Goal: Information Seeking & Learning: Learn about a topic

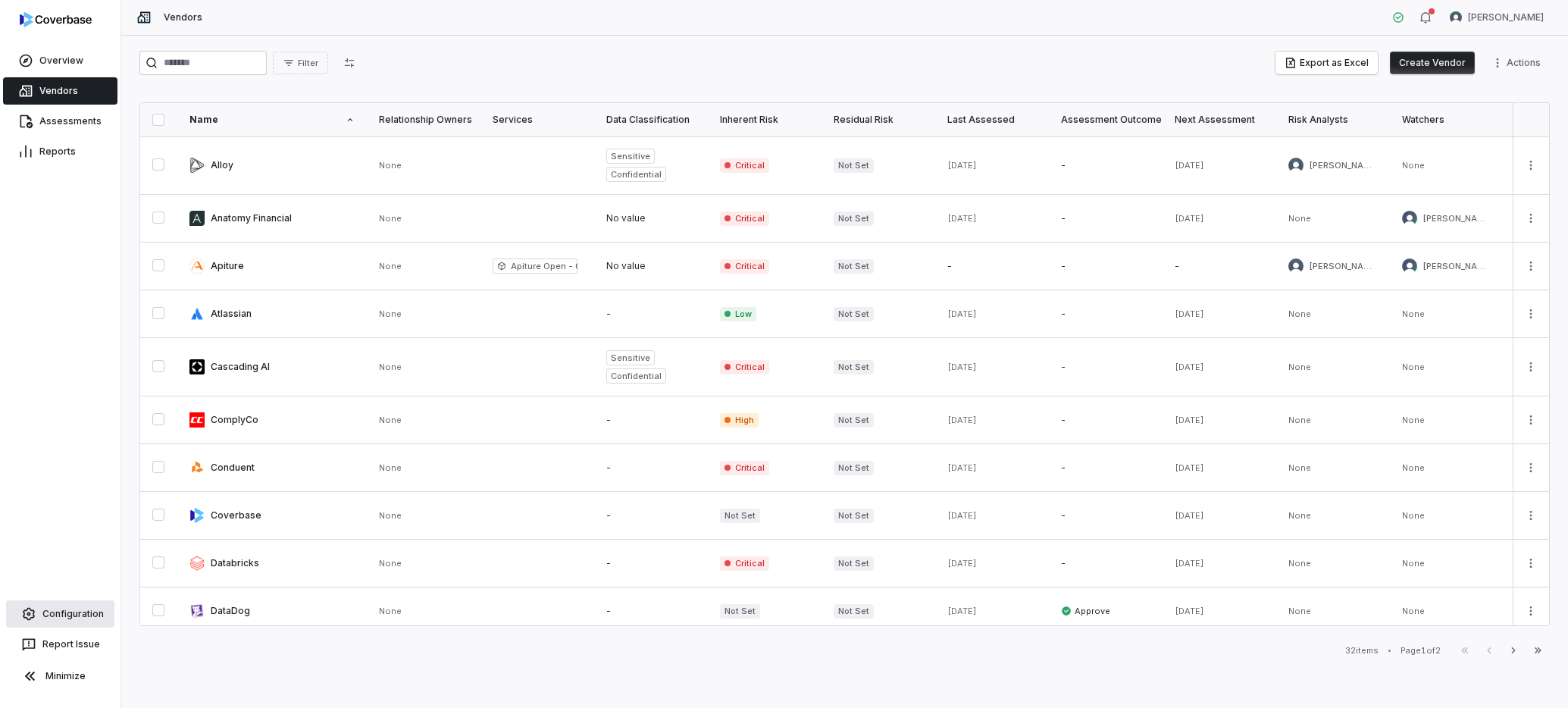
click at [75, 611] on link "Configuration" at bounding box center [61, 614] width 109 height 28
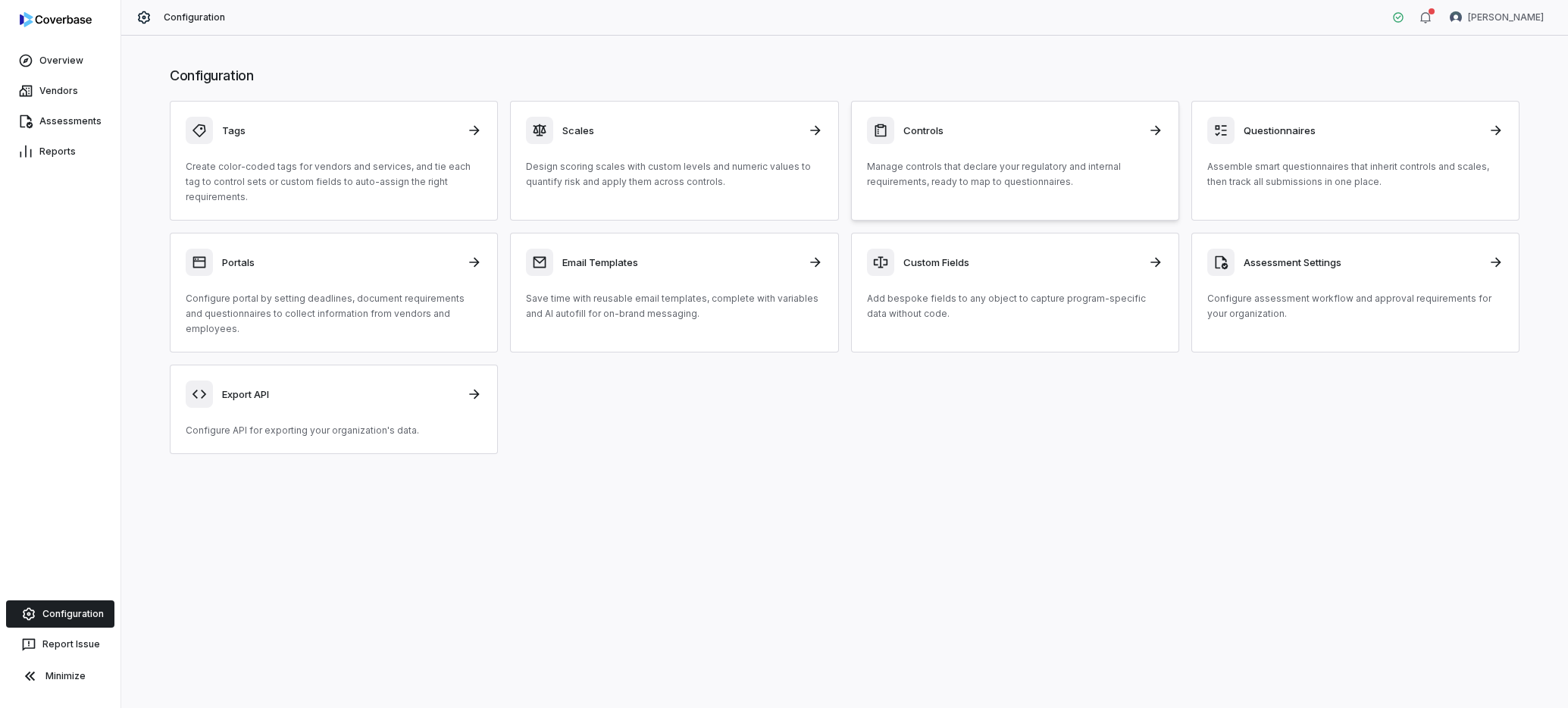
click at [1000, 121] on div "Controls" at bounding box center [1015, 131] width 296 height 28
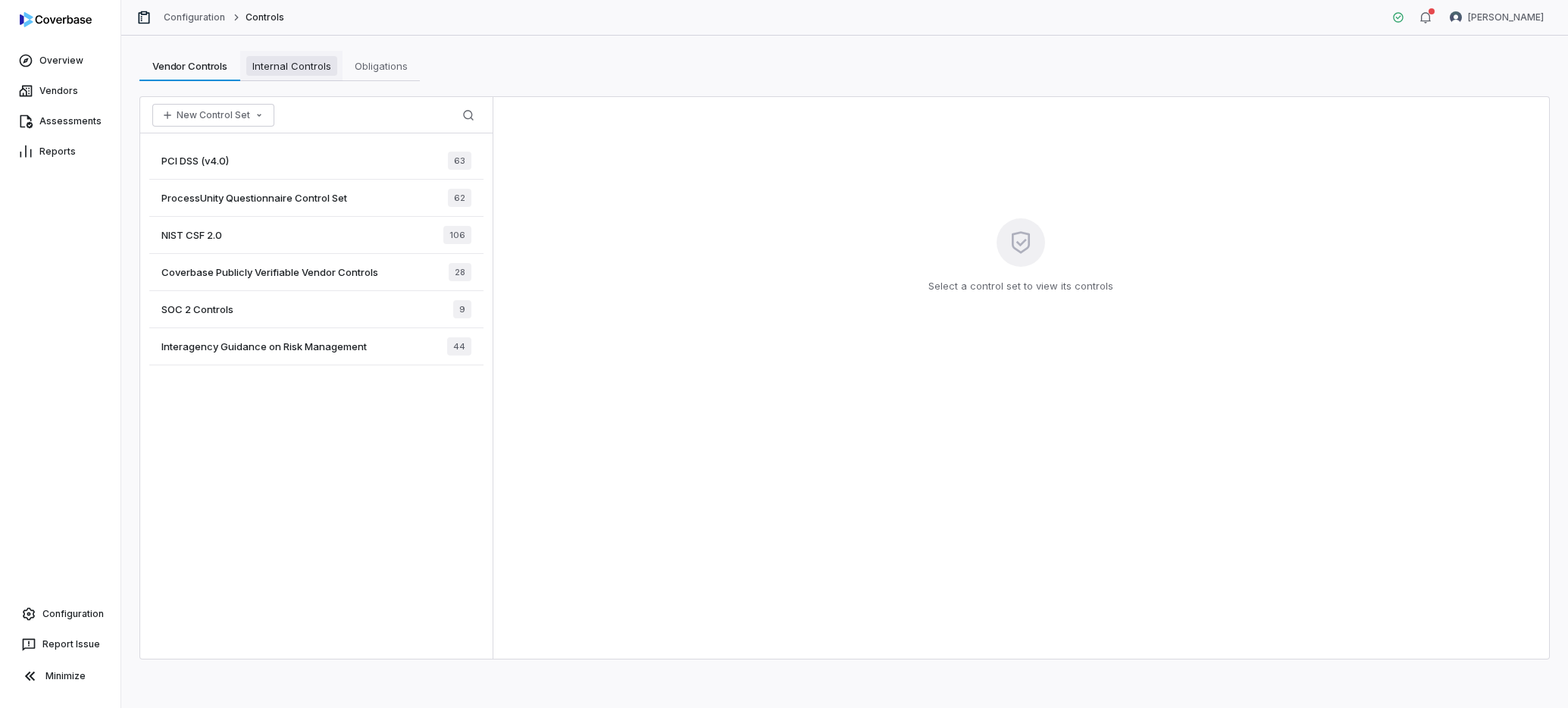
click at [293, 67] on span "Internal Controls" at bounding box center [292, 65] width 91 height 19
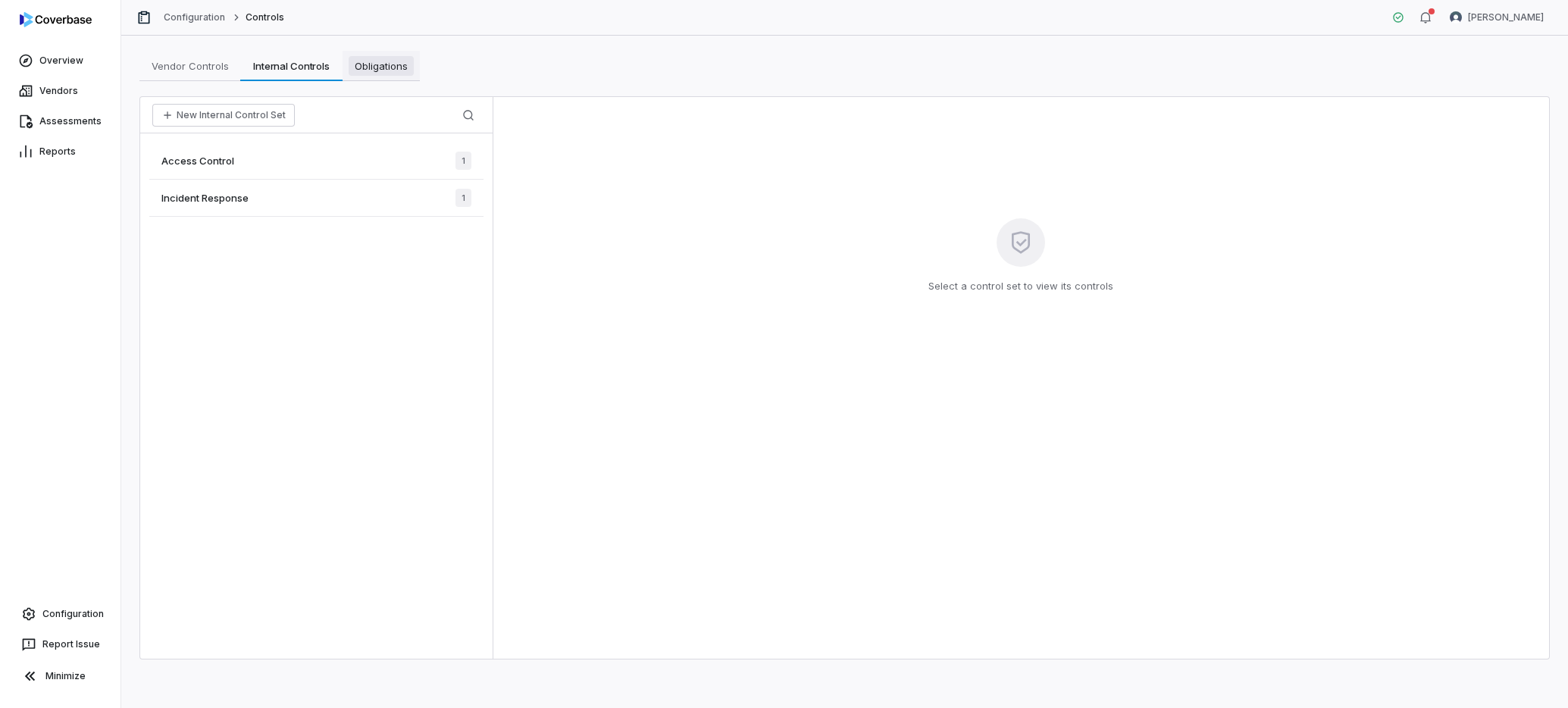
click at [378, 67] on span "Obligations" at bounding box center [381, 65] width 65 height 19
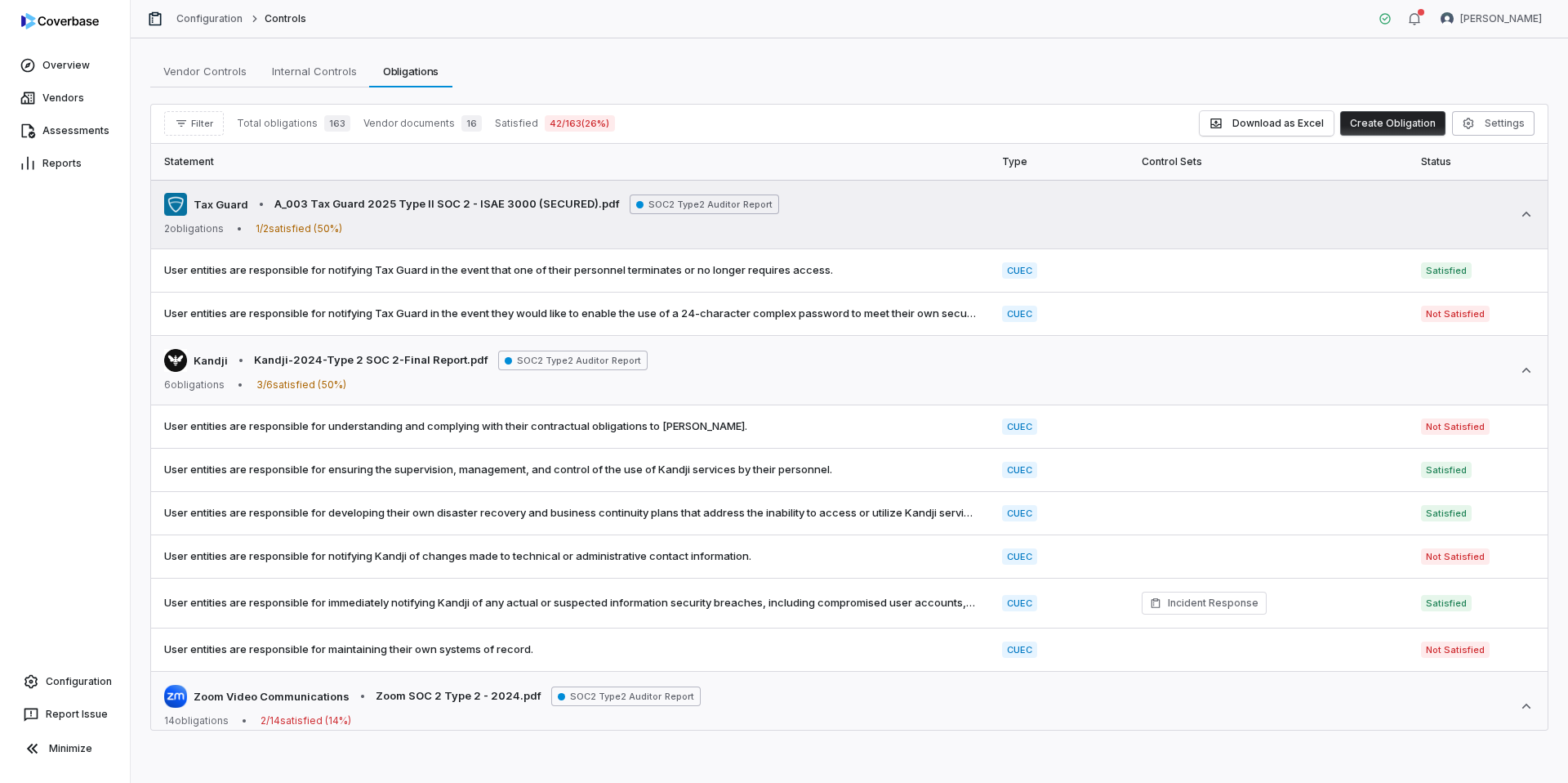
click at [659, 205] on span "SOC2 Type2 Auditor Report" at bounding box center [704, 204] width 150 height 20
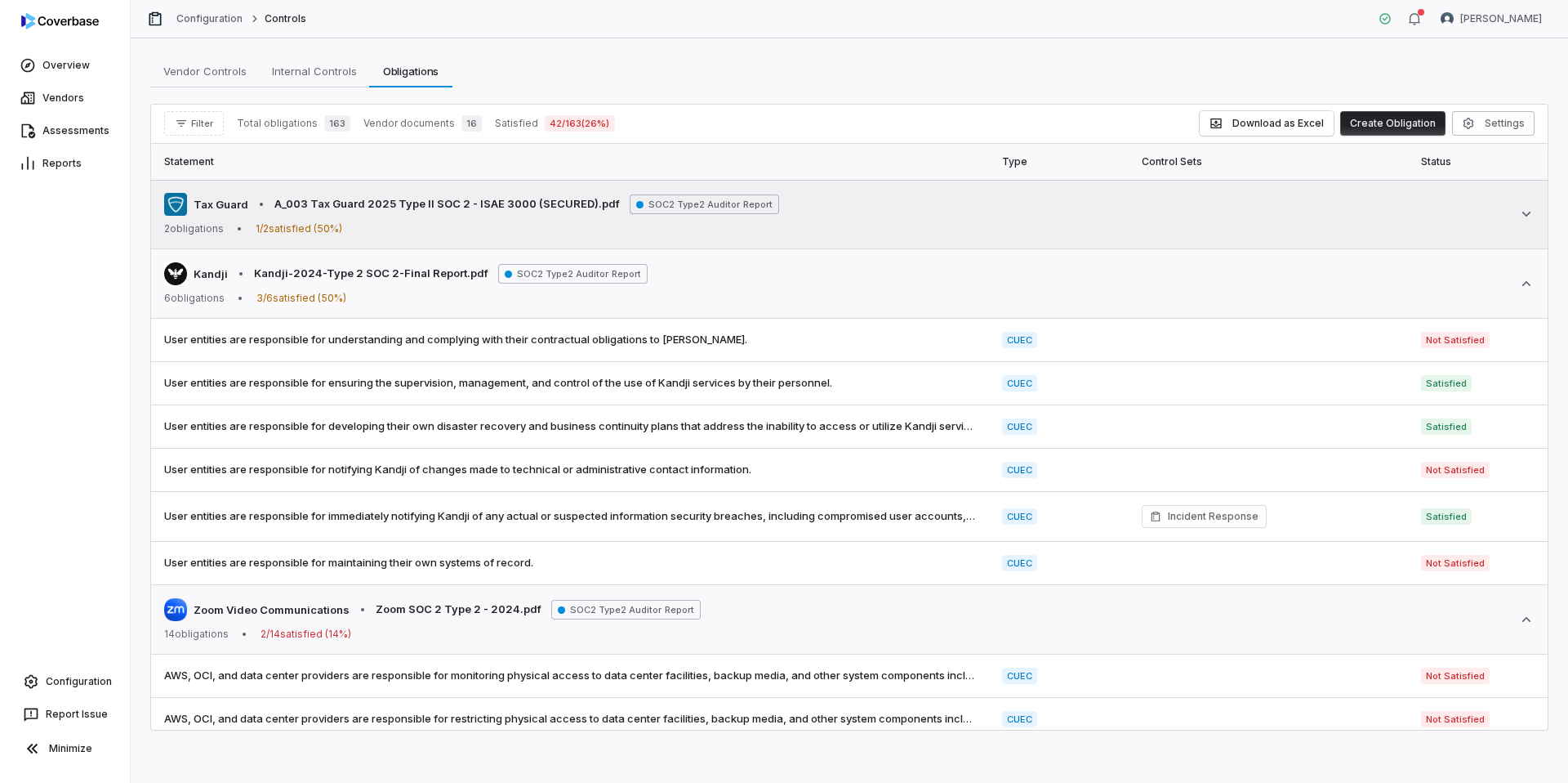
click at [659, 205] on span "SOC2 Type2 Auditor Report" at bounding box center [704, 204] width 150 height 20
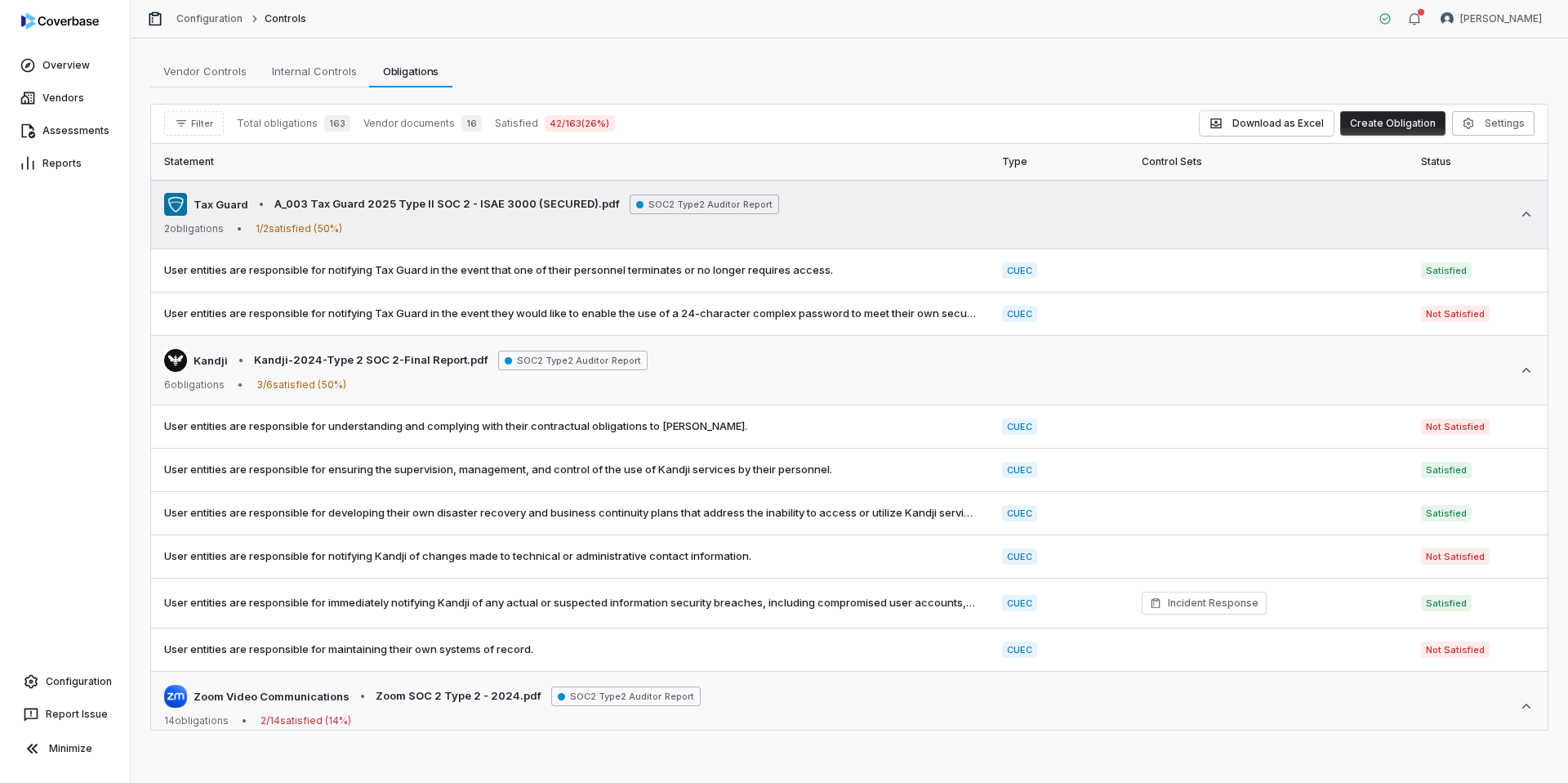
click at [659, 205] on span "SOC2 Type2 Auditor Report" at bounding box center [704, 204] width 150 height 20
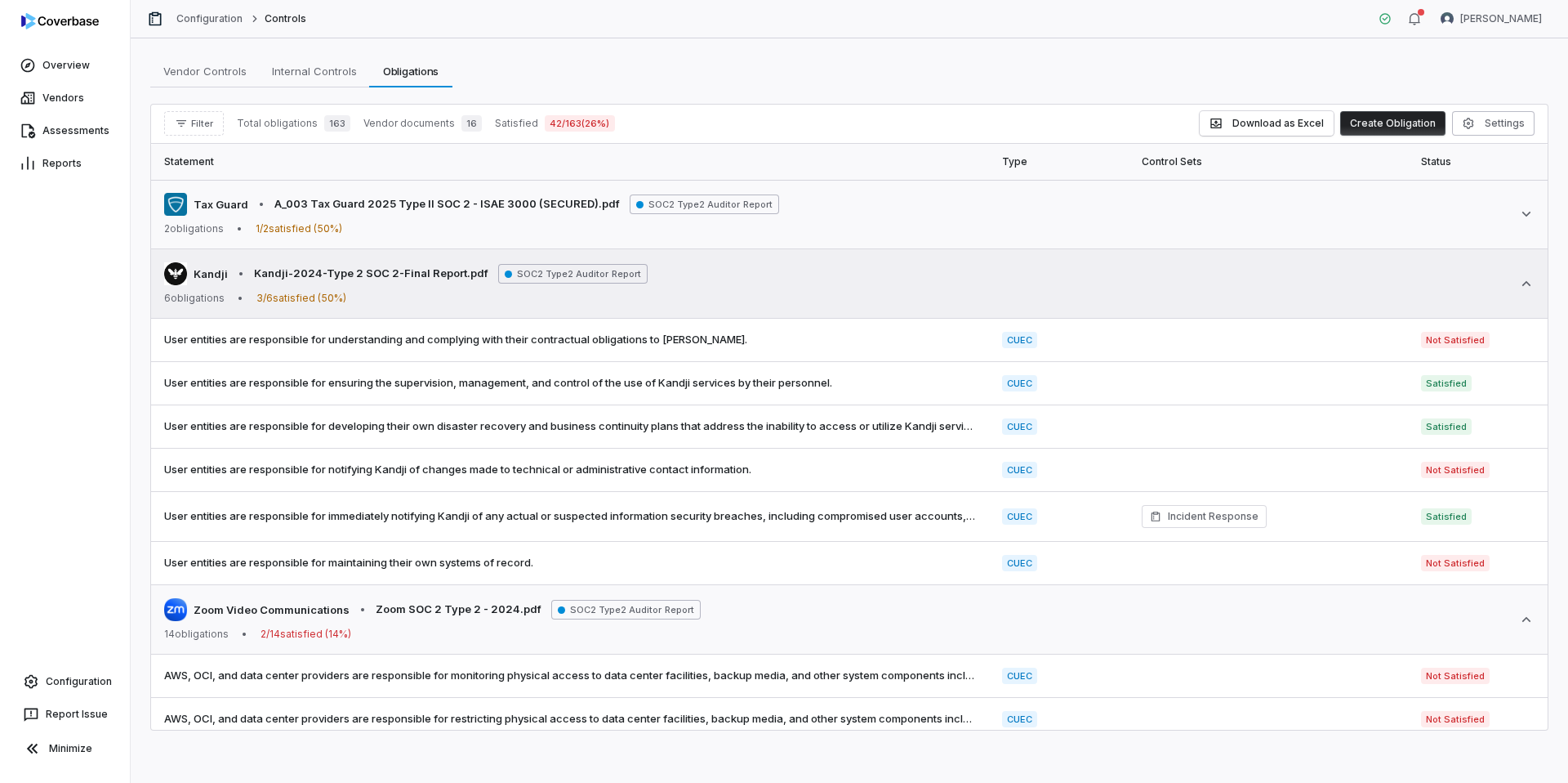
click at [702, 276] on div "[PERSON_NAME]-2024-Type 2 SOC 2-Final Report.pdf SOC2 Type2 Auditor Report 6 ob…" at bounding box center [850, 283] width 1371 height 43
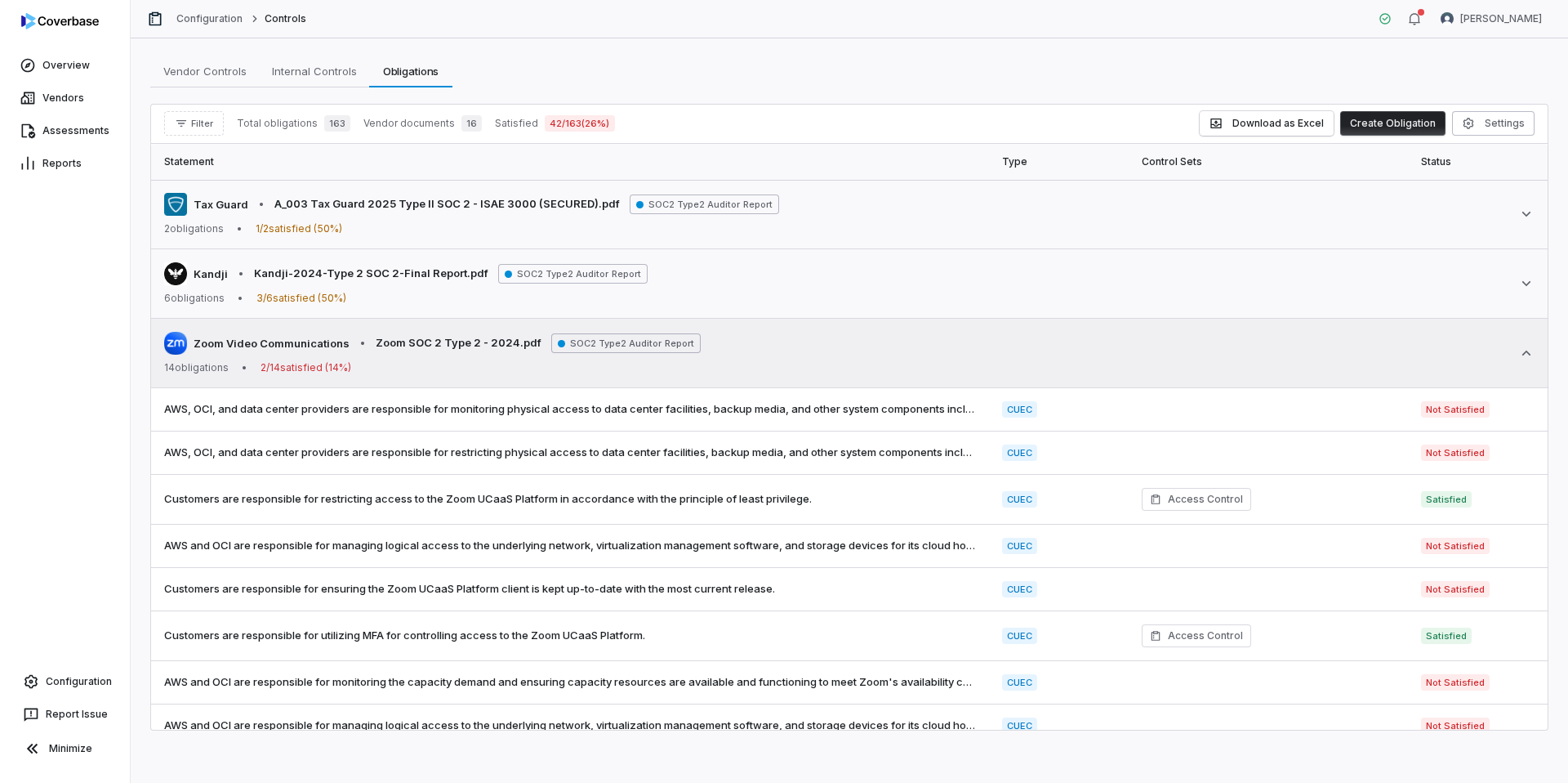
click at [677, 339] on span "SOC2 Type2 Auditor Report" at bounding box center [626, 343] width 150 height 20
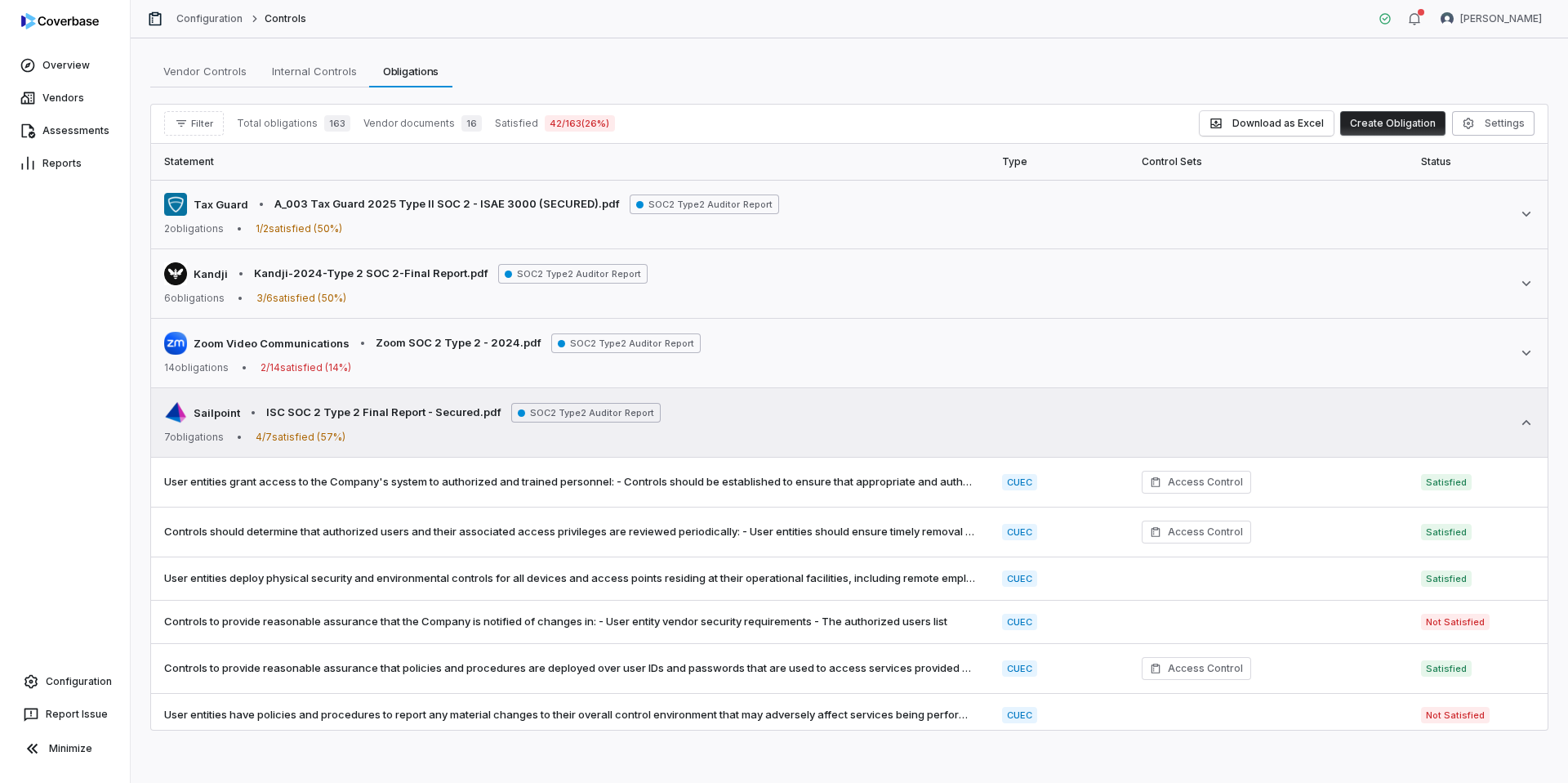
click at [695, 401] on div "Sailpoint • ISC SOC 2 Type 2 Final Report - Secured.pdf SOC2 Type2 Auditor Repo…" at bounding box center [850, 422] width 1371 height 43
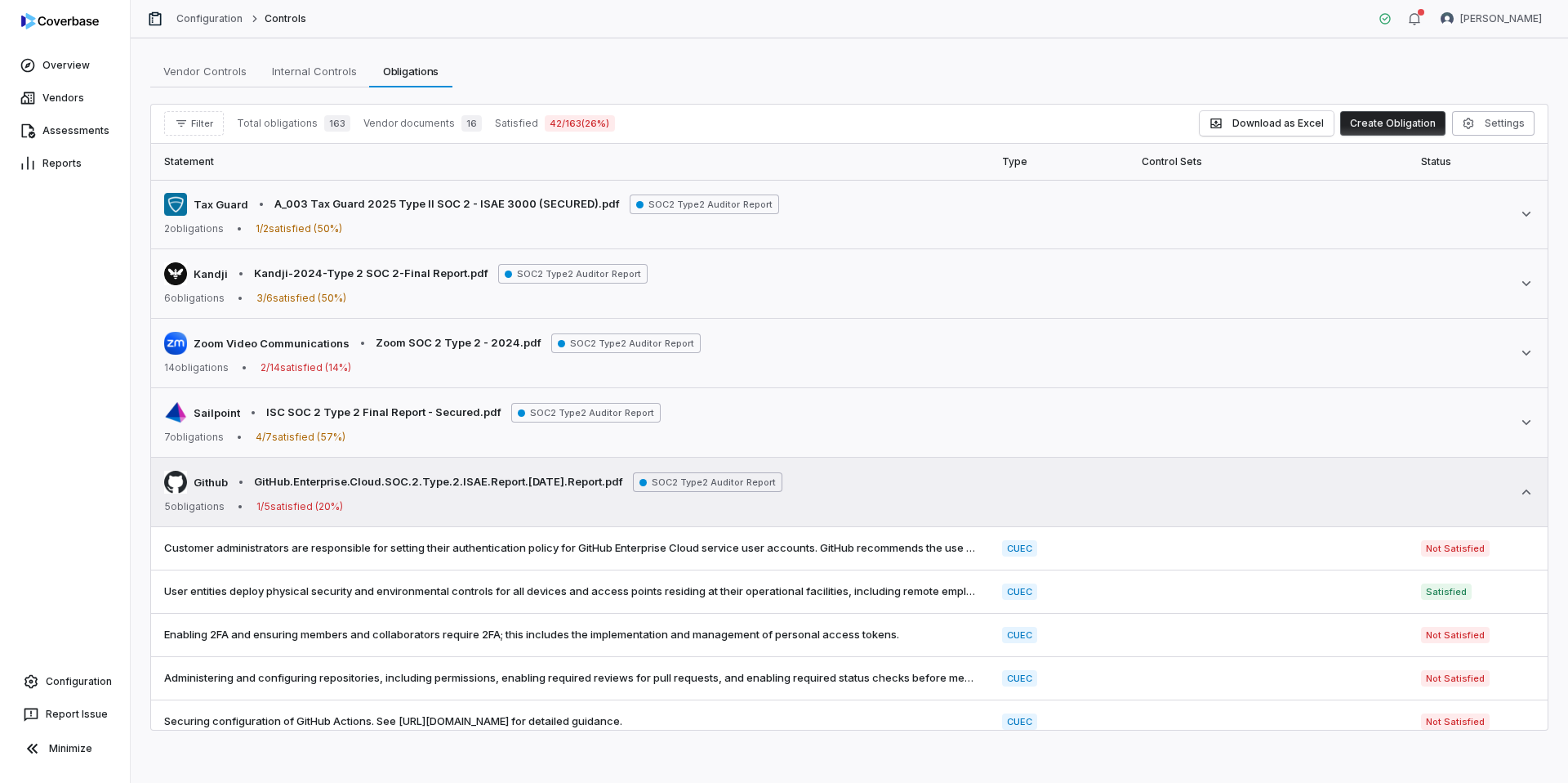
click at [728, 474] on span "SOC2 Type2 Auditor Report" at bounding box center [707, 482] width 150 height 20
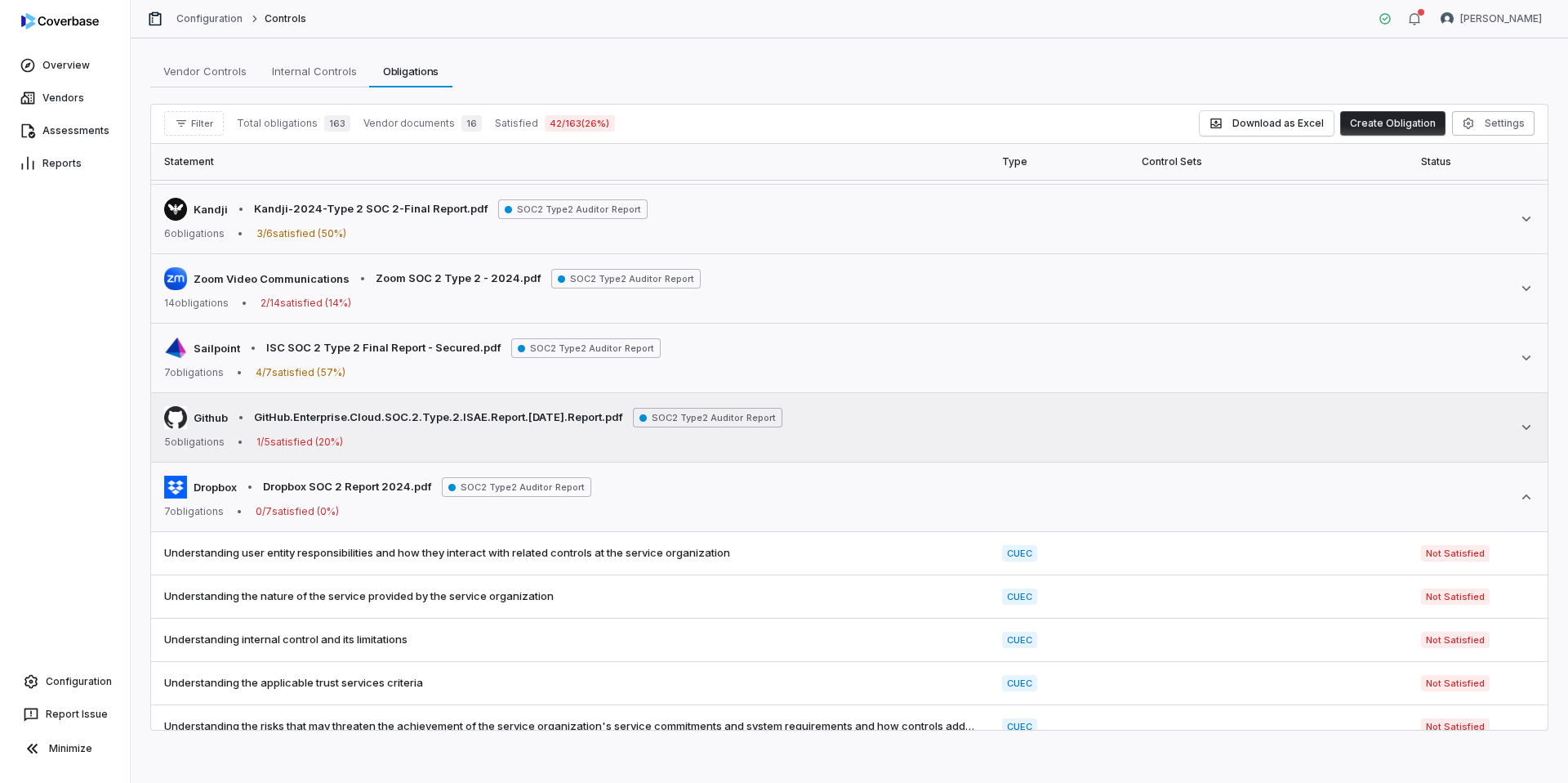
scroll to position [80, 0]
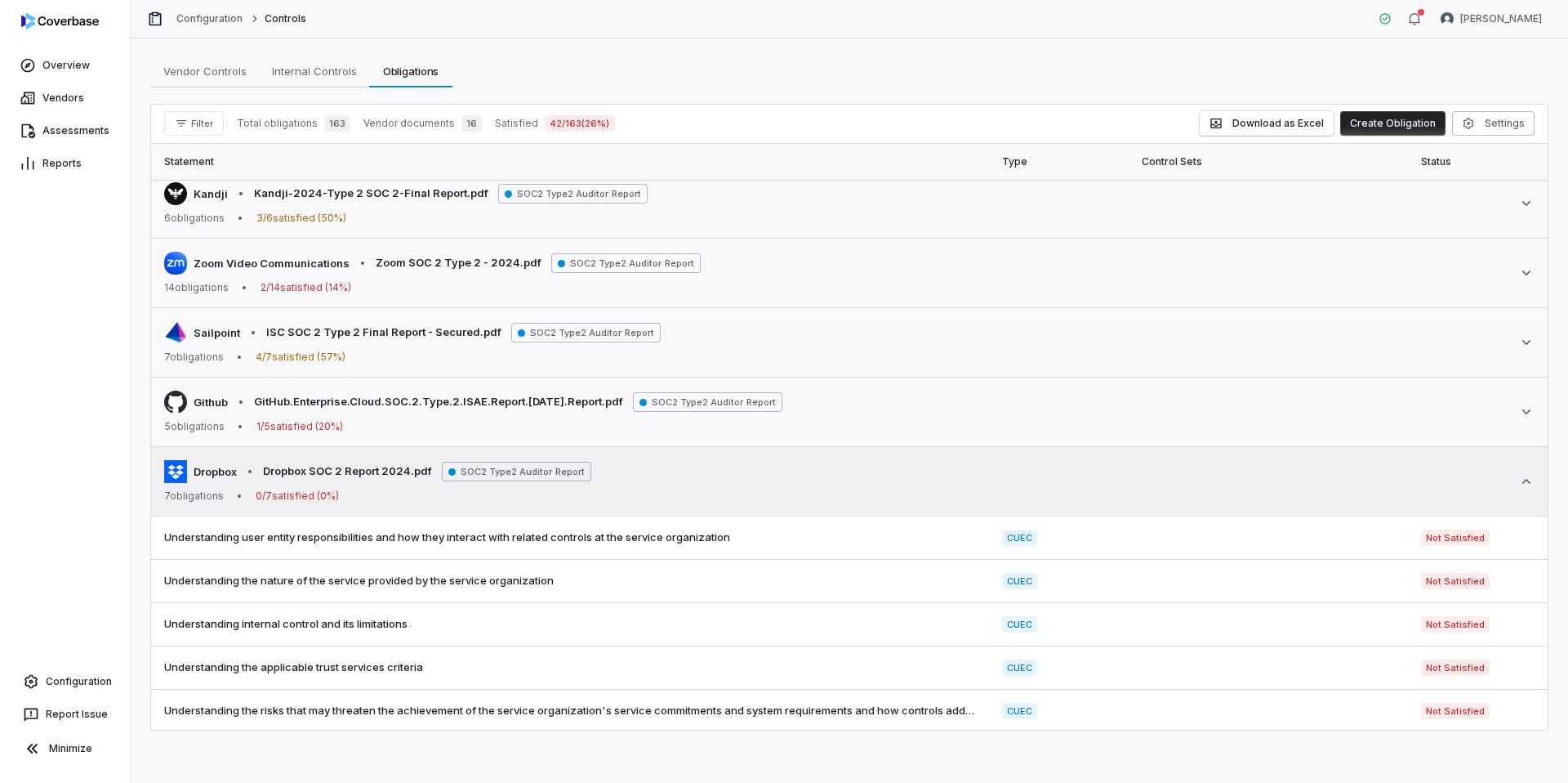
click at [685, 480] on div "Dropbox • Dropbox SOC 2 Report 2024.pdf SOC2 Type2 Auditor Report 7 obligations…" at bounding box center [850, 481] width 1371 height 43
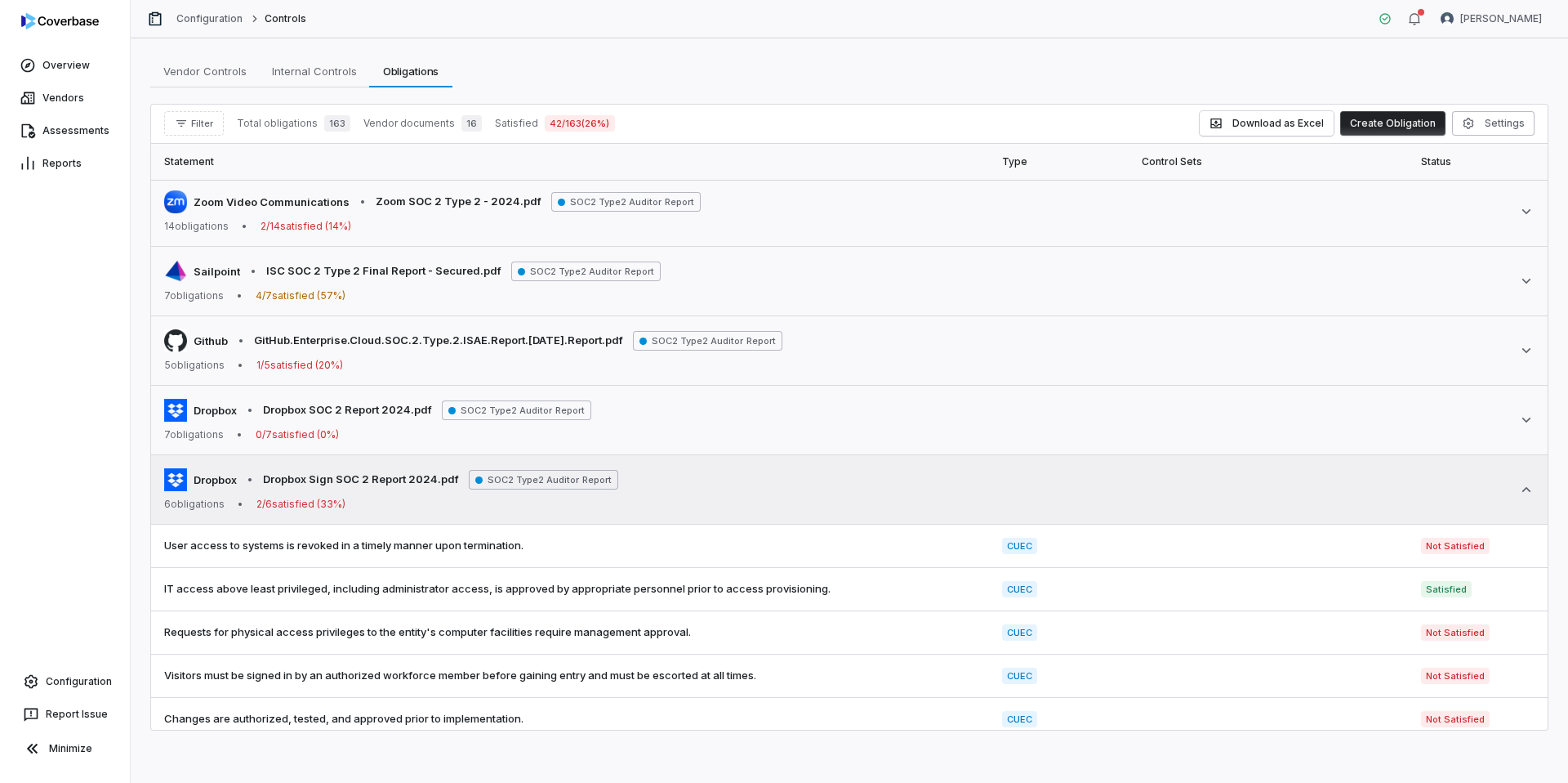
scroll to position [143, 0]
click at [678, 498] on div "Dropbox • Dropbox Sign SOC 2 Report 2024.pdf SOC2 Type2 Auditor Report 6 obliga…" at bounding box center [850, 487] width 1371 height 43
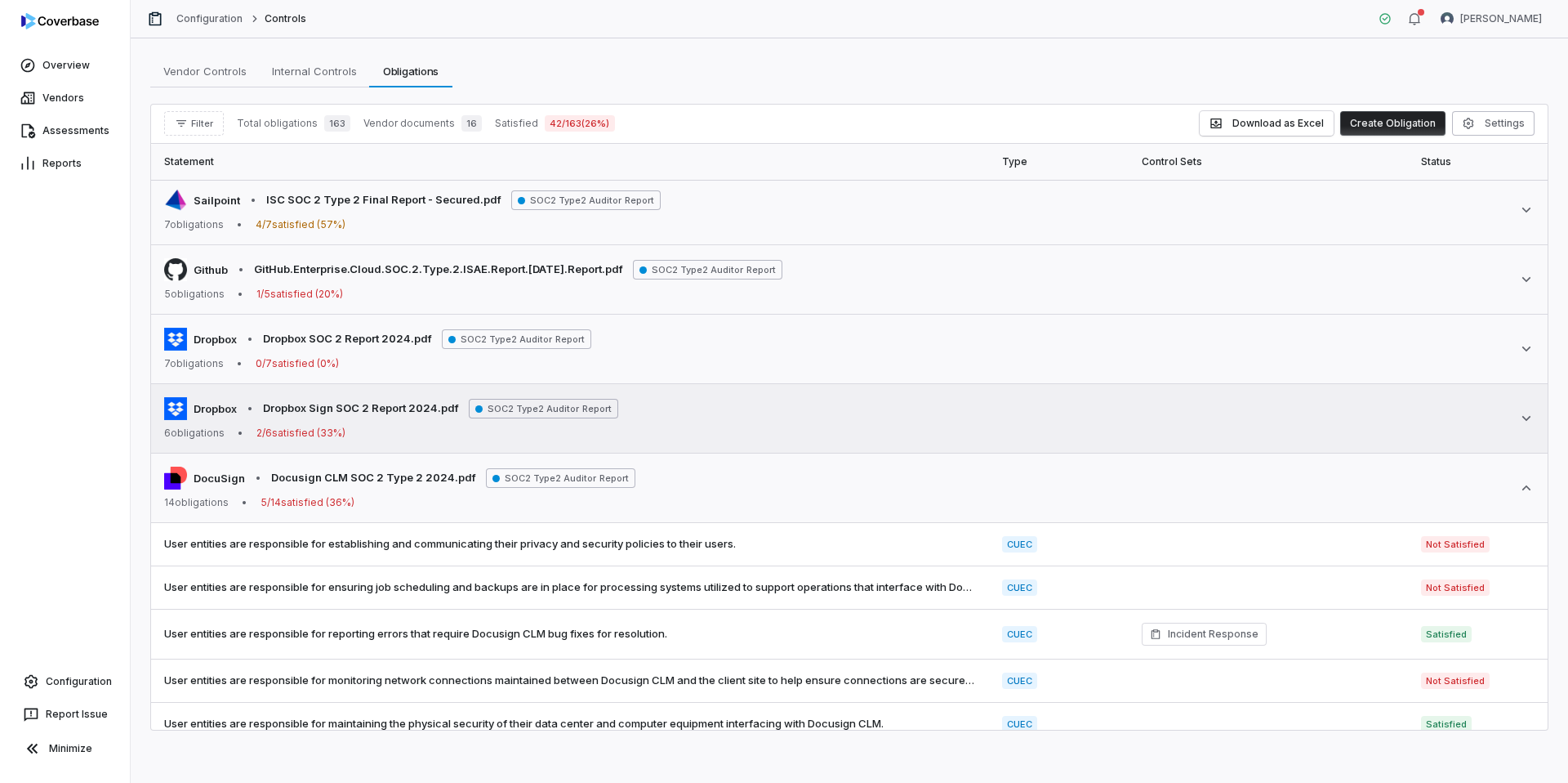
scroll to position [254, 0]
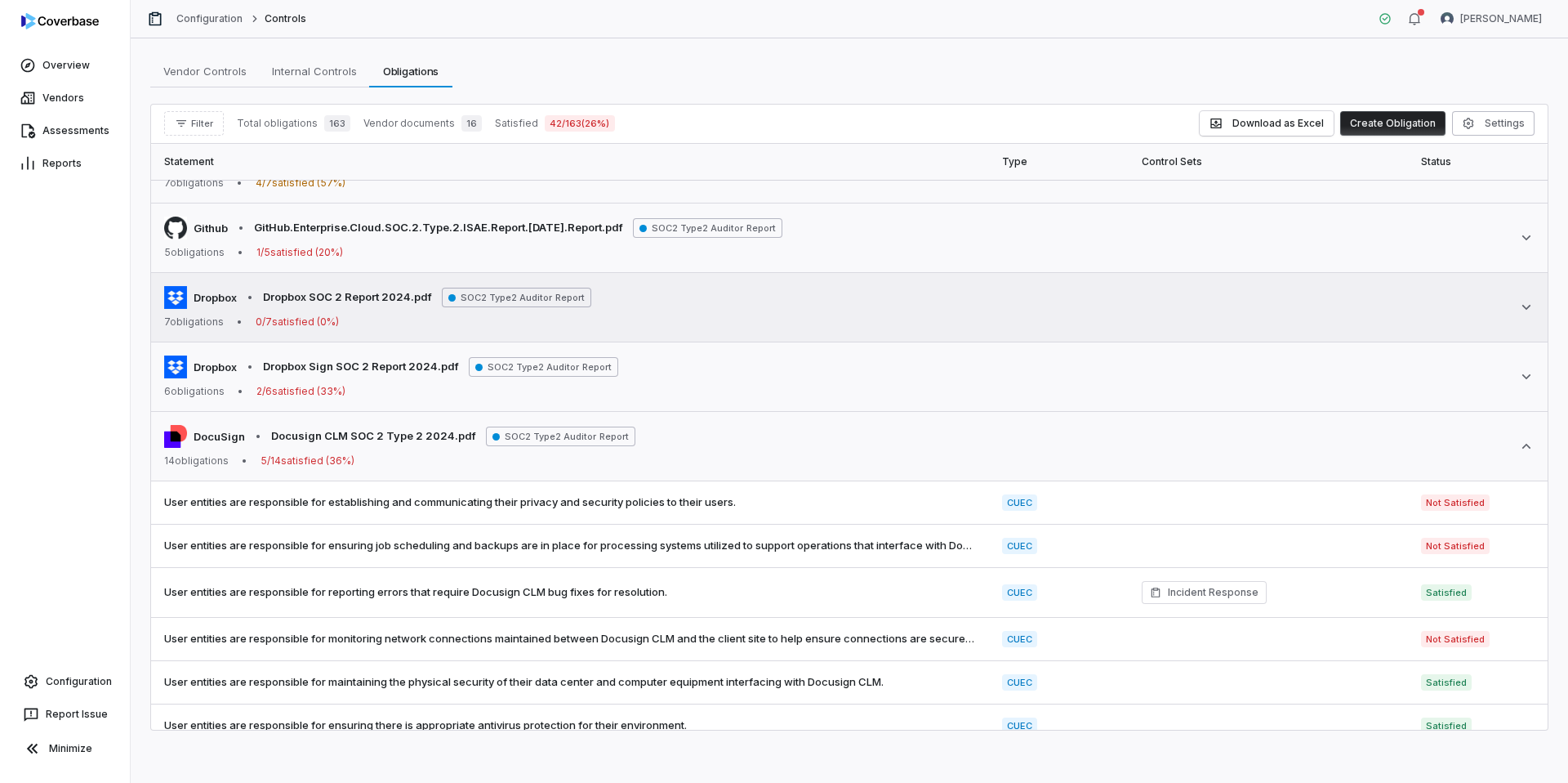
click at [692, 323] on div "Dropbox • Dropbox SOC 2 Report 2024.pdf SOC2 Type2 Auditor Report 7 obligations…" at bounding box center [850, 307] width 1371 height 43
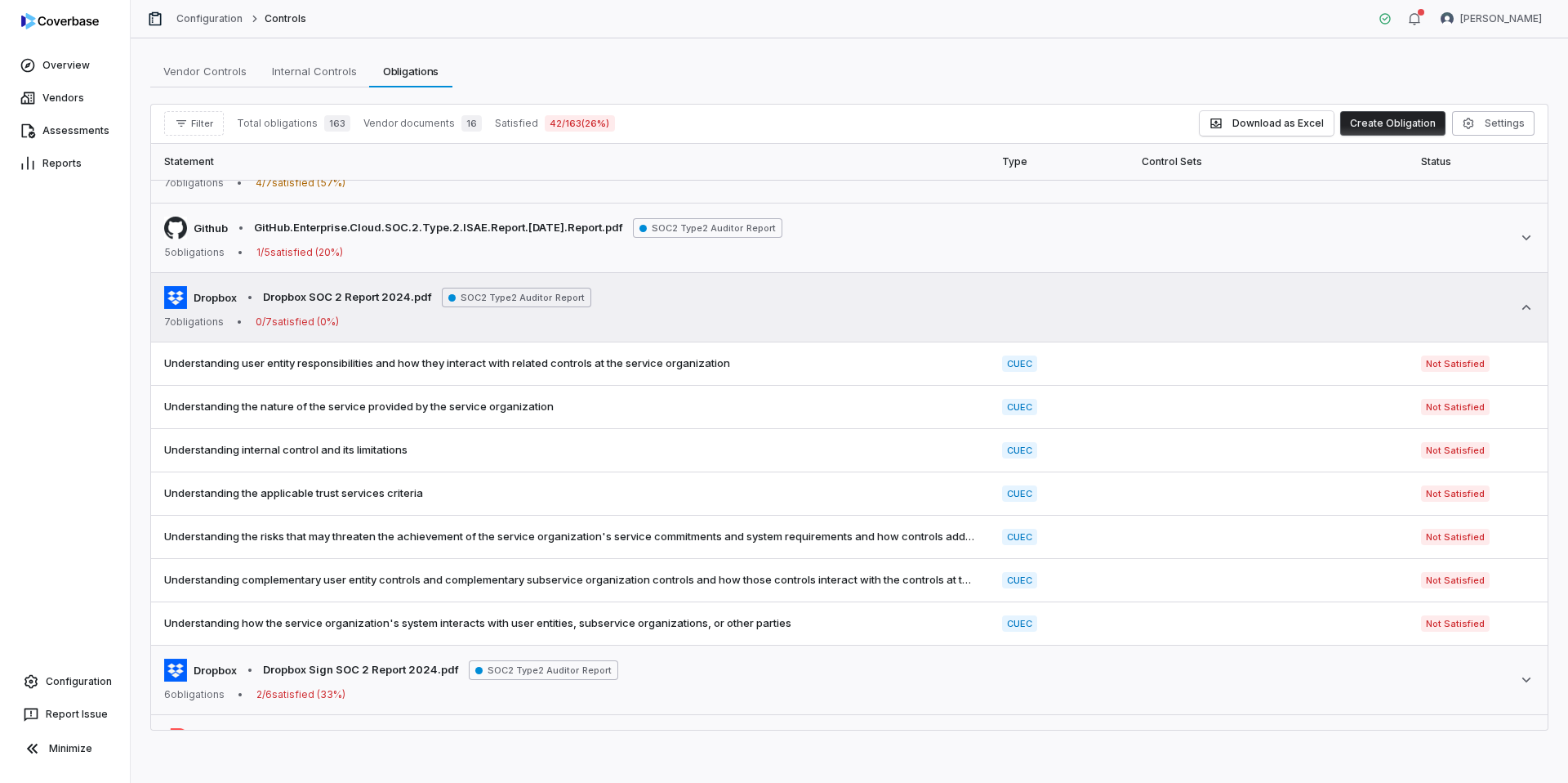
click at [692, 323] on div "Dropbox • Dropbox SOC 2 Report 2024.pdf SOC2 Type2 Auditor Report 7 obligations…" at bounding box center [850, 307] width 1371 height 43
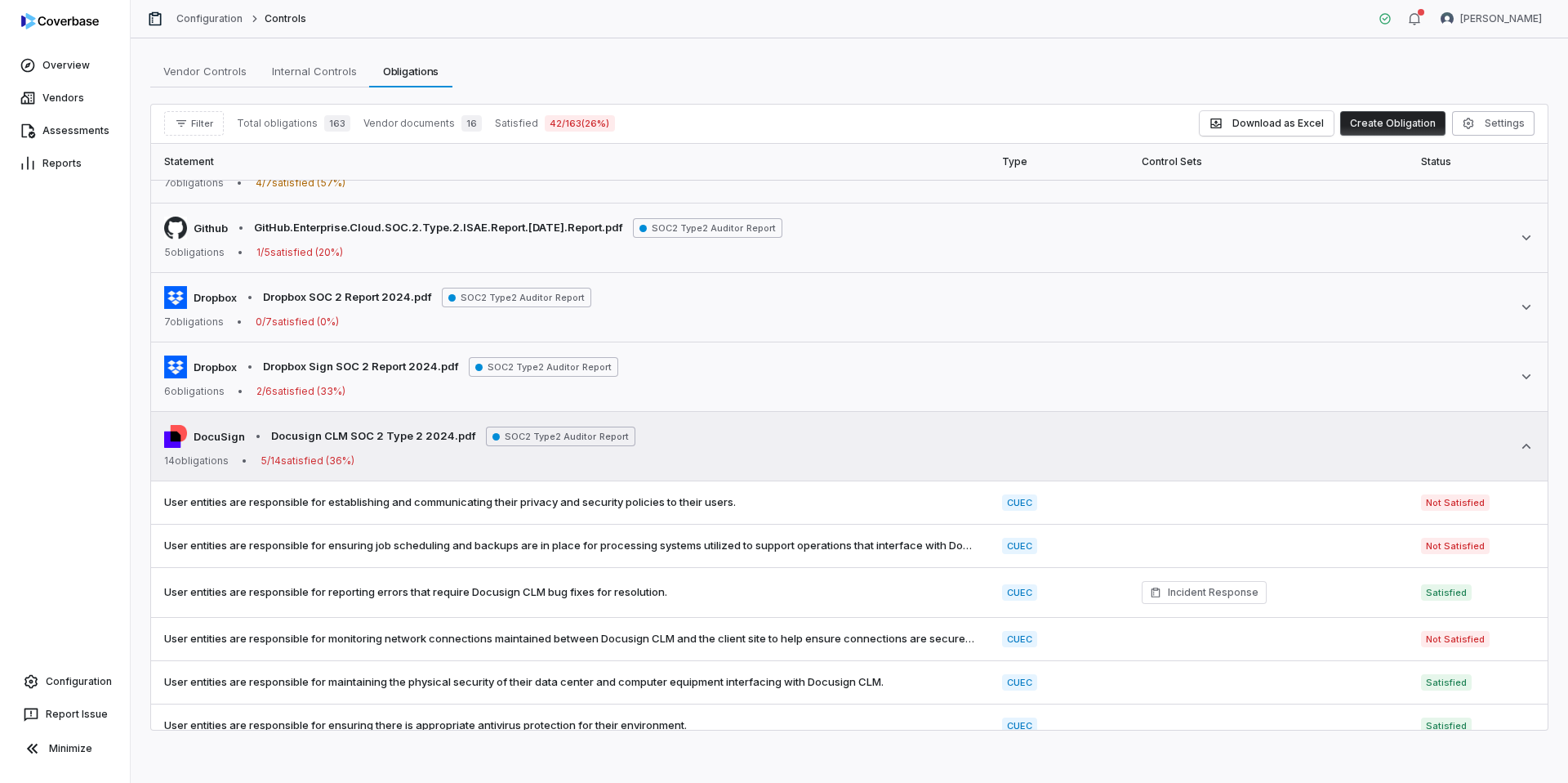
click at [692, 442] on div "DocuSign • Docusign CLM SOC 2 Type 2 2024.pdf SOC2 Type2 Auditor Report 14 obli…" at bounding box center [850, 446] width 1371 height 43
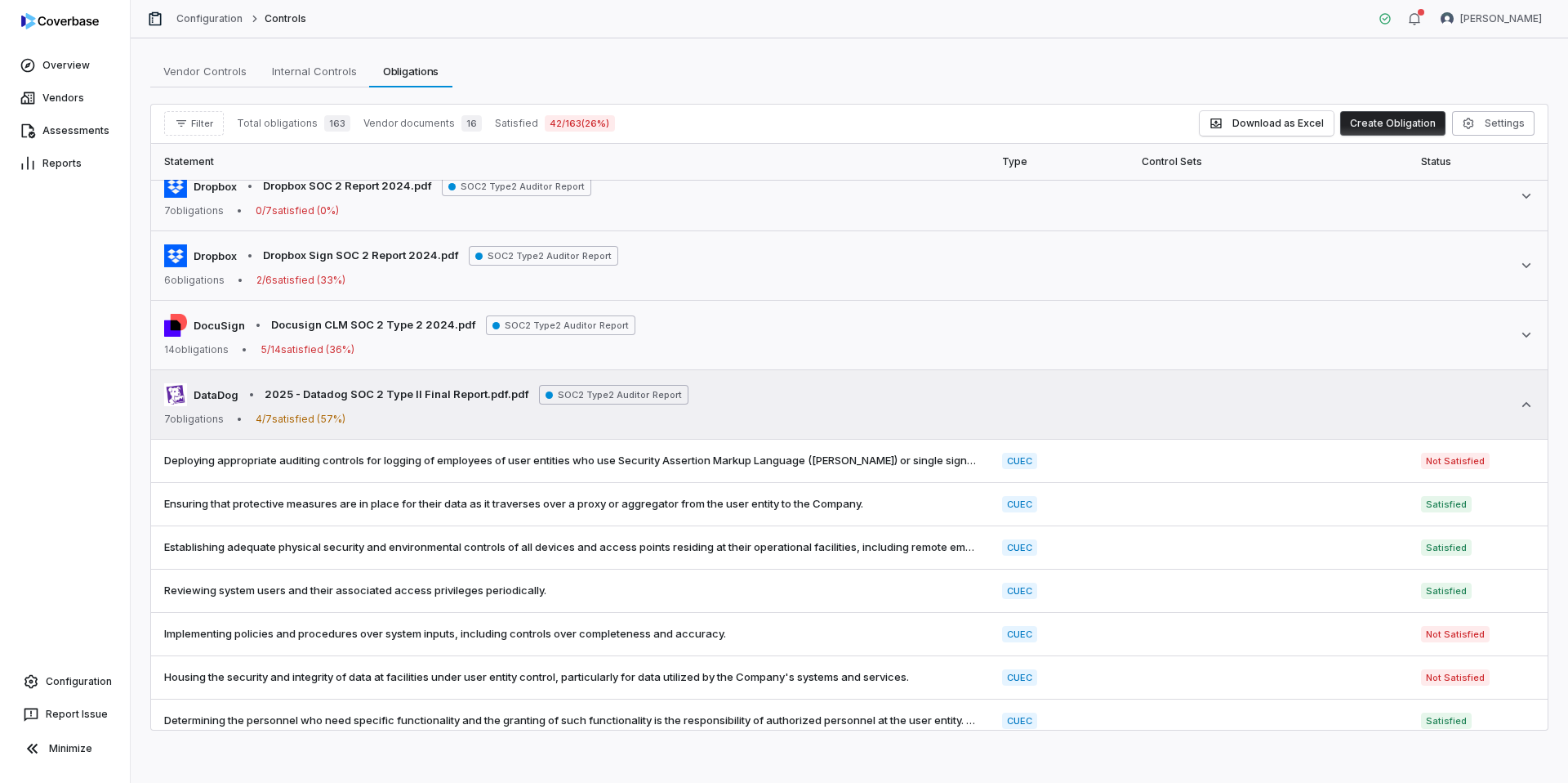
click at [725, 416] on div "DataDog • 2025 - Datadog SOC 2 Type II Final Report.pdf.pdf SOC2 Type2 Auditor …" at bounding box center [850, 404] width 1371 height 43
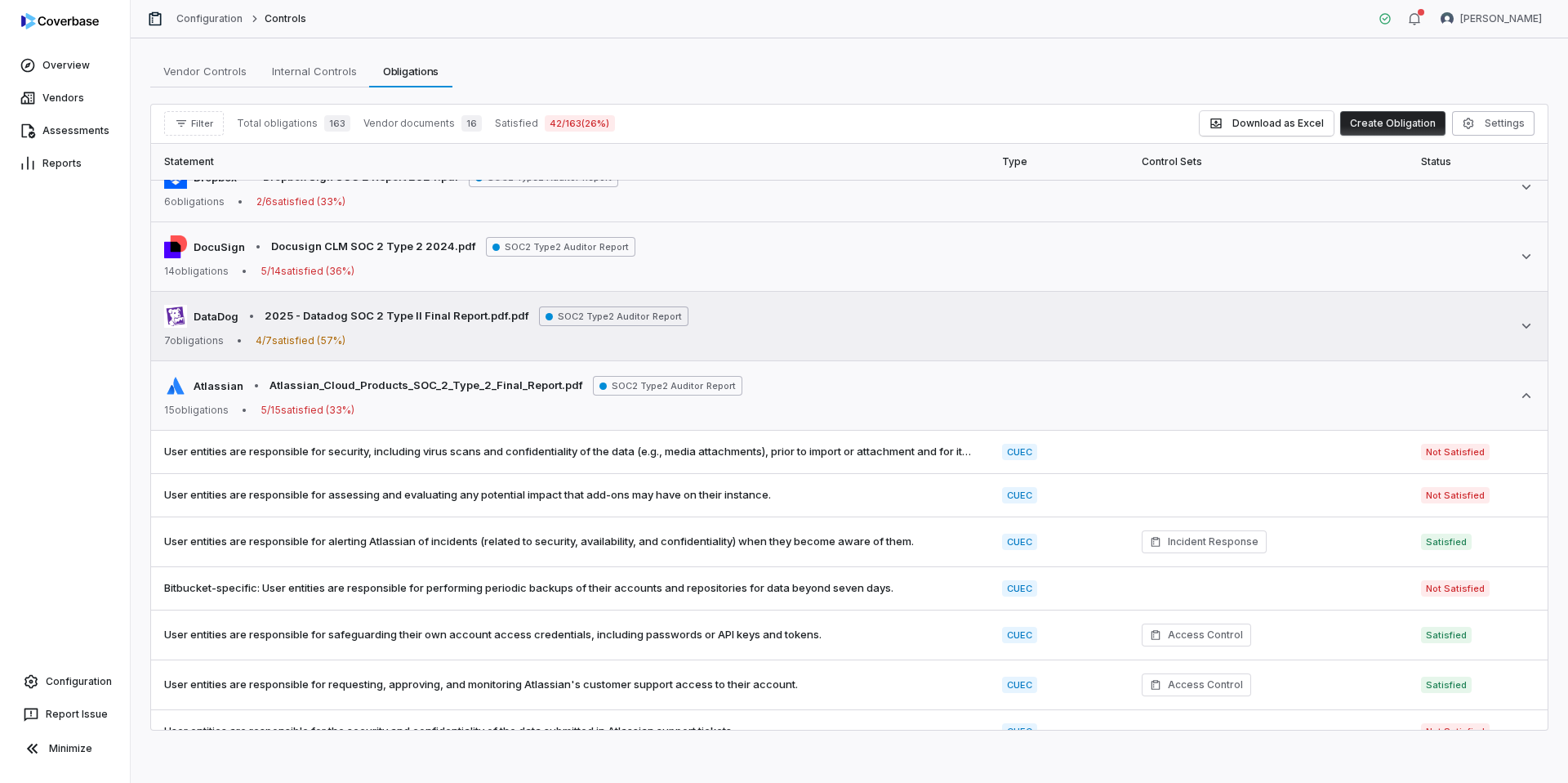
scroll to position [483, 0]
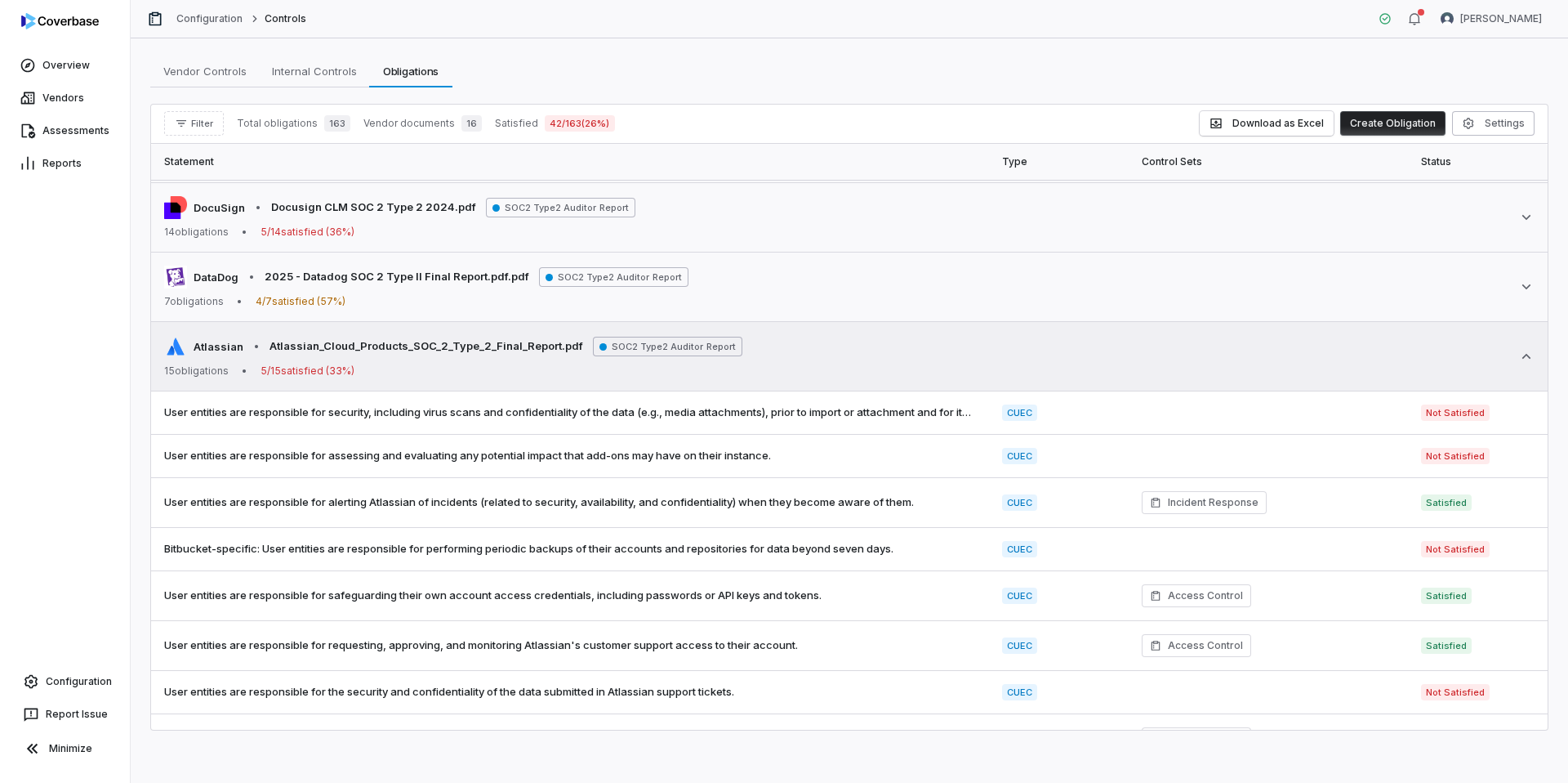
click at [745, 362] on div "Atlassian • Atlassian_Cloud_Products_SOC_2_Type_2_Final_Report.pdf SOC2 Type2 A…" at bounding box center [850, 356] width 1371 height 43
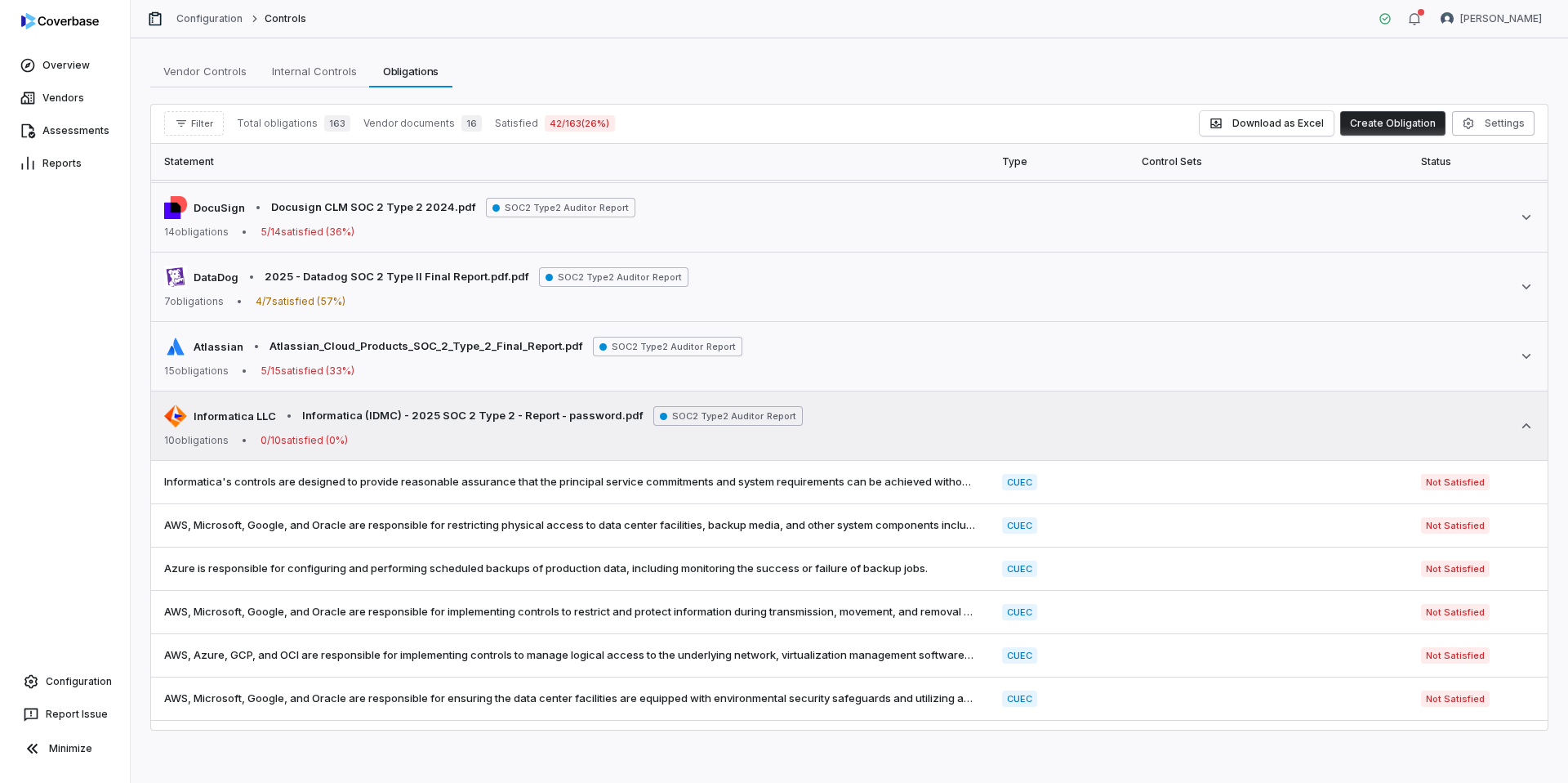
click at [805, 419] on div "Informatica LLC • Informatica (IDMC) - 2025 SOC 2 Type 2 - Report - password.pd…" at bounding box center [850, 426] width 1371 height 43
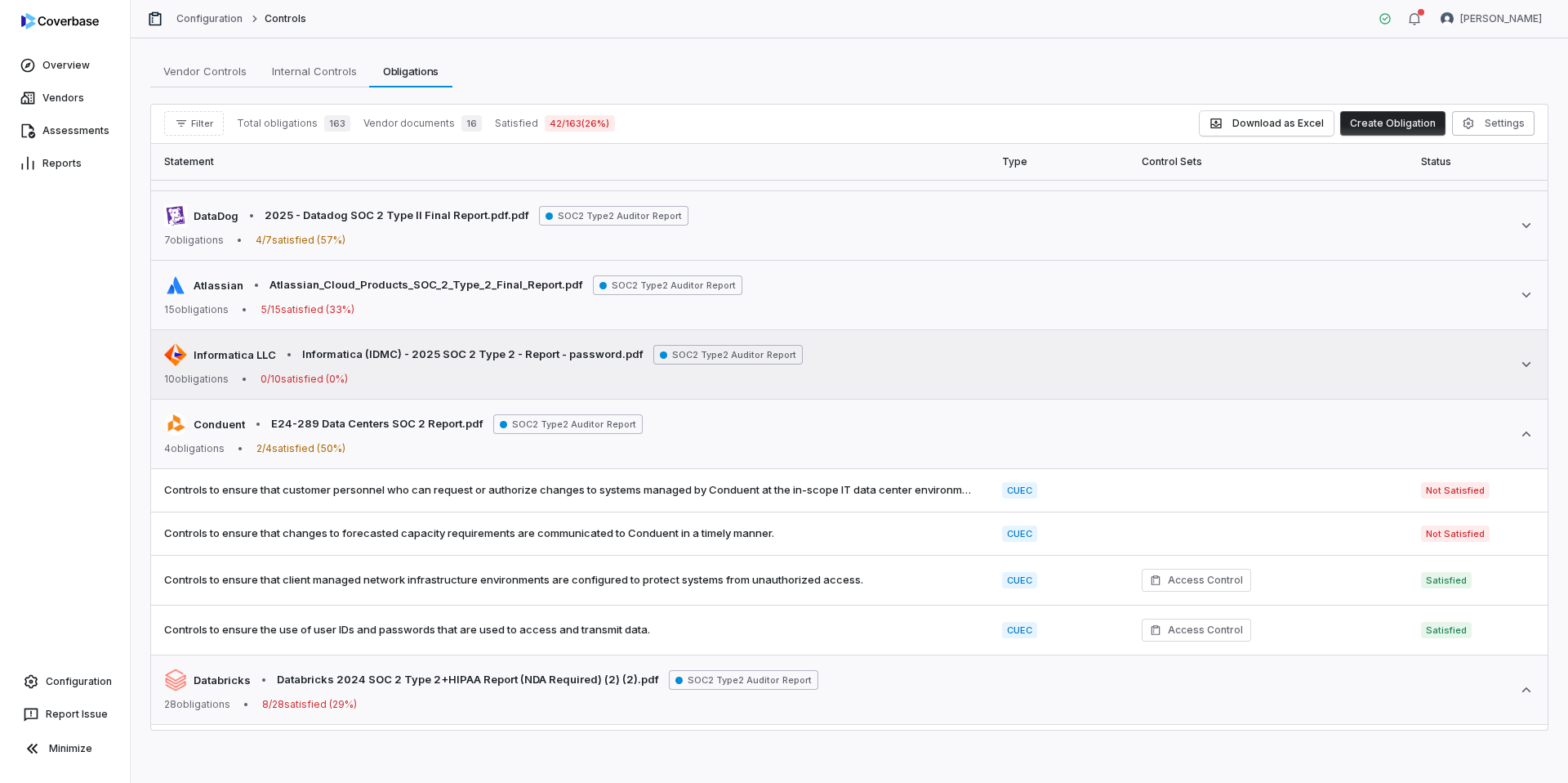
scroll to position [584, 0]
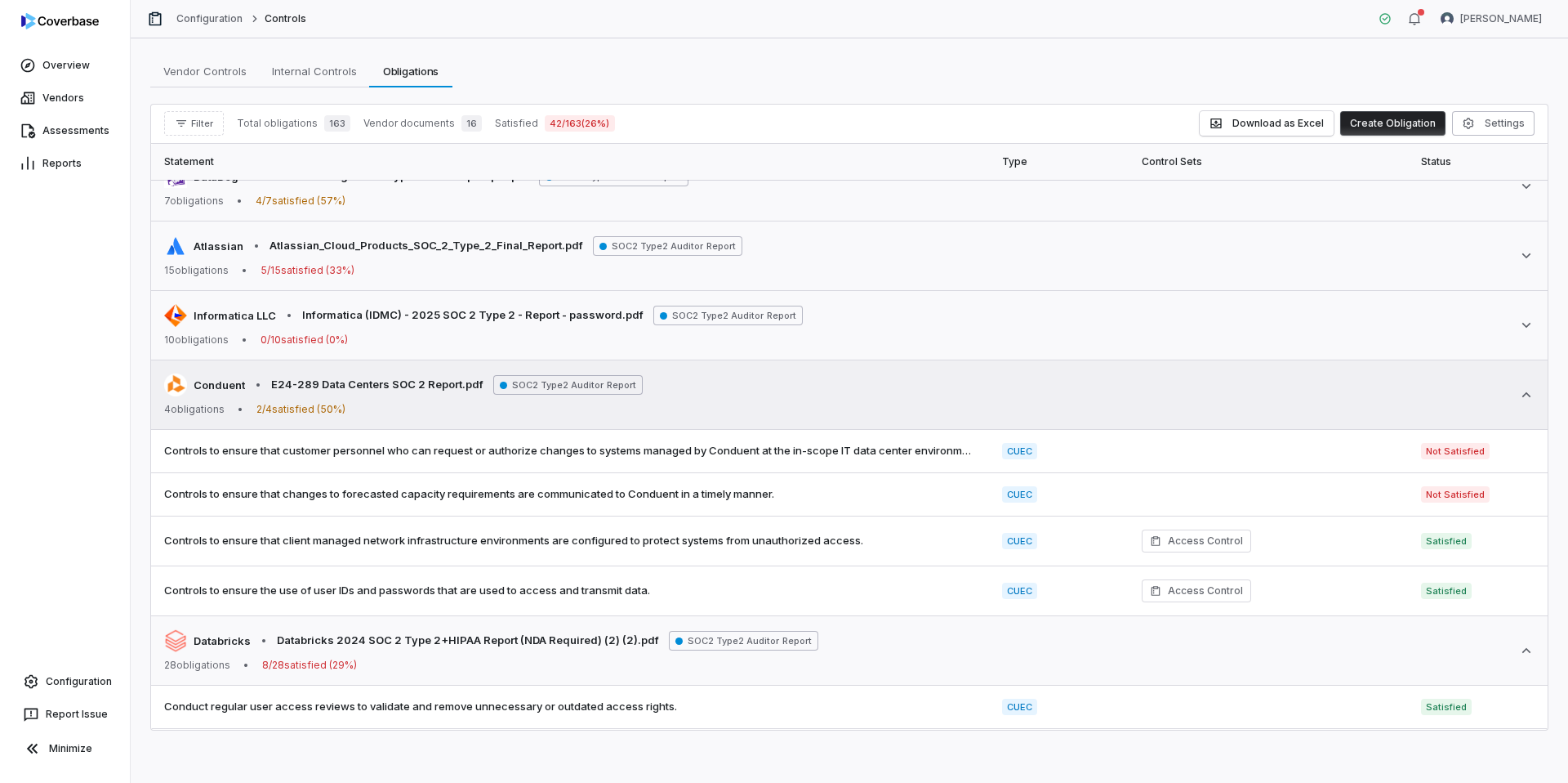
click at [778, 392] on div "Conduent • E24-289 Data Centers SOC 2 Report.pdf SOC2 Type2 Auditor Report 4 ob…" at bounding box center [850, 394] width 1371 height 43
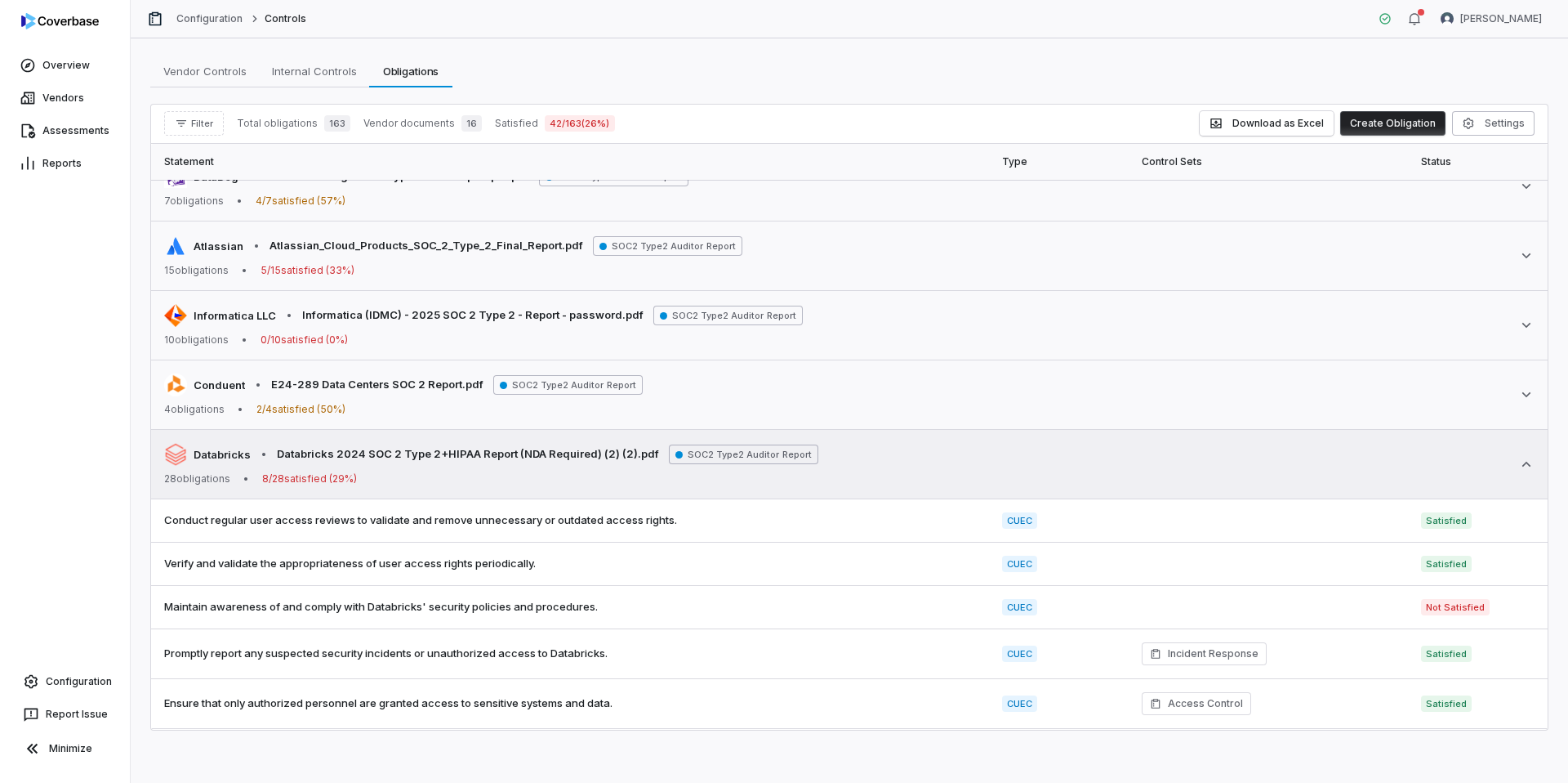
click at [793, 480] on div "28 obligations • 8 / 28 satisfied ( 29 %)" at bounding box center [492, 478] width 655 height 13
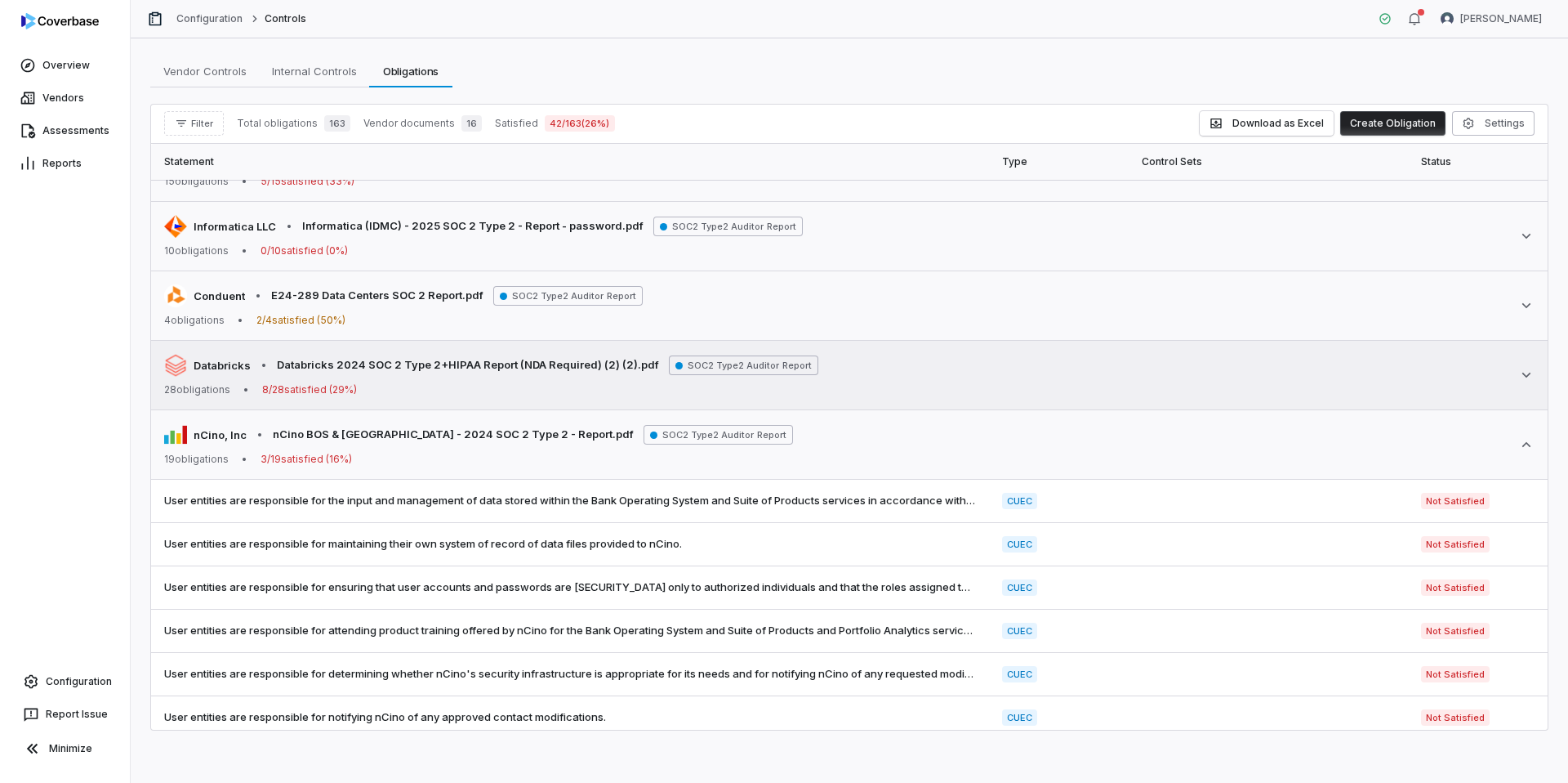
scroll to position [711, 0]
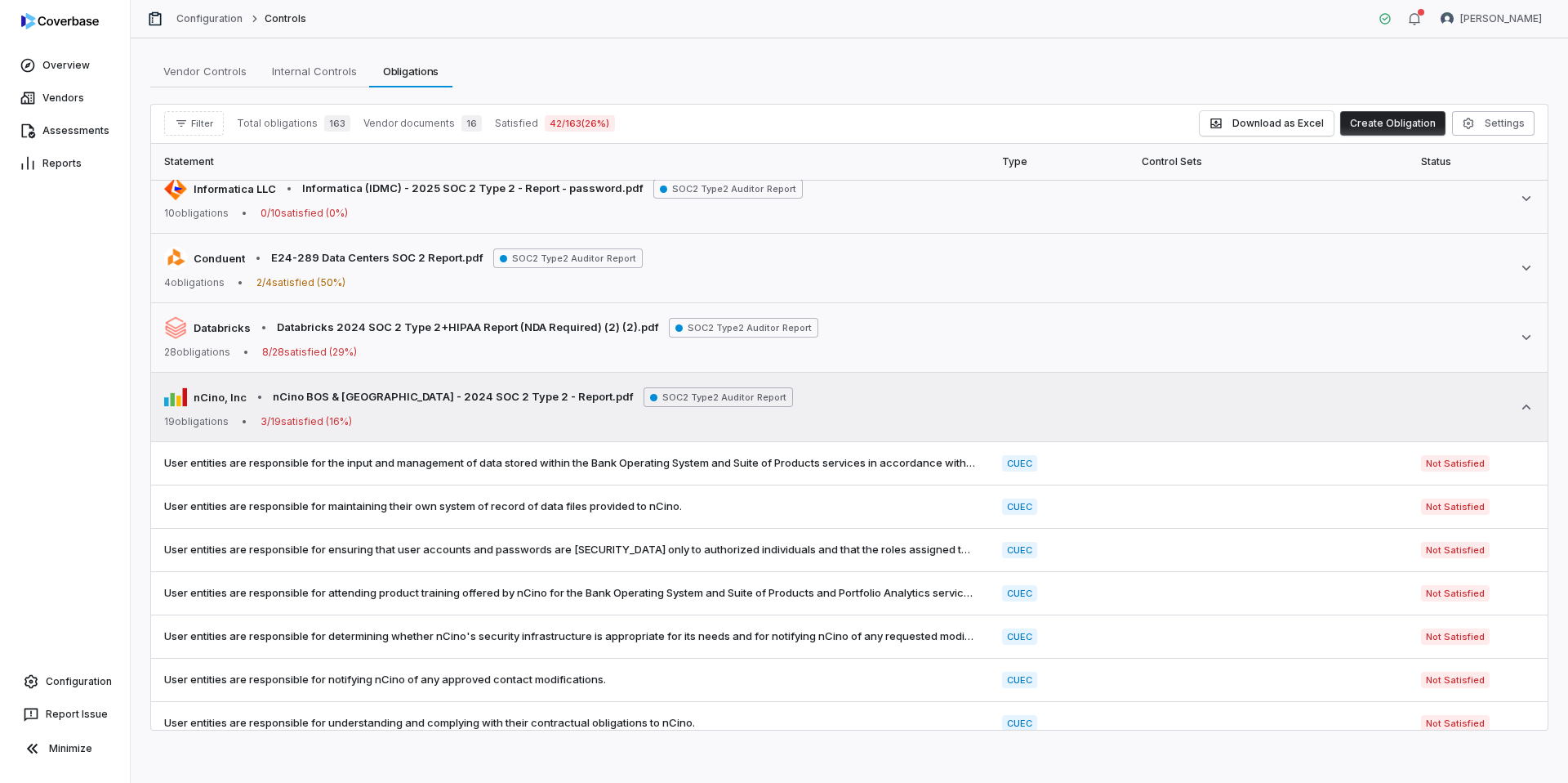
click at [805, 425] on div "nCino, Inc • nCino BOS & [GEOGRAPHIC_DATA] - 2024 SOC 2 Type 2 - Report.pdf SOC…" at bounding box center [850, 407] width 1371 height 43
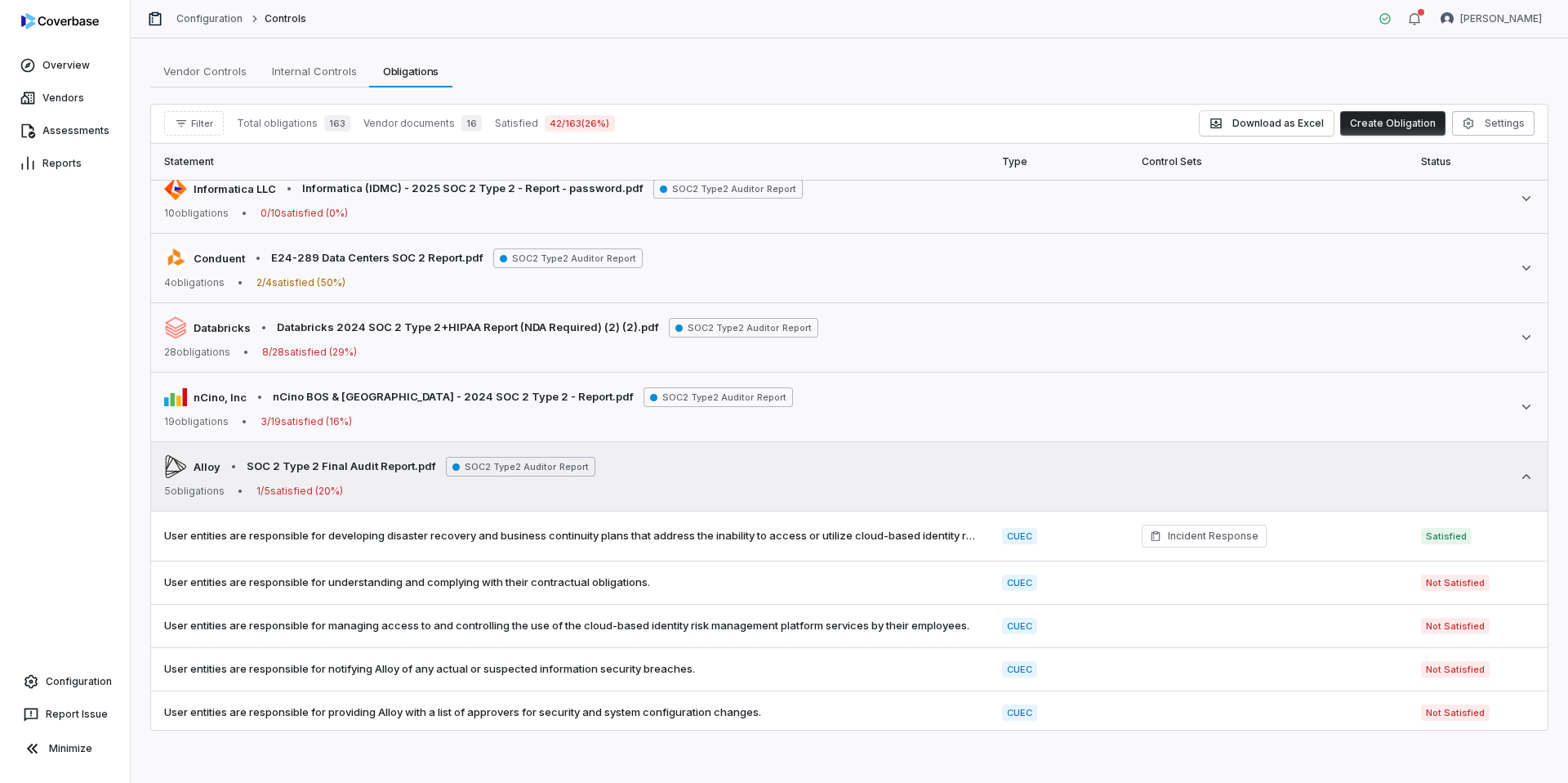
click at [799, 474] on div "Alloy • SOC 2 Type 2 Final Audit Report.pdf SOC2 Type2 Auditor Report 5 obligat…" at bounding box center [850, 476] width 1371 height 43
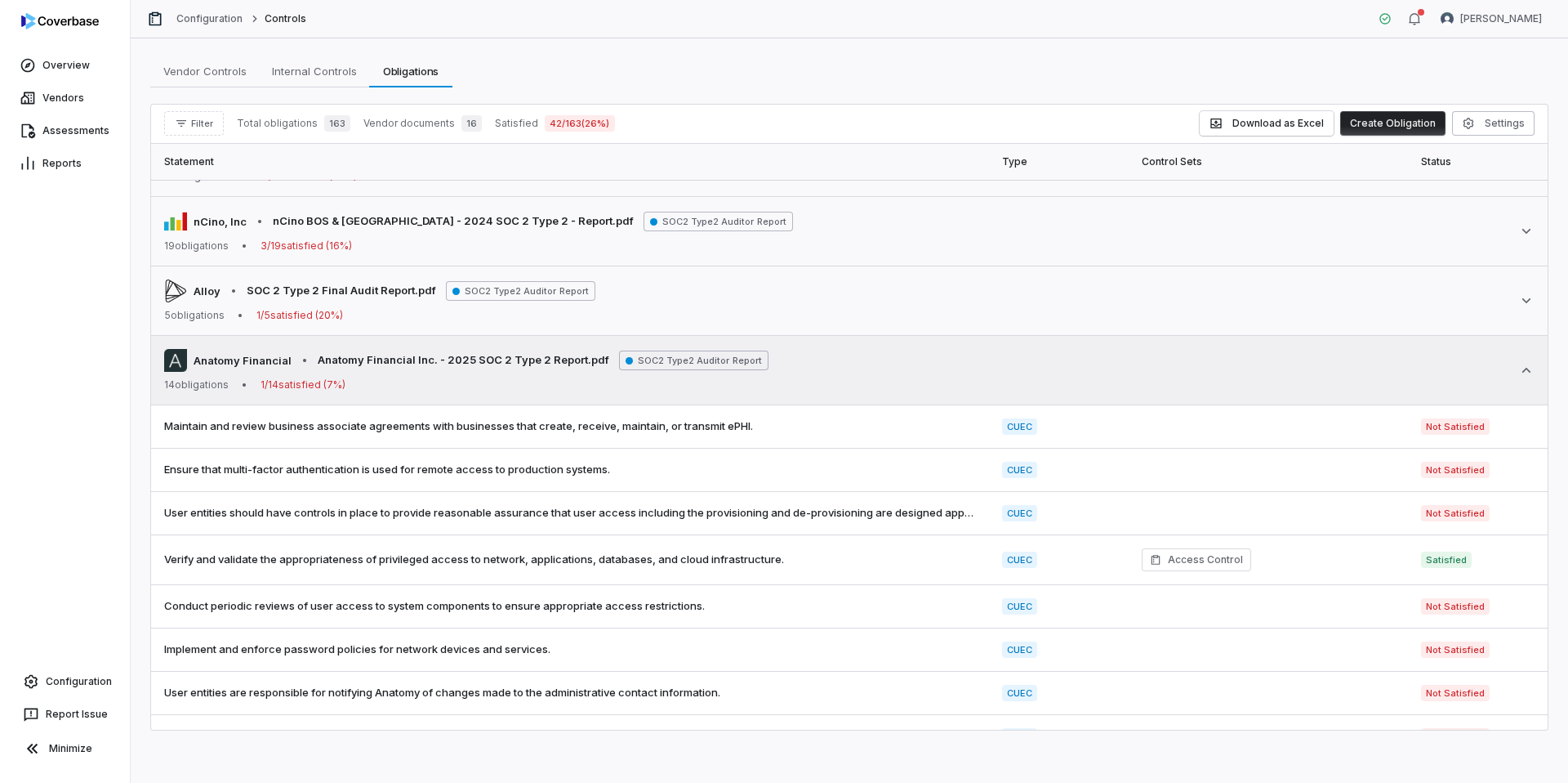
click at [817, 399] on td "Anatomy Financial • Anatomy Financial Inc. - 2025 SOC 2 Type 2 Report.pdf SOC2 …" at bounding box center [849, 371] width 1396 height 69
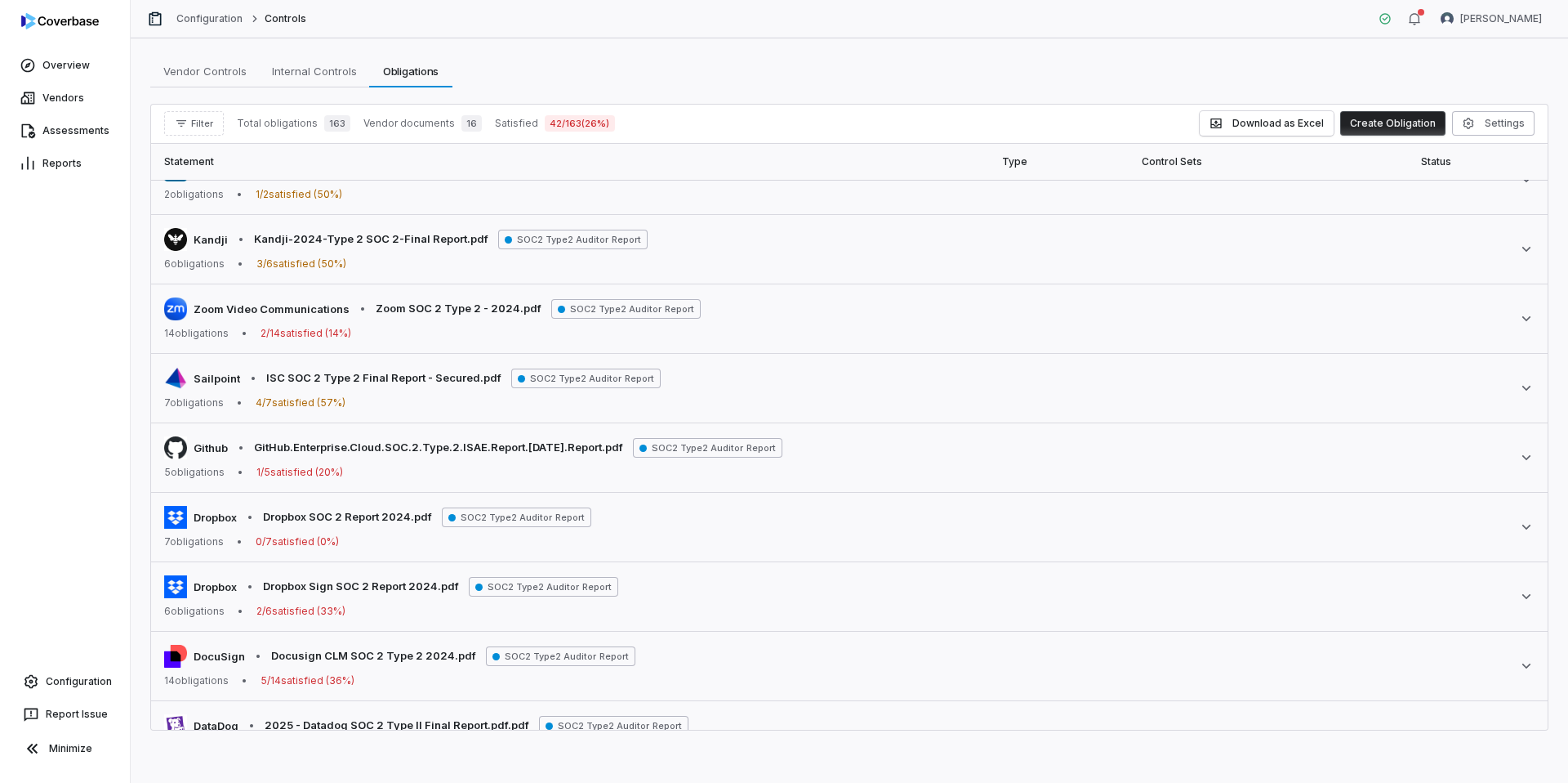
scroll to position [0, 0]
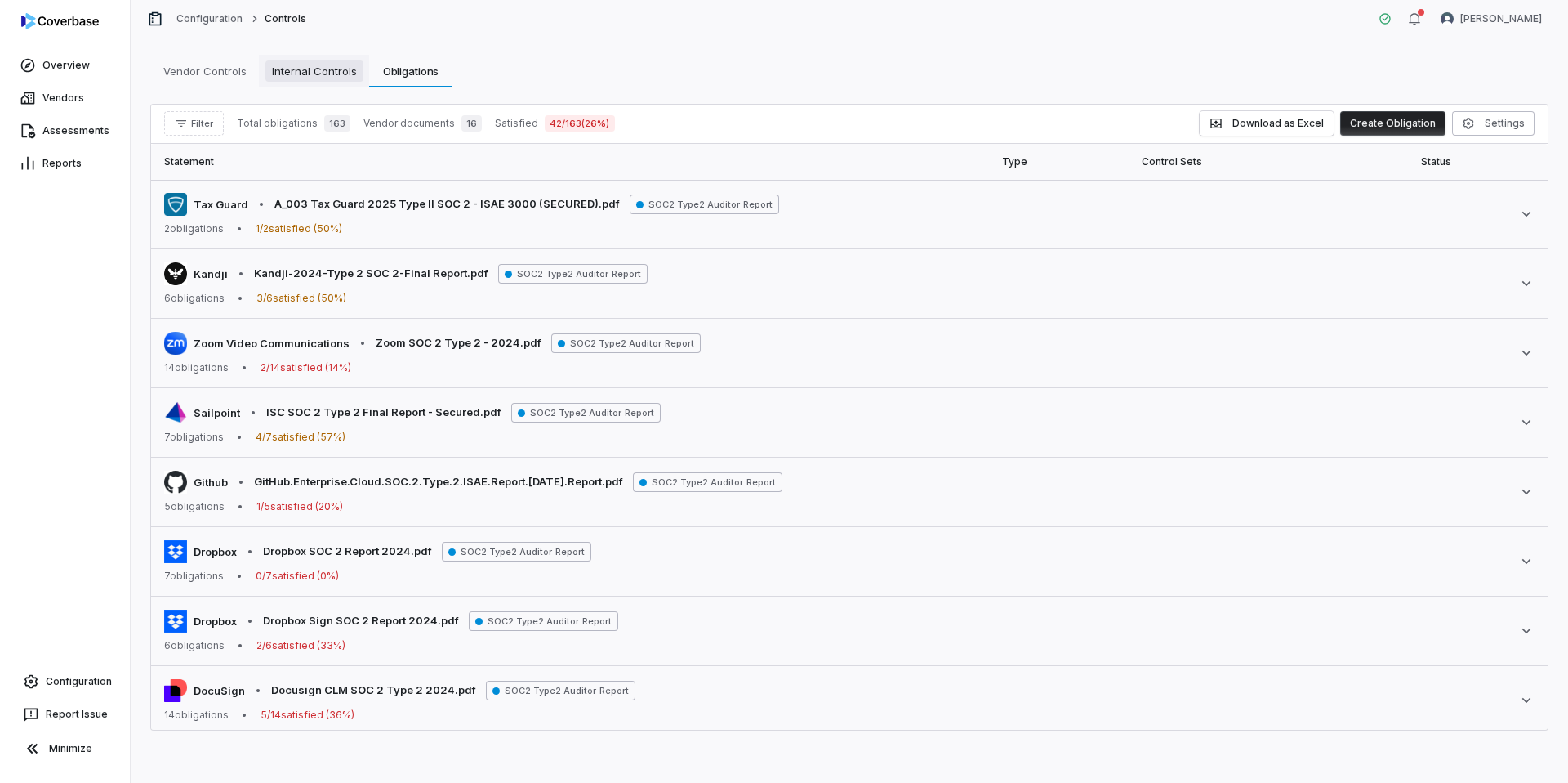
click at [338, 65] on span "Internal Controls" at bounding box center [314, 70] width 98 height 21
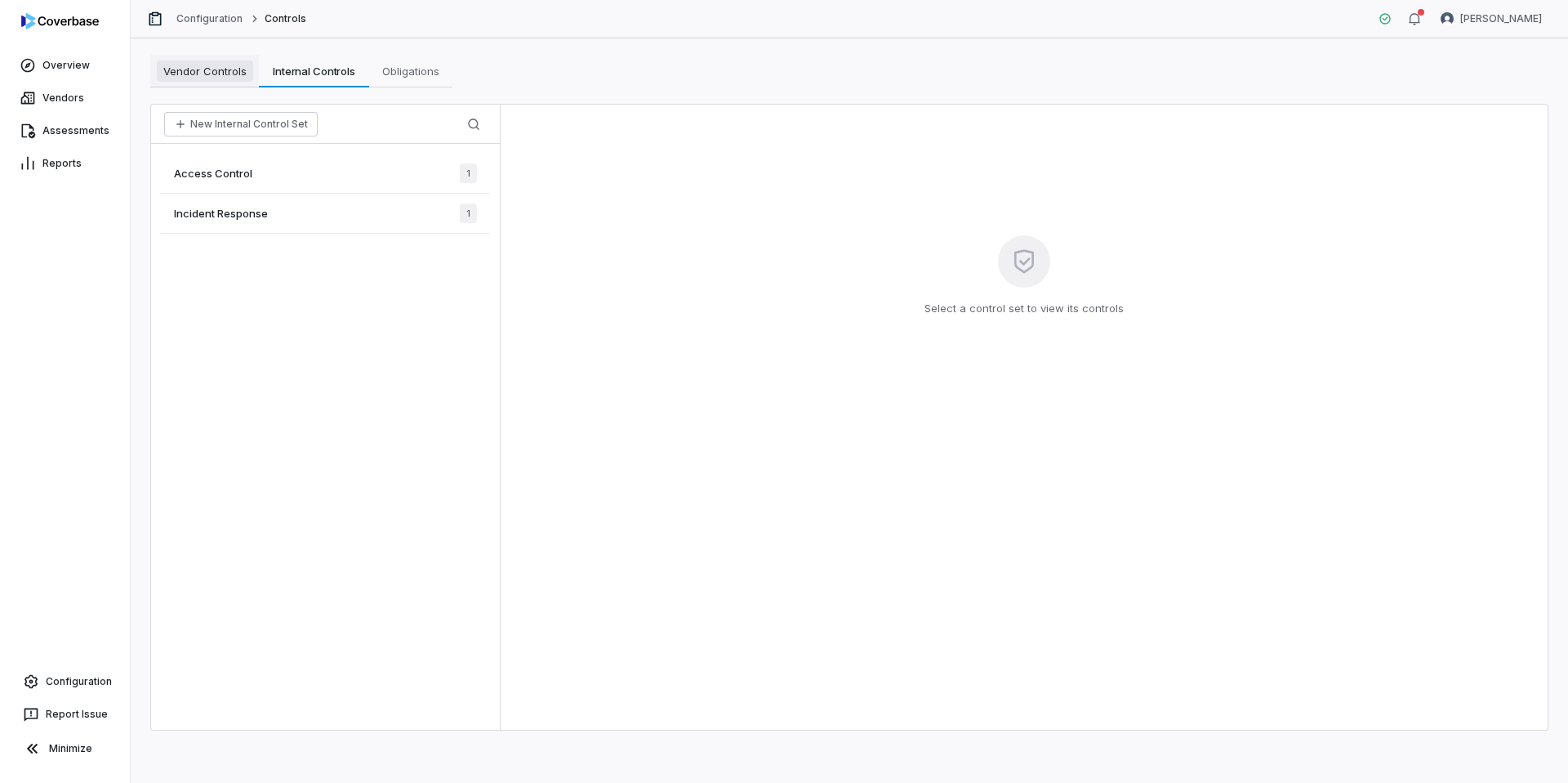
click at [234, 68] on span "Vendor Controls" at bounding box center [204, 70] width 96 height 21
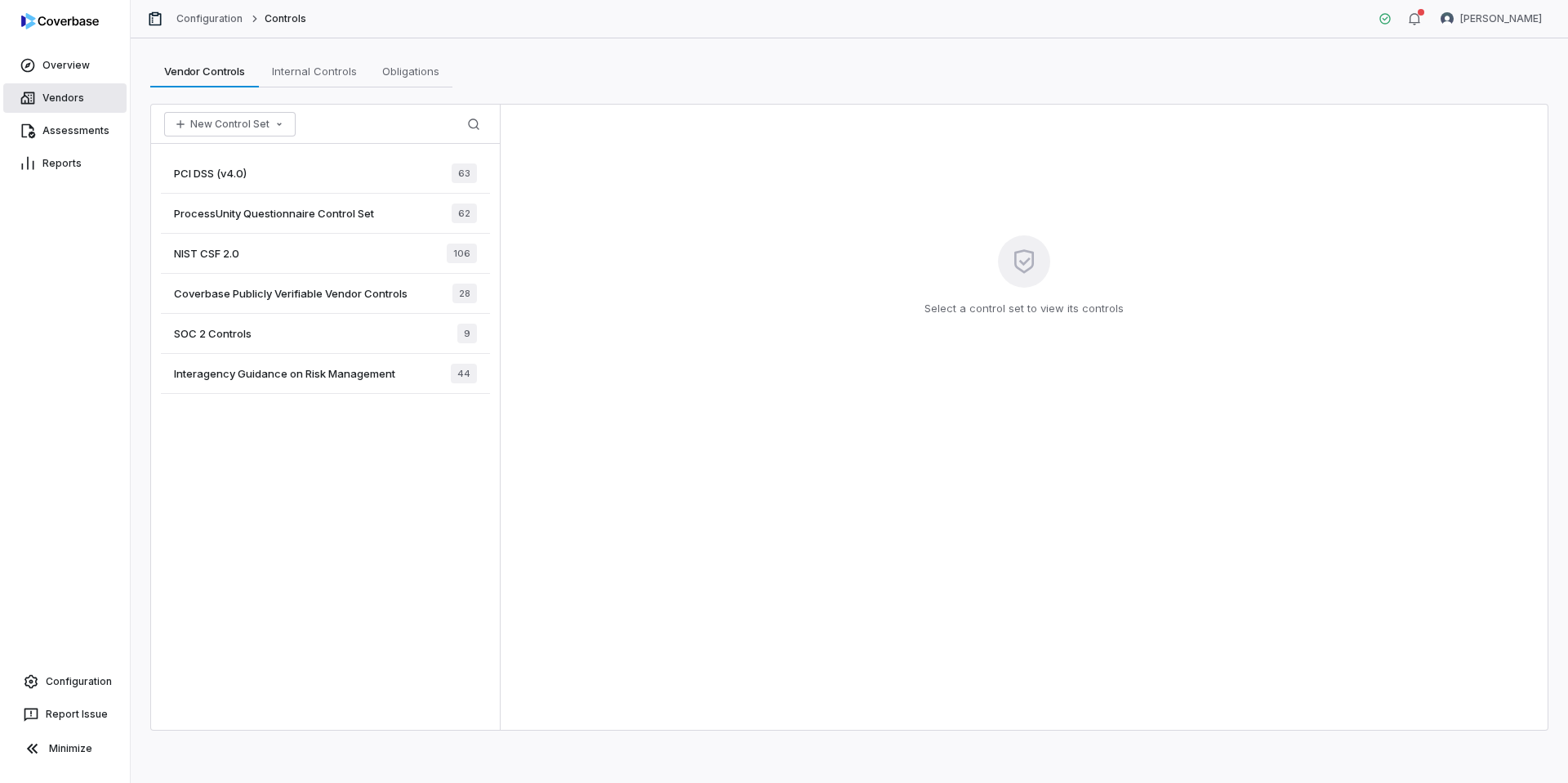
click at [59, 93] on link "Vendors" at bounding box center [64, 98] width 123 height 30
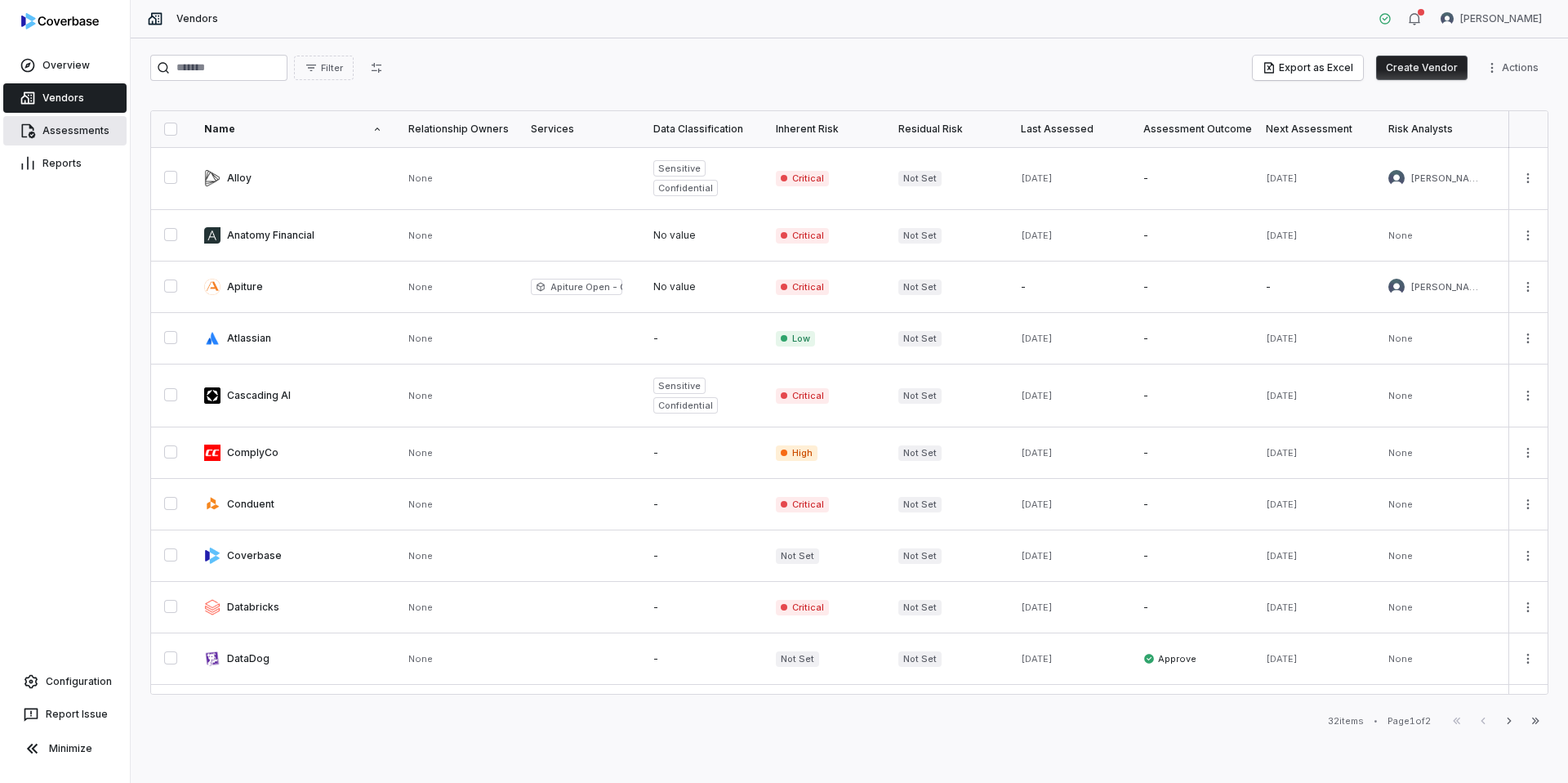
click at [73, 132] on link "Assessments" at bounding box center [64, 131] width 123 height 30
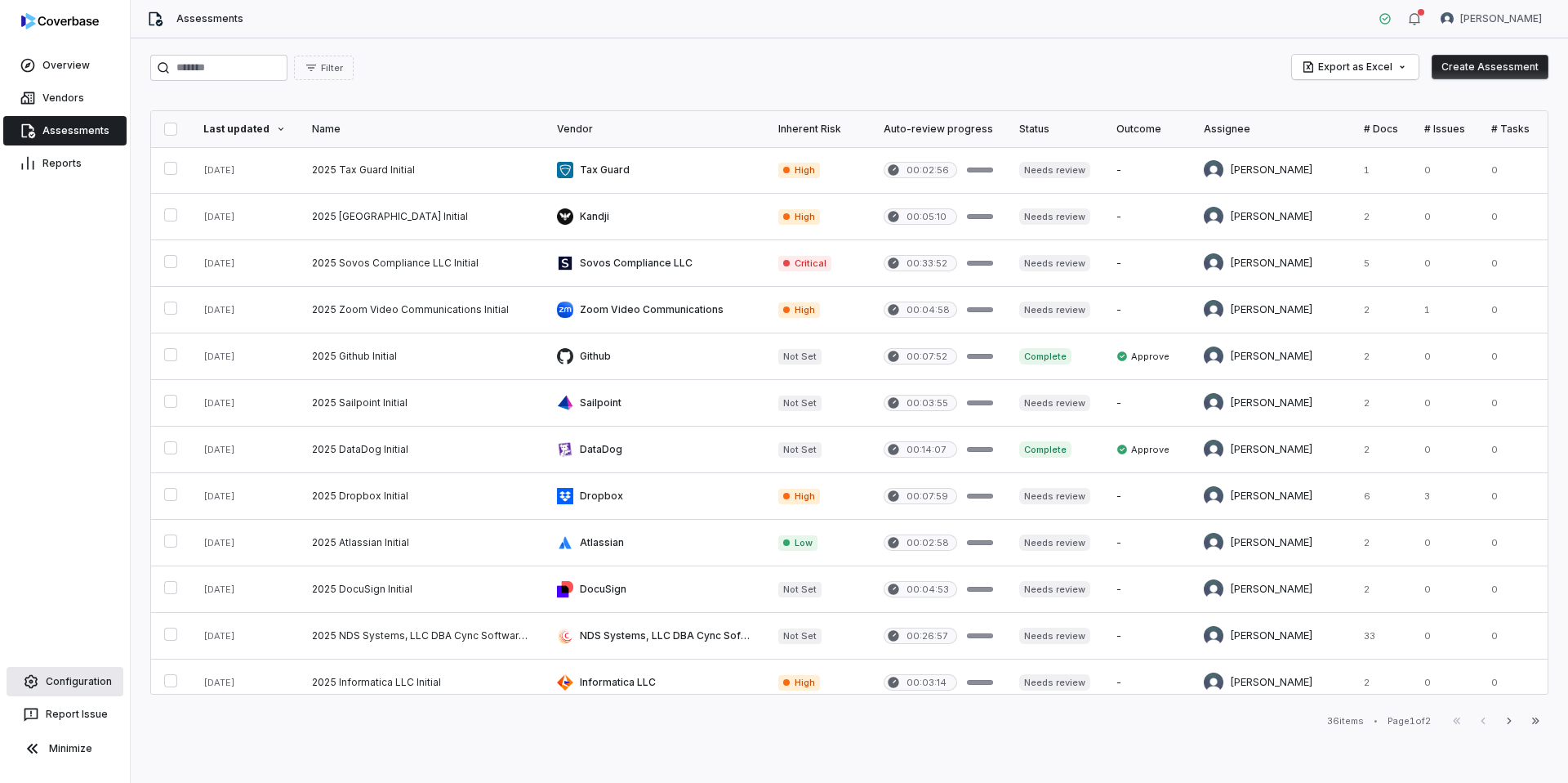
click at [60, 674] on link "Configuration" at bounding box center [65, 682] width 117 height 30
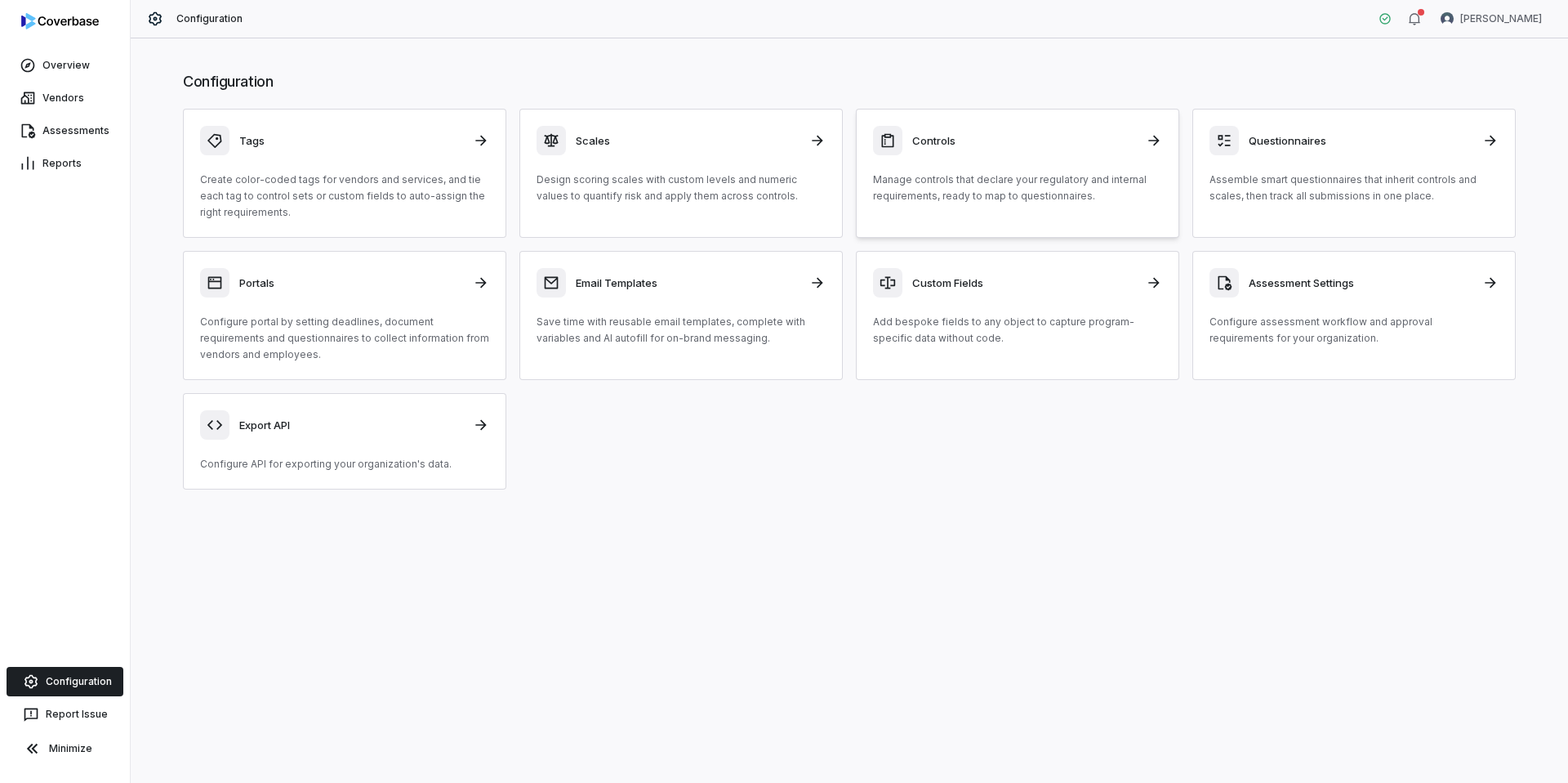
click at [982, 160] on div "Controls Manage controls that declare your regulatory and internal requirements…" at bounding box center [1018, 165] width 290 height 78
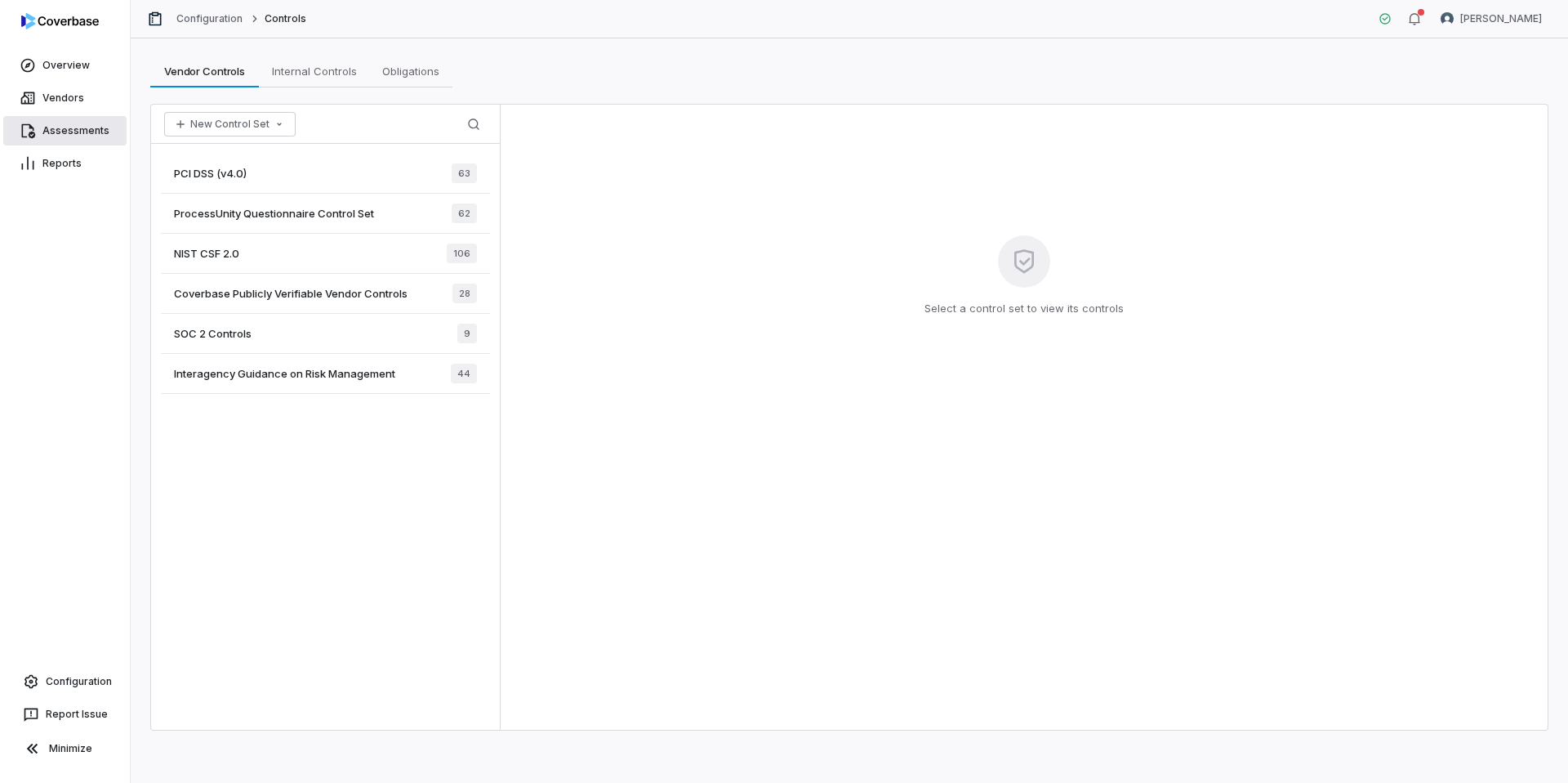
click at [80, 130] on link "Assessments" at bounding box center [64, 131] width 123 height 30
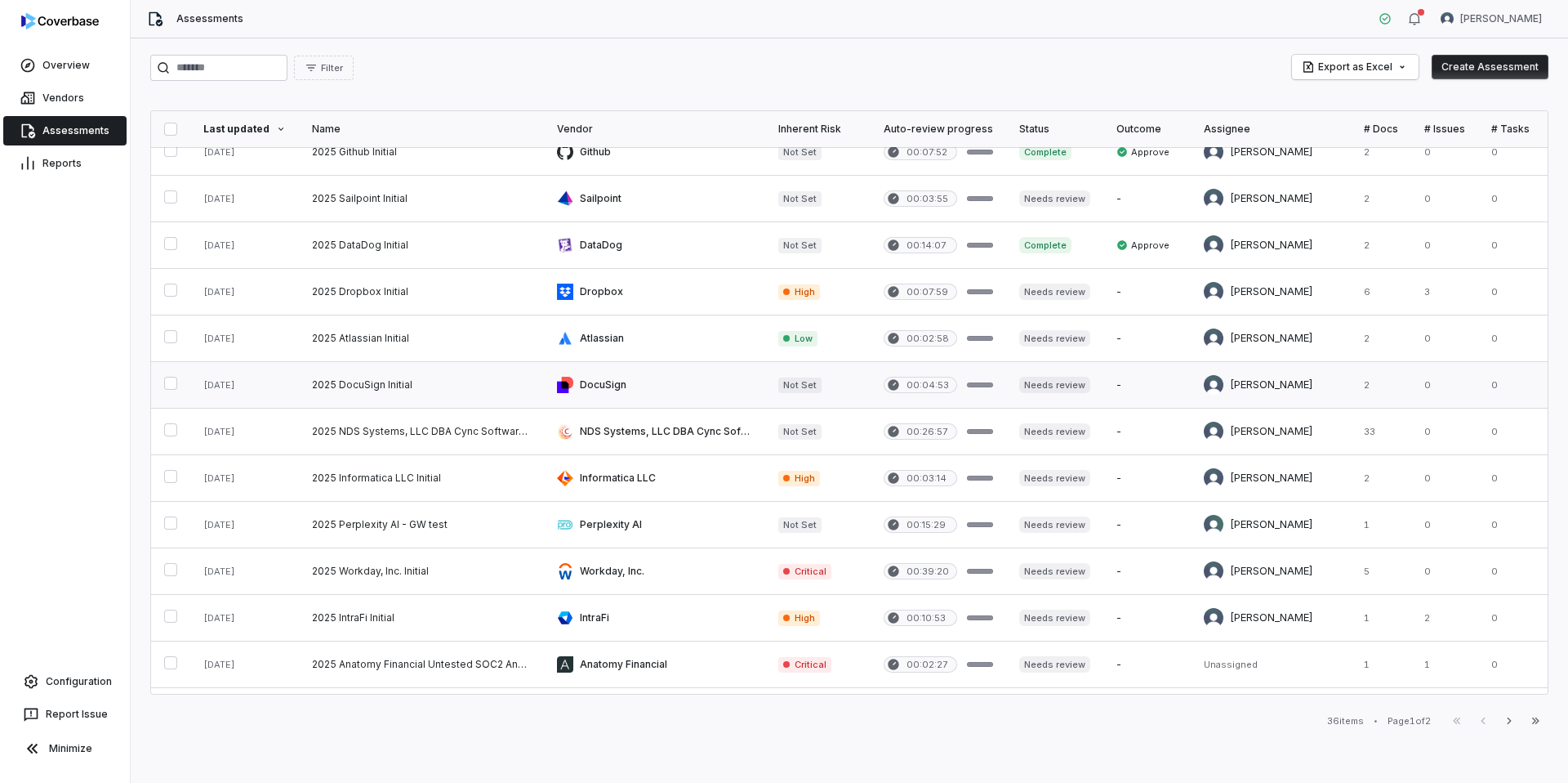
scroll to position [207, 0]
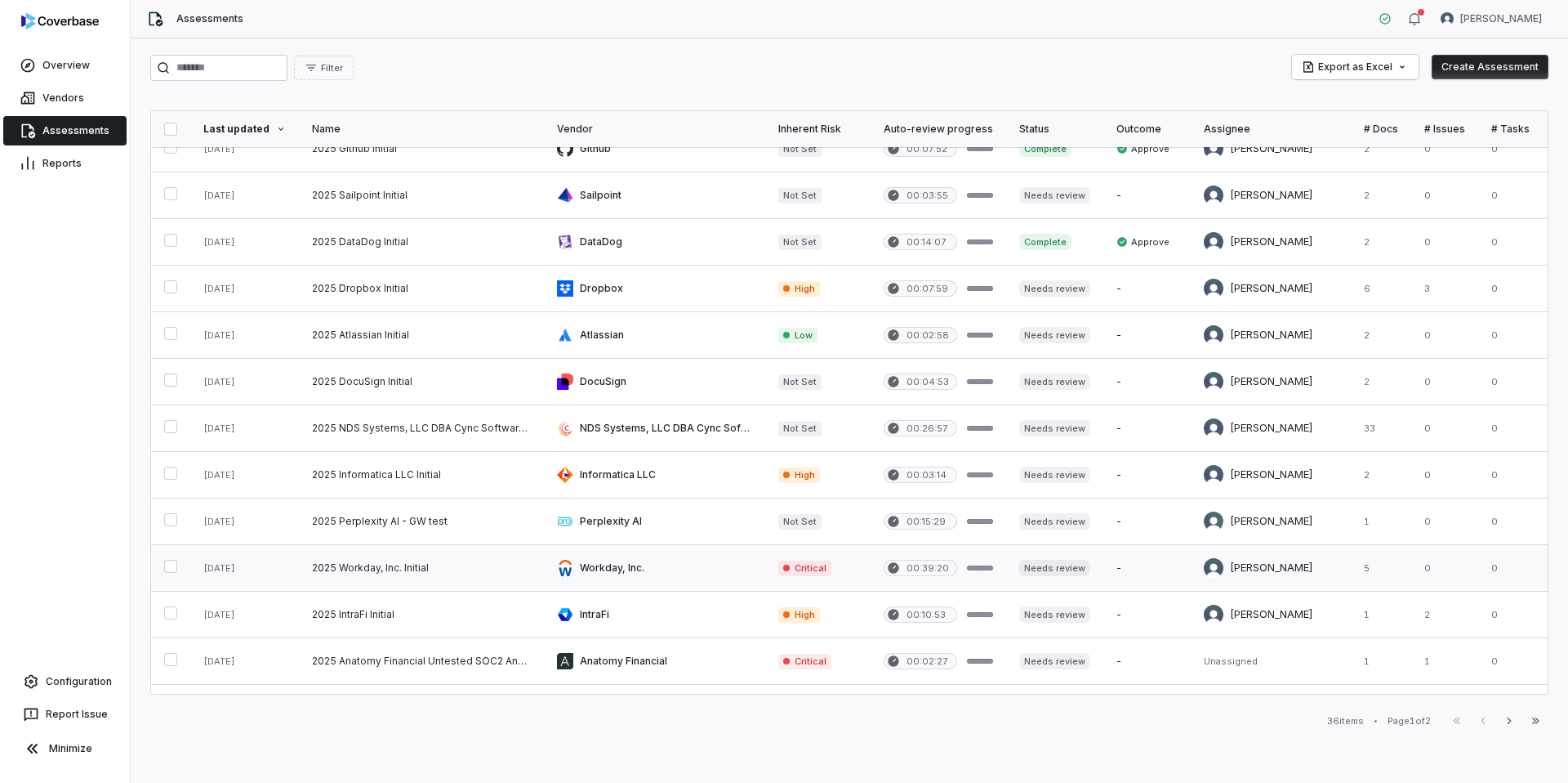
click at [449, 576] on link at bounding box center [421, 568] width 245 height 46
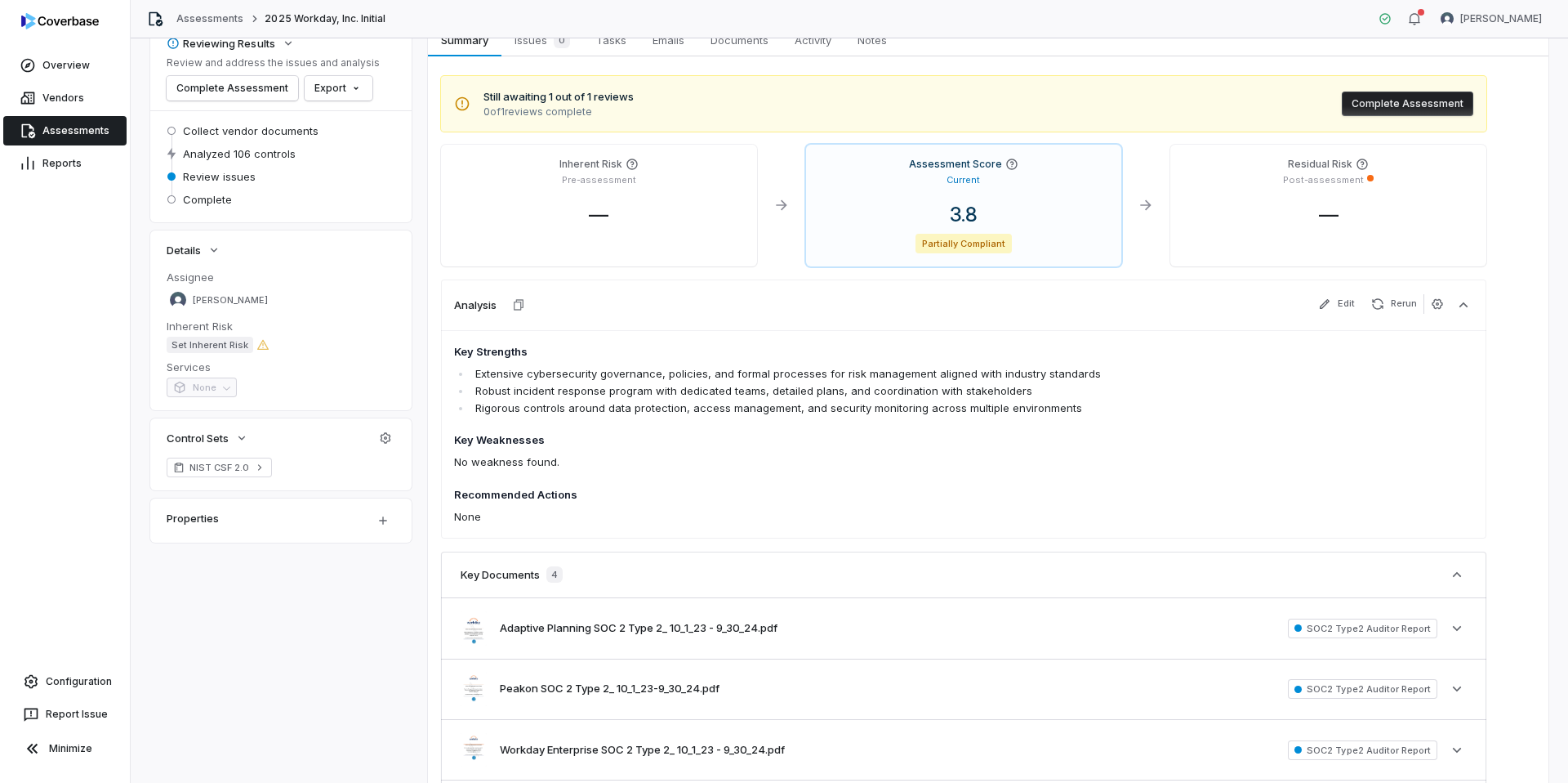
scroll to position [63, 0]
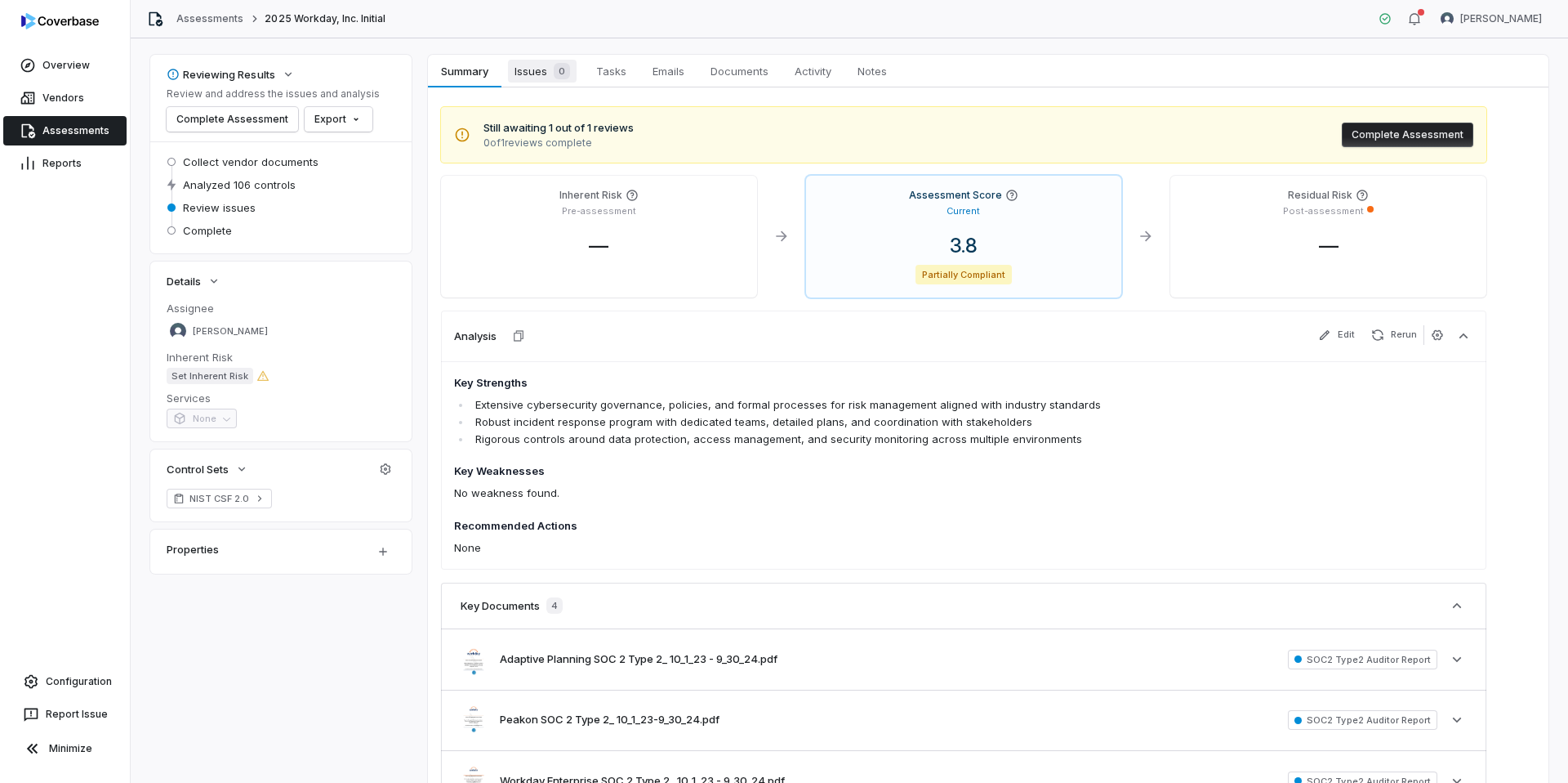
click at [536, 73] on span "Issues 0" at bounding box center [542, 70] width 68 height 23
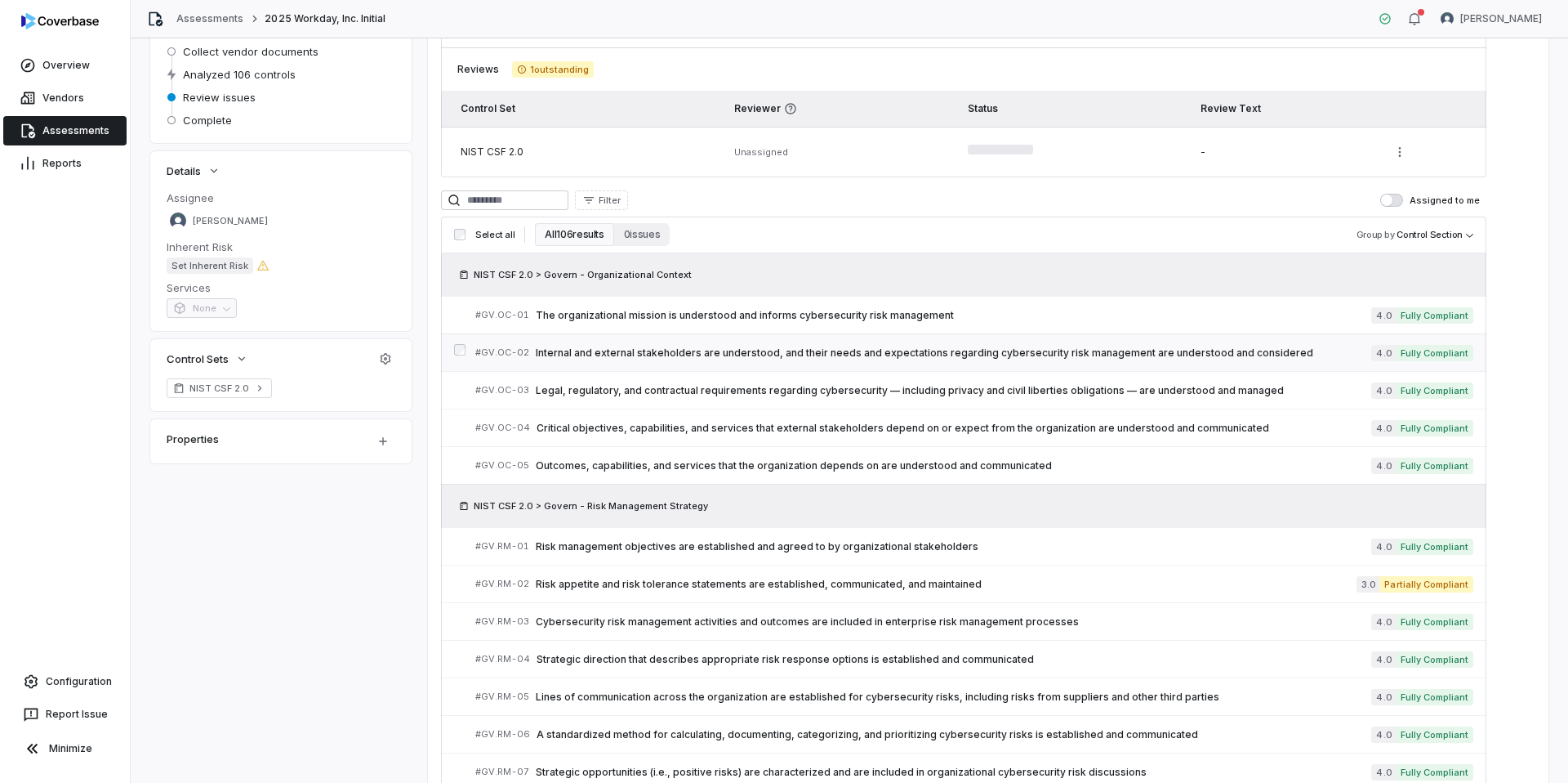
scroll to position [189, 0]
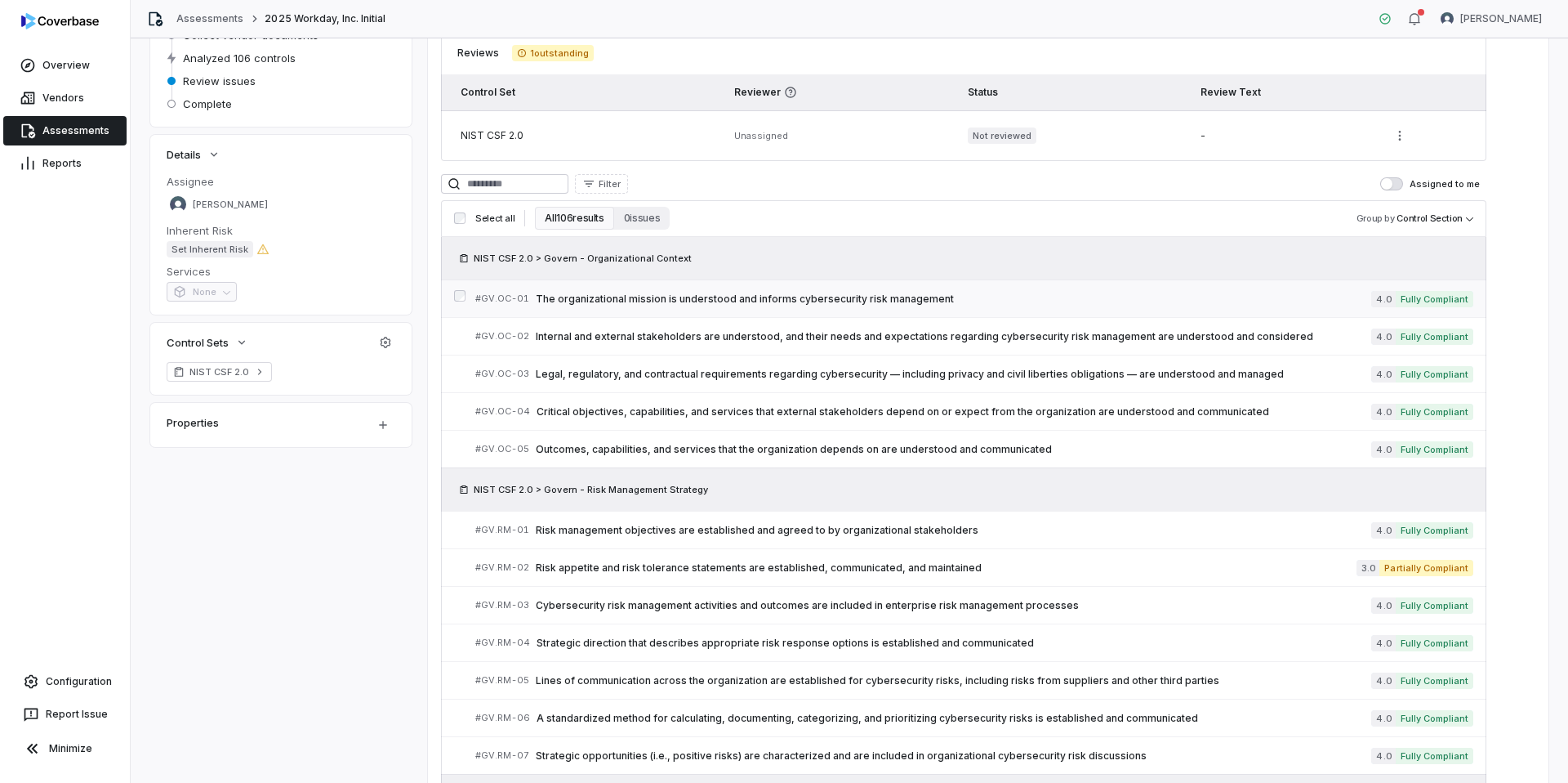
click at [820, 300] on span "The organizational mission is understood and informs cybersecurity risk managem…" at bounding box center [953, 299] width 836 height 13
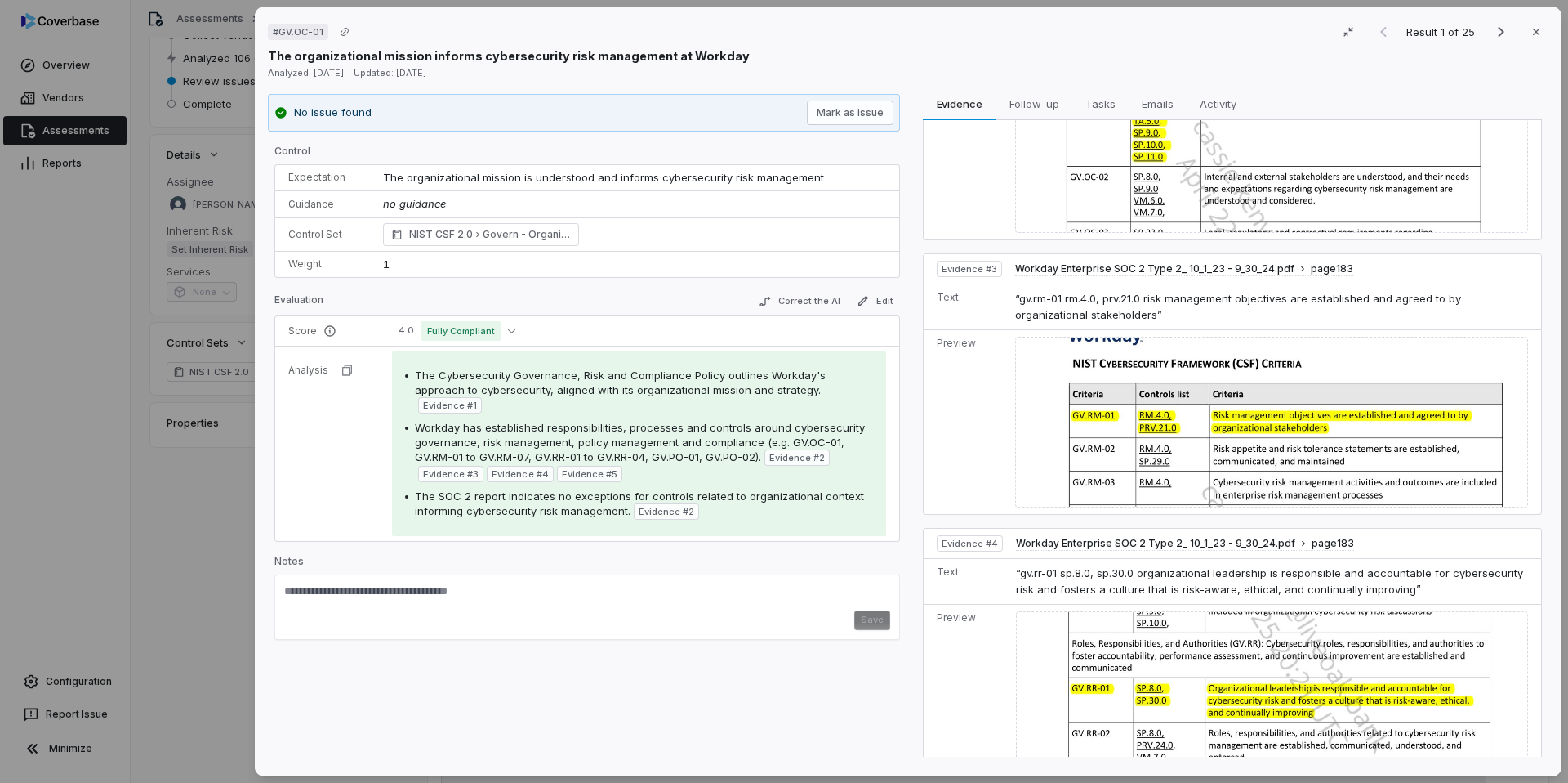
scroll to position [458, 0]
click at [1540, 36] on icon "button" at bounding box center [1536, 32] width 13 height 13
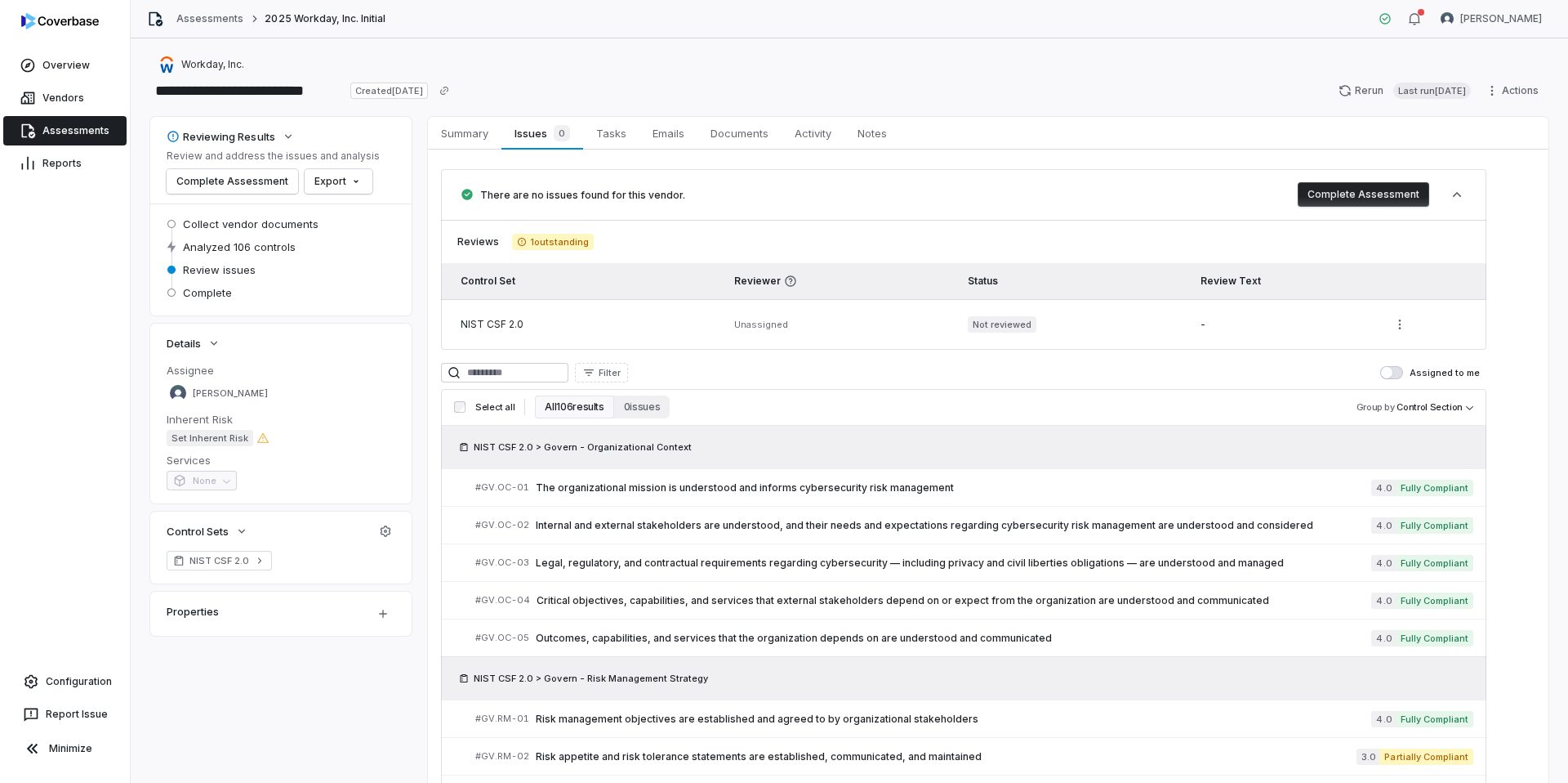
click at [68, 135] on link "Assessments" at bounding box center [64, 131] width 123 height 30
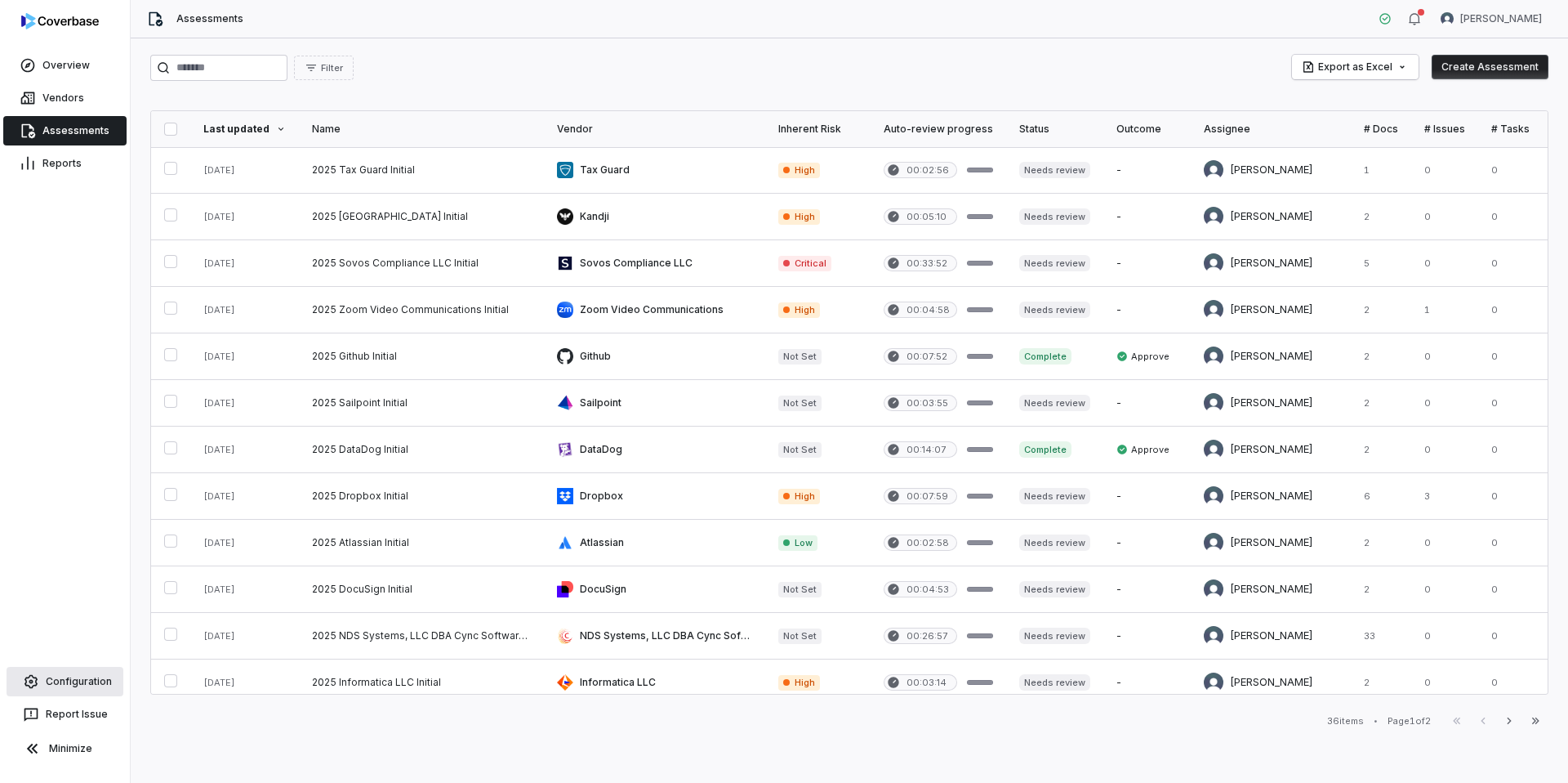
click at [82, 684] on link "Configuration" at bounding box center [65, 682] width 117 height 30
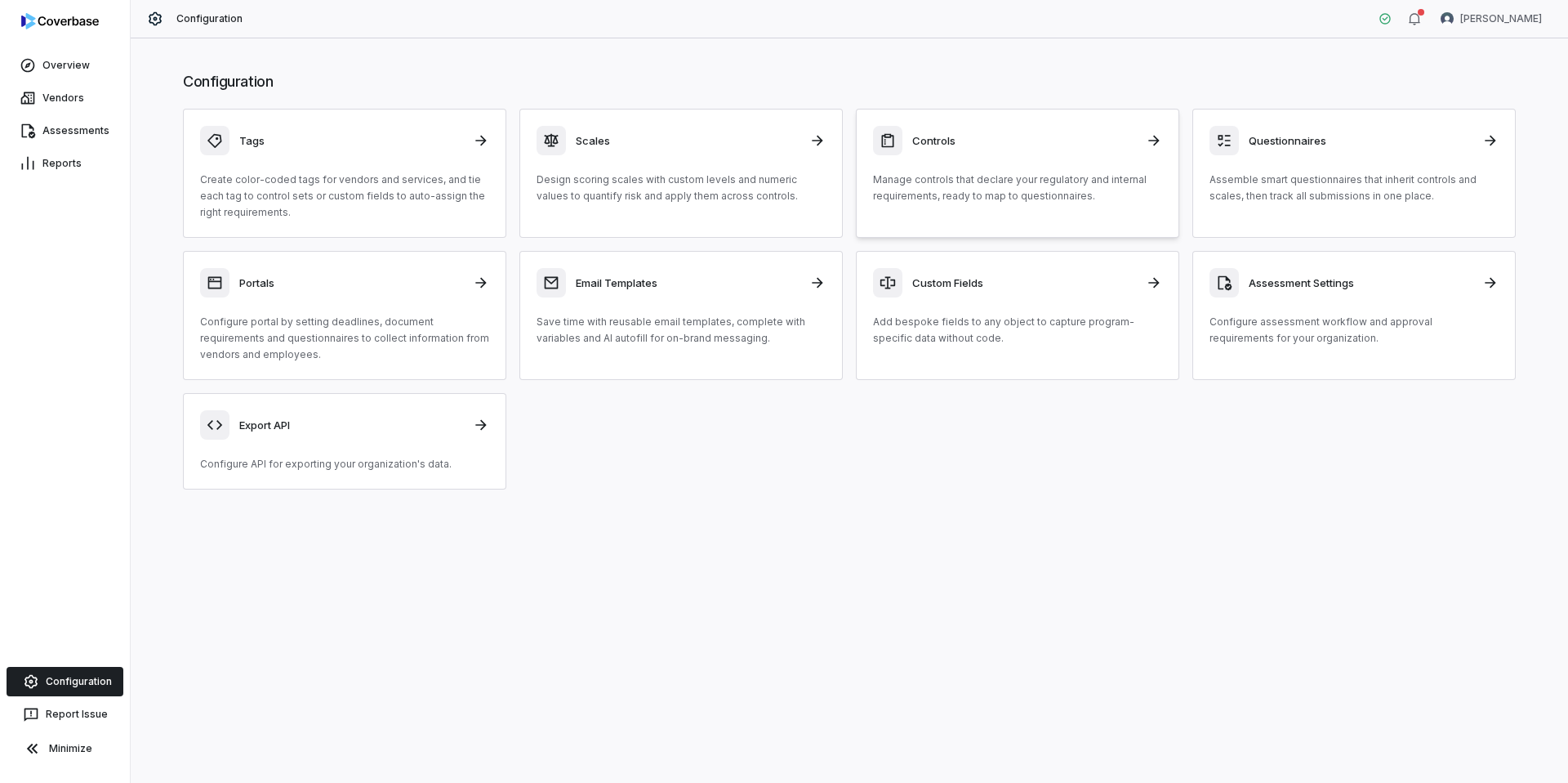
click at [1029, 202] on p "Manage controls that declare your regulatory and internal requirements, ready t…" at bounding box center [1018, 188] width 290 height 33
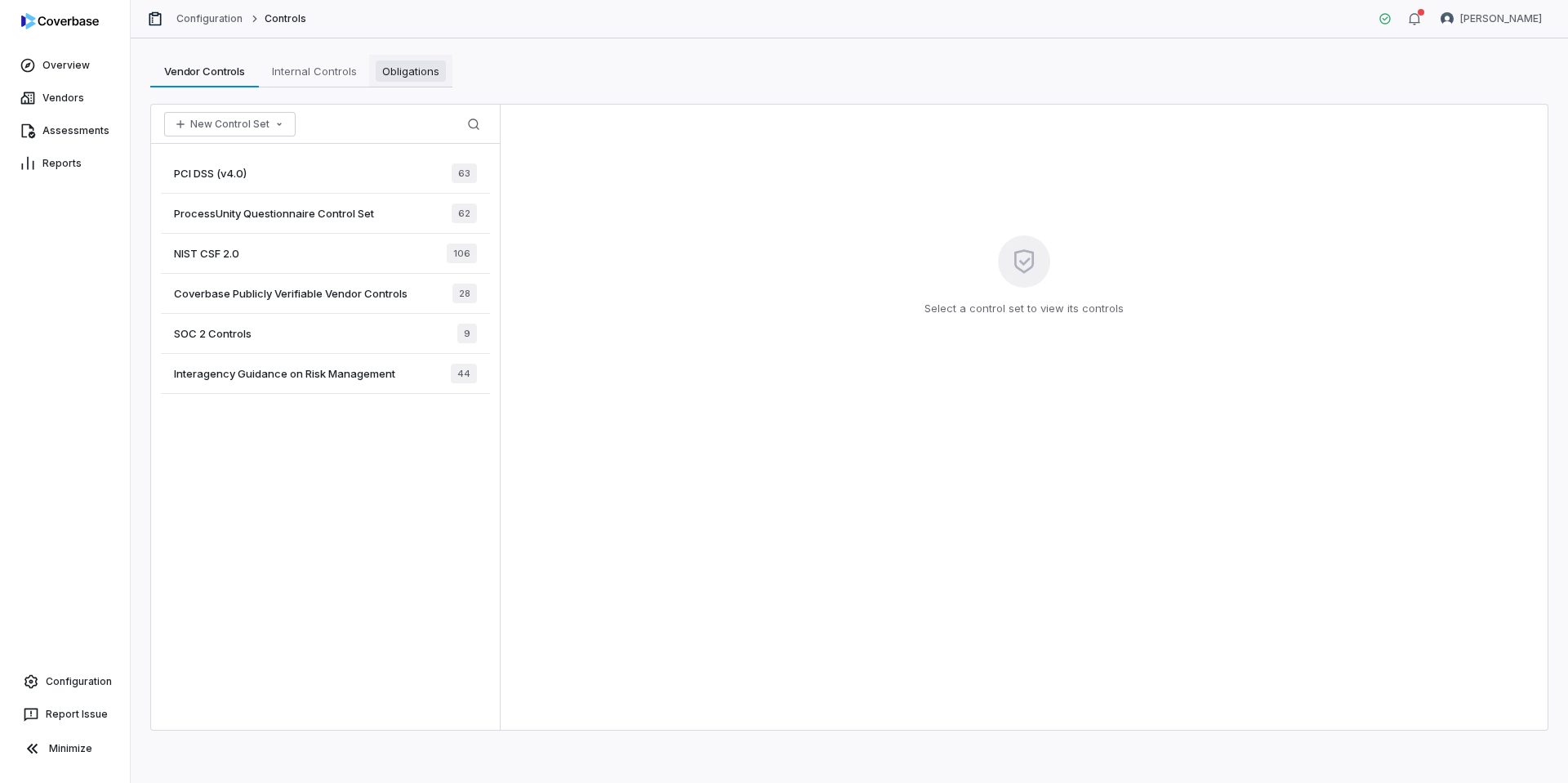
click at [373, 72] on link "Obligations Obligations" at bounding box center [411, 70] width 83 height 33
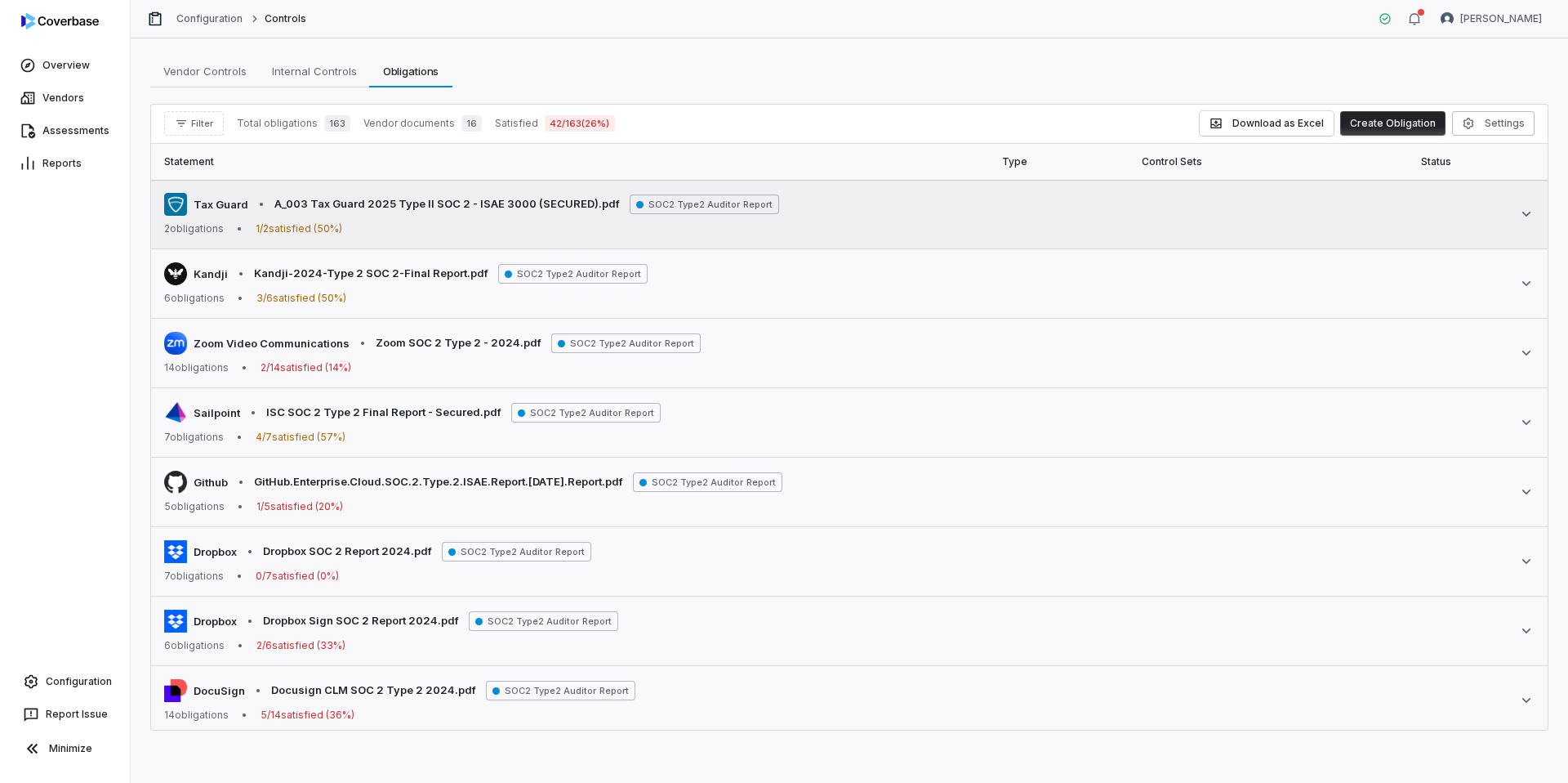
click at [436, 237] on td "Tax Guard • A_003 Tax Guard 2025 Type II SOC 2 - ISAE 3000 (SECURED).pdf SOC2 T…" at bounding box center [849, 214] width 1396 height 69
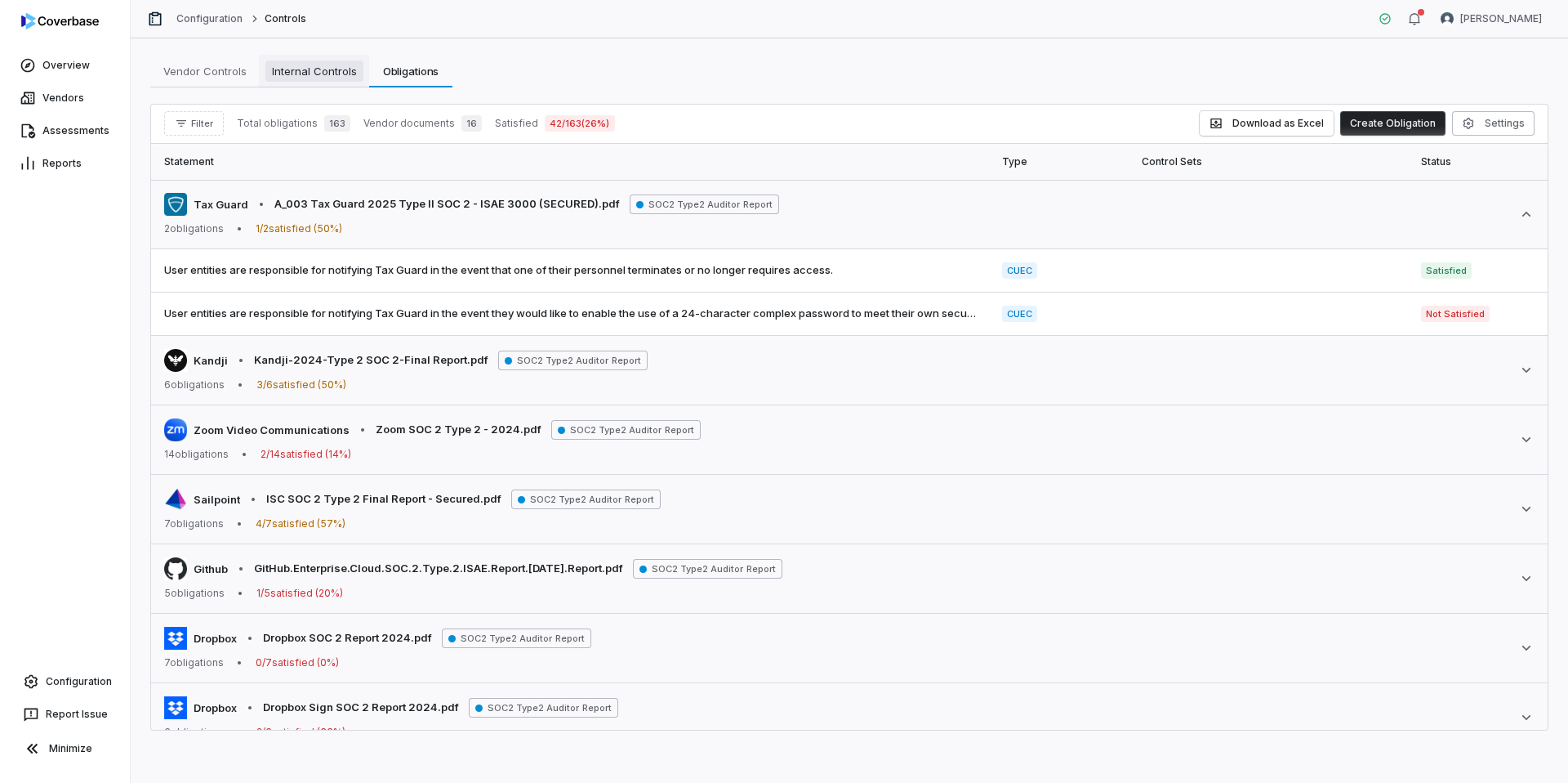
click at [318, 76] on span "Internal Controls" at bounding box center [314, 70] width 98 height 21
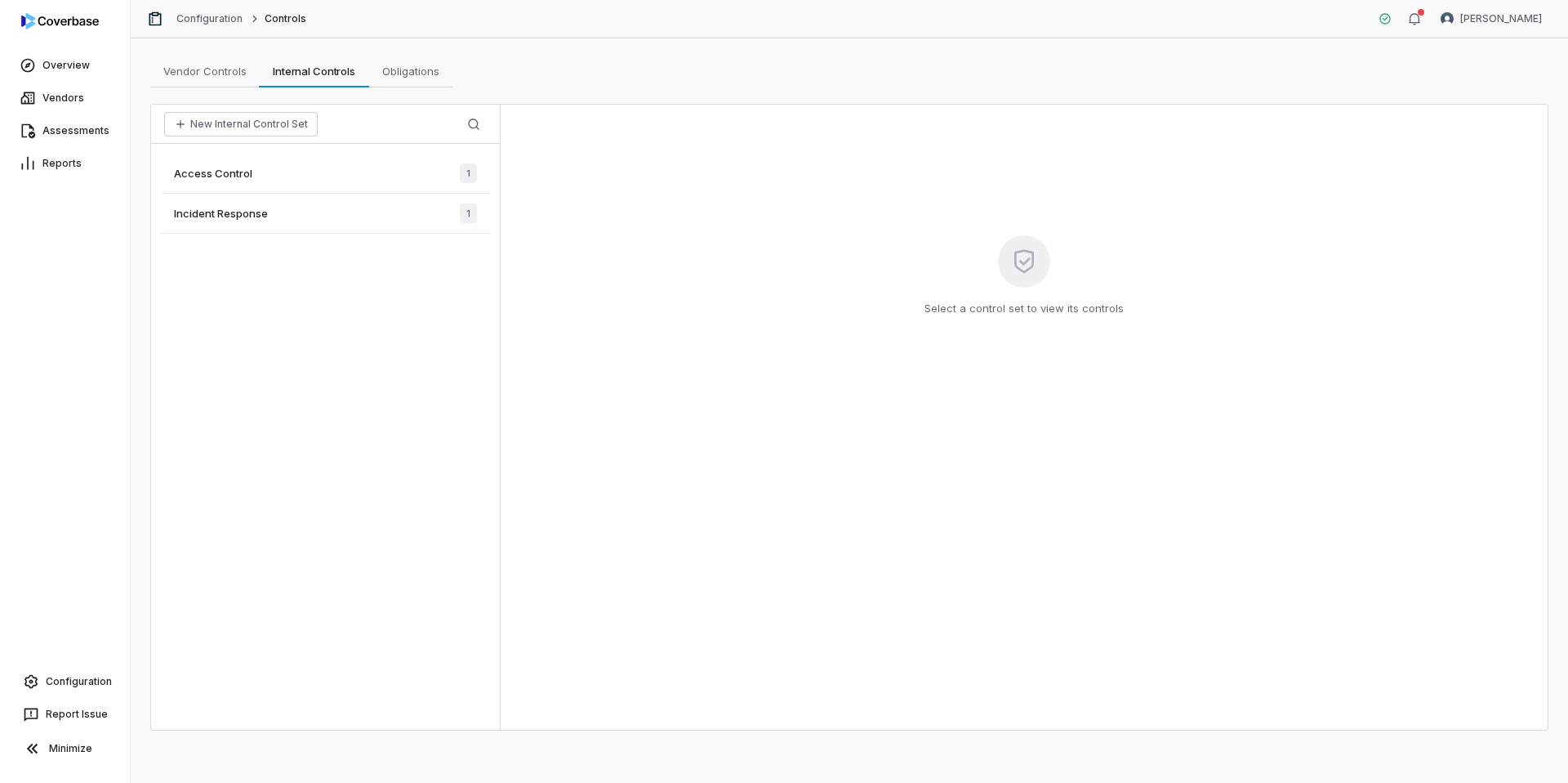
click at [334, 178] on div "Access Control 1" at bounding box center [325, 174] width 329 height 40
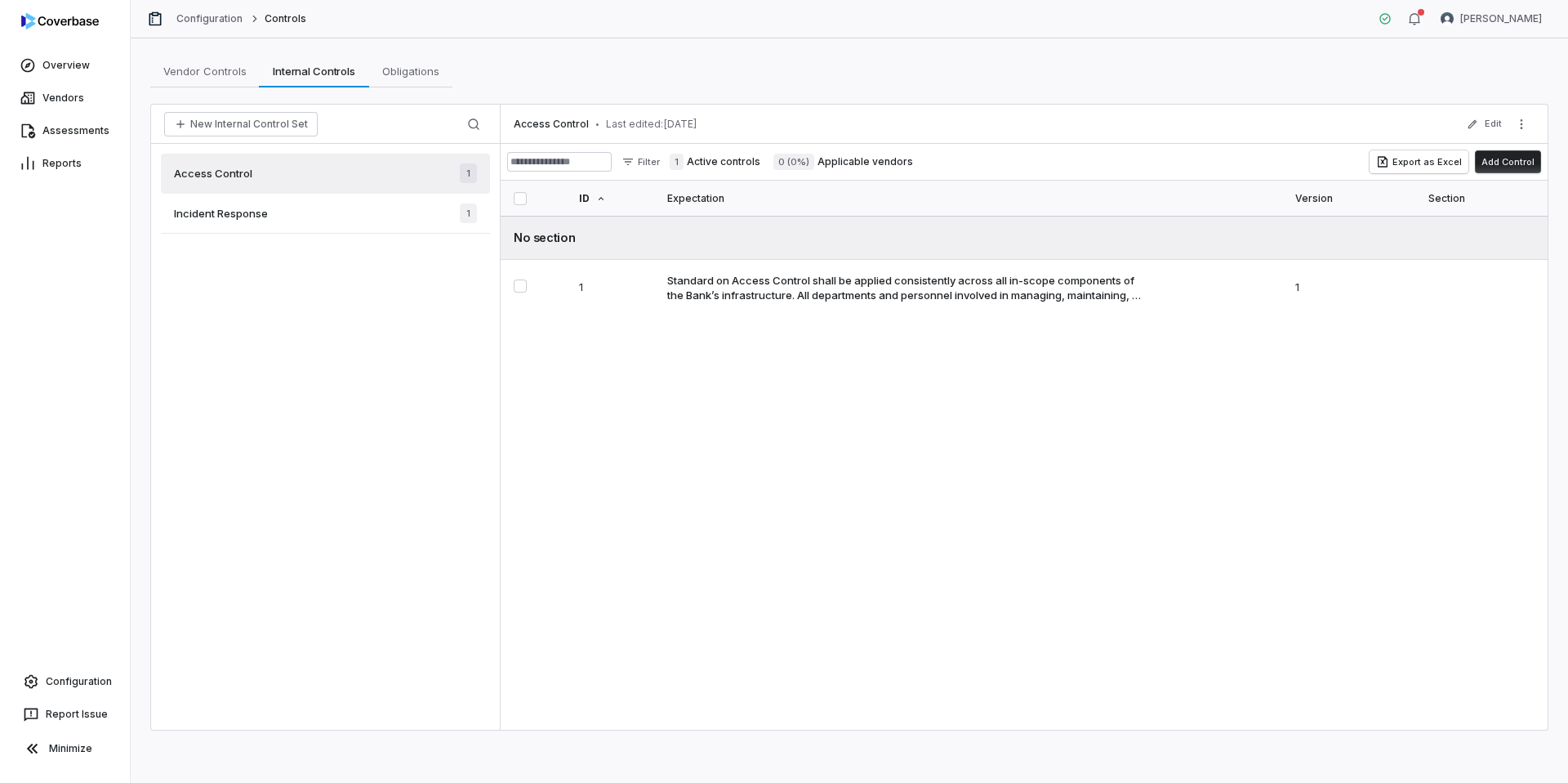
click at [348, 217] on div "Incident Response 1" at bounding box center [325, 213] width 329 height 40
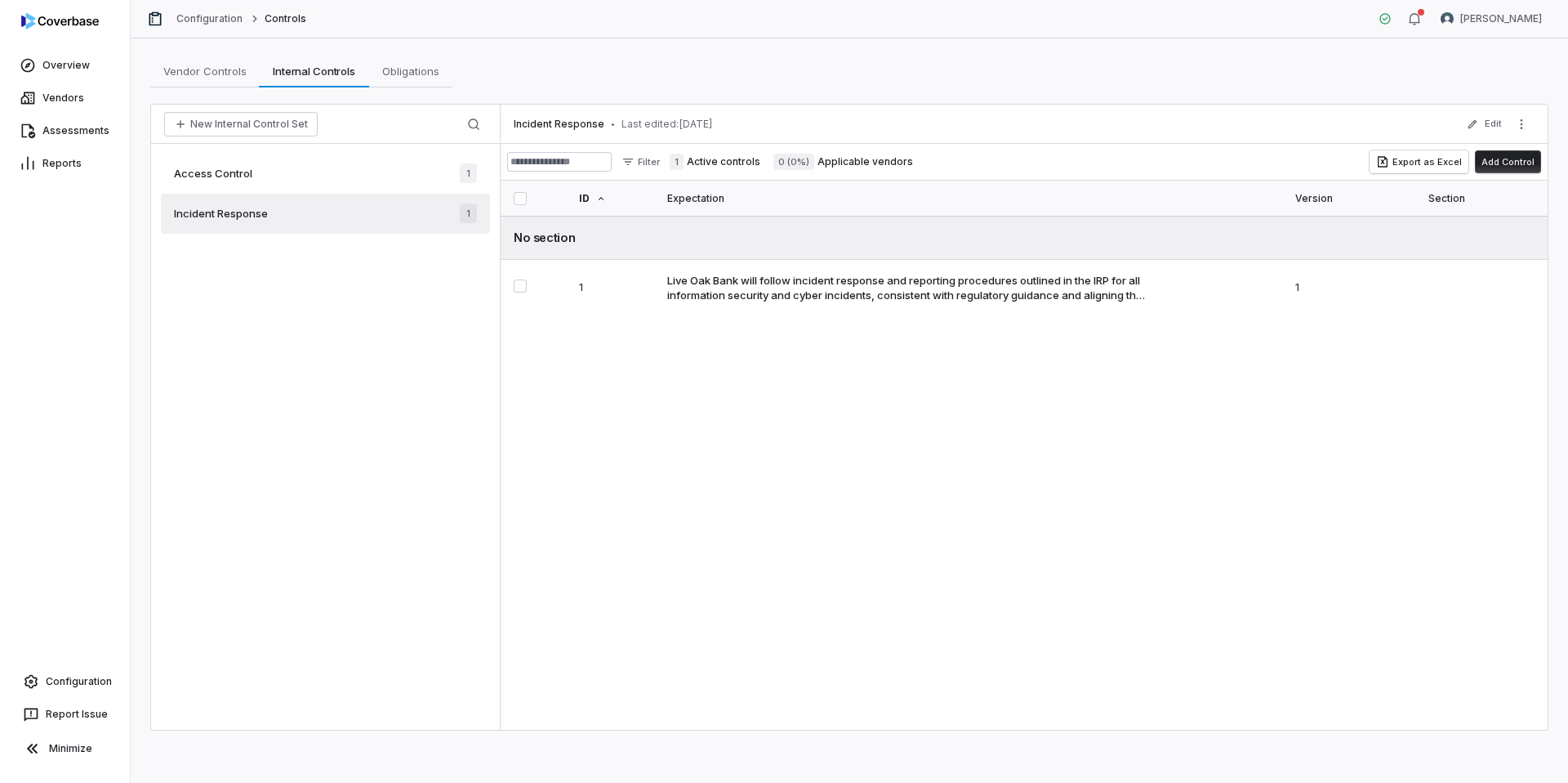
click at [352, 174] on div "Access Control 1" at bounding box center [325, 174] width 329 height 40
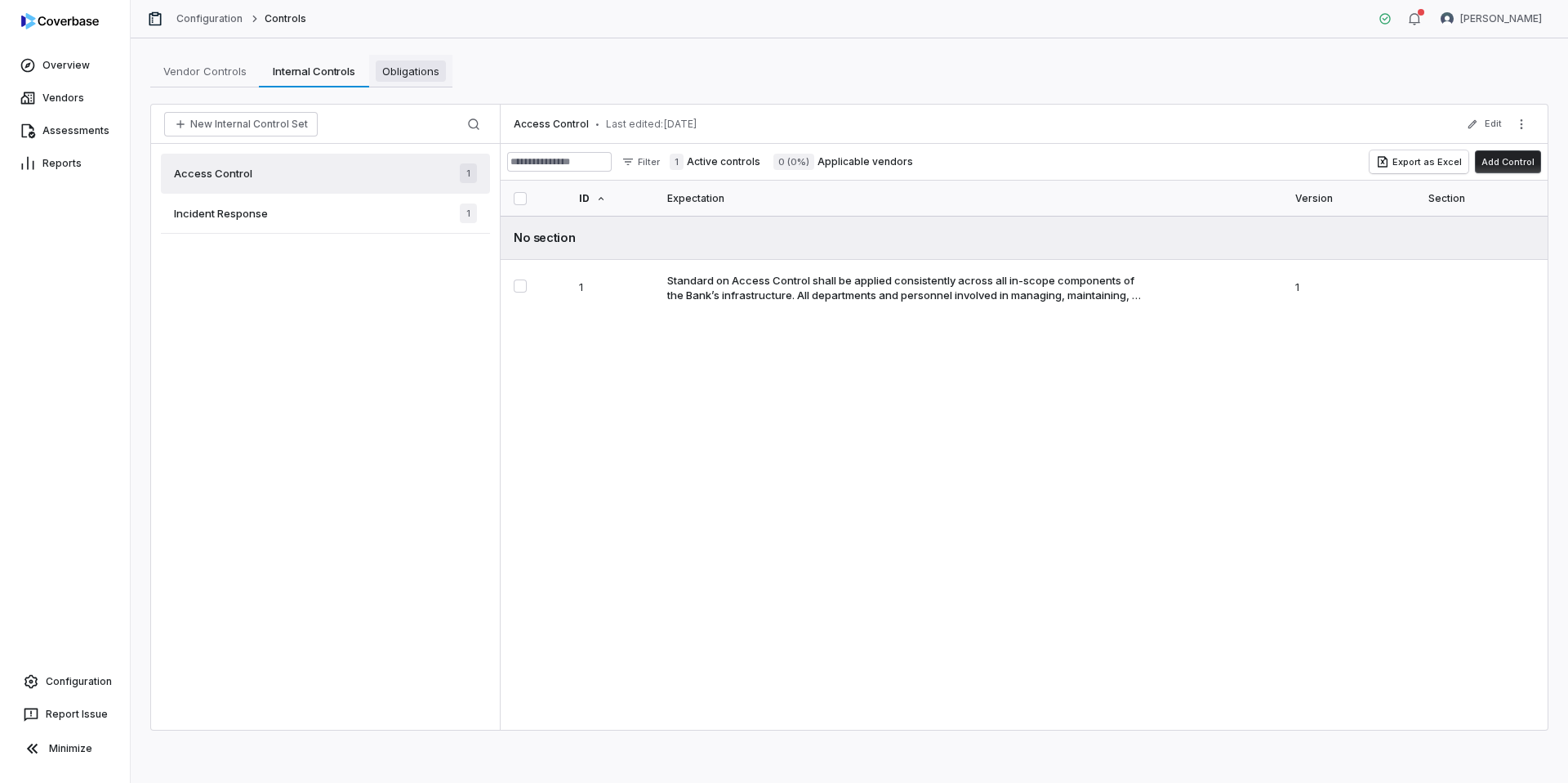
click at [396, 80] on span "Obligations" at bounding box center [411, 70] width 70 height 21
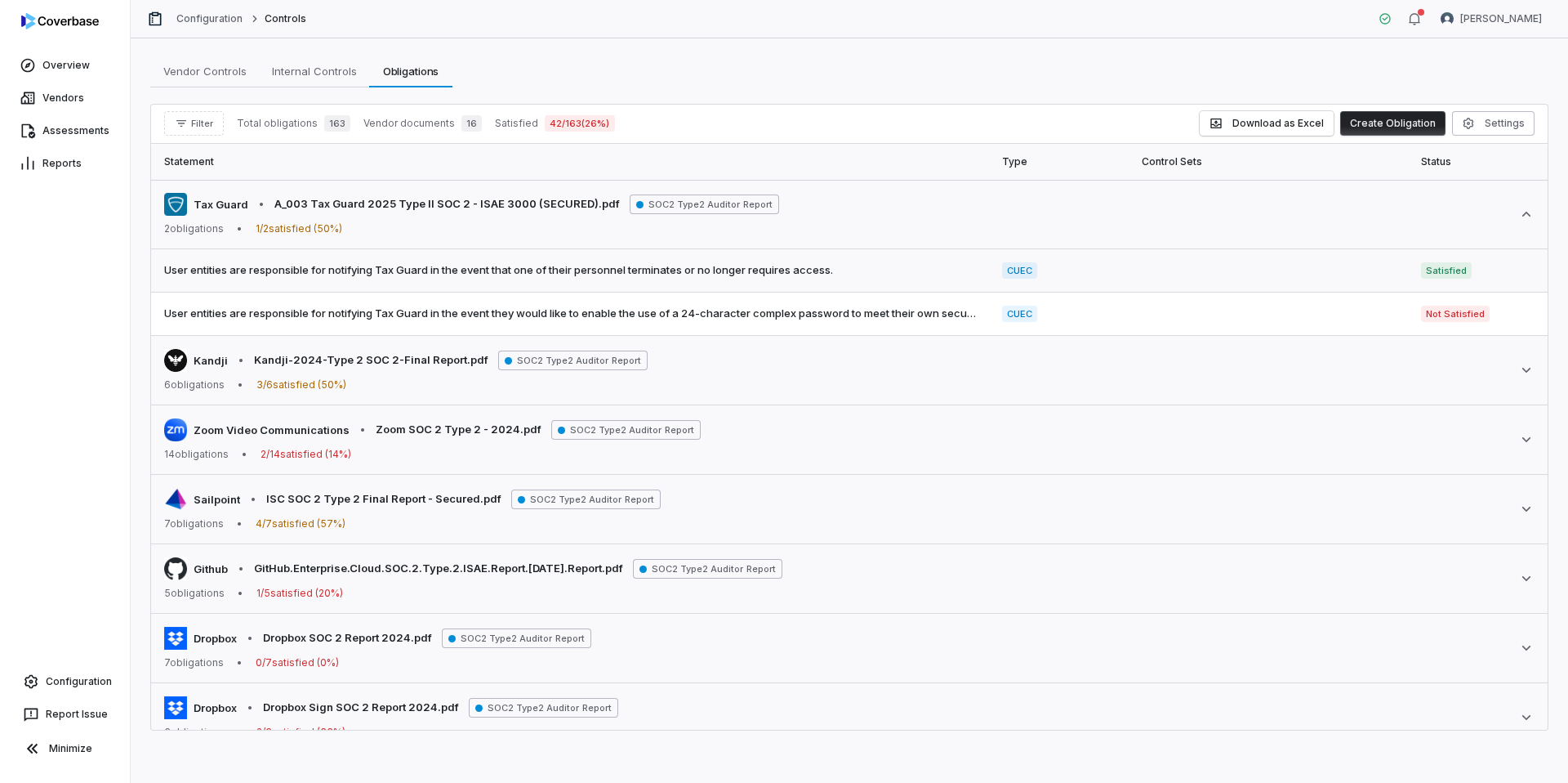
click at [1451, 270] on span "Satisfied" at bounding box center [1446, 270] width 51 height 16
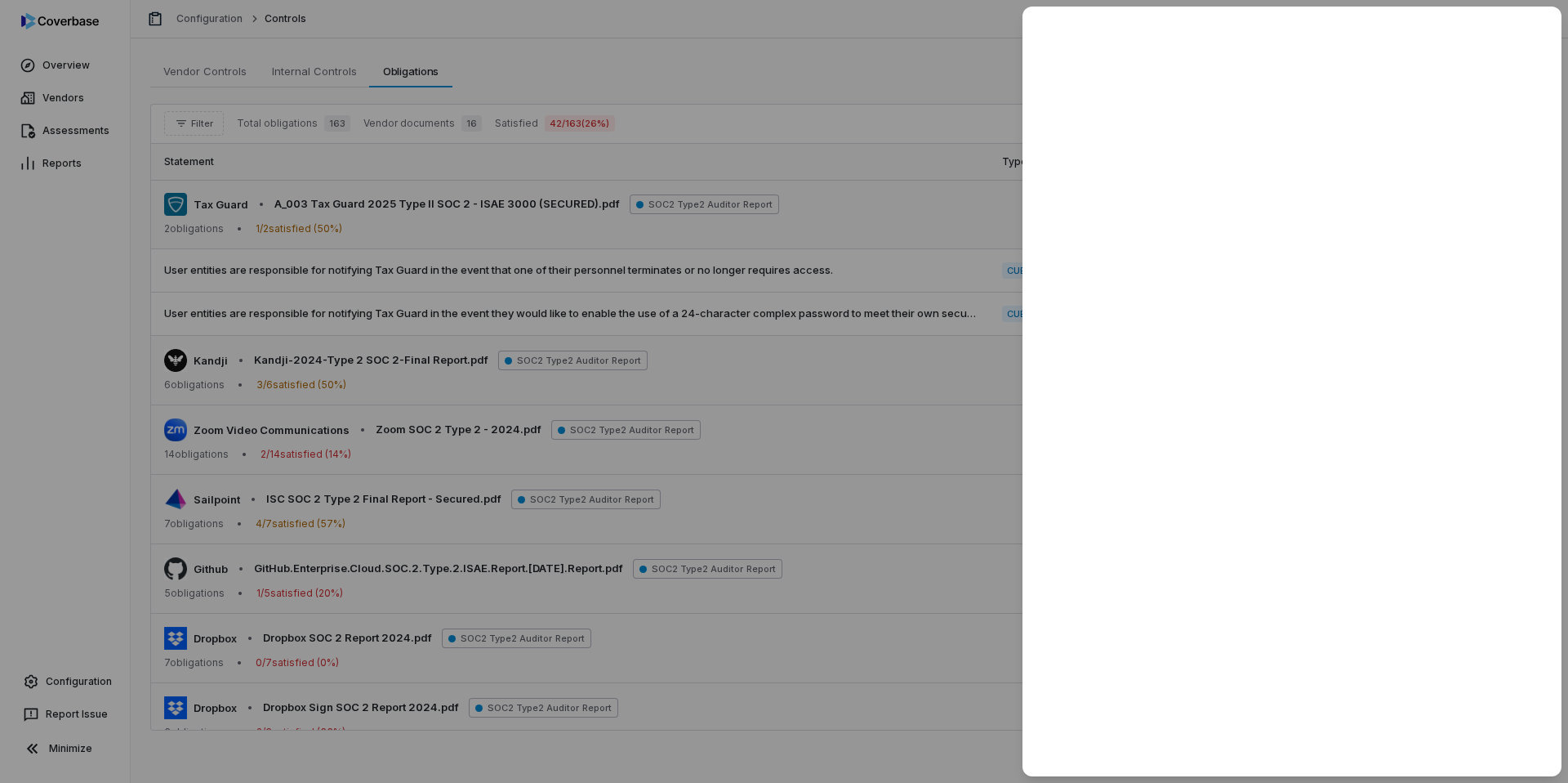
click at [836, 201] on div at bounding box center [784, 391] width 1568 height 783
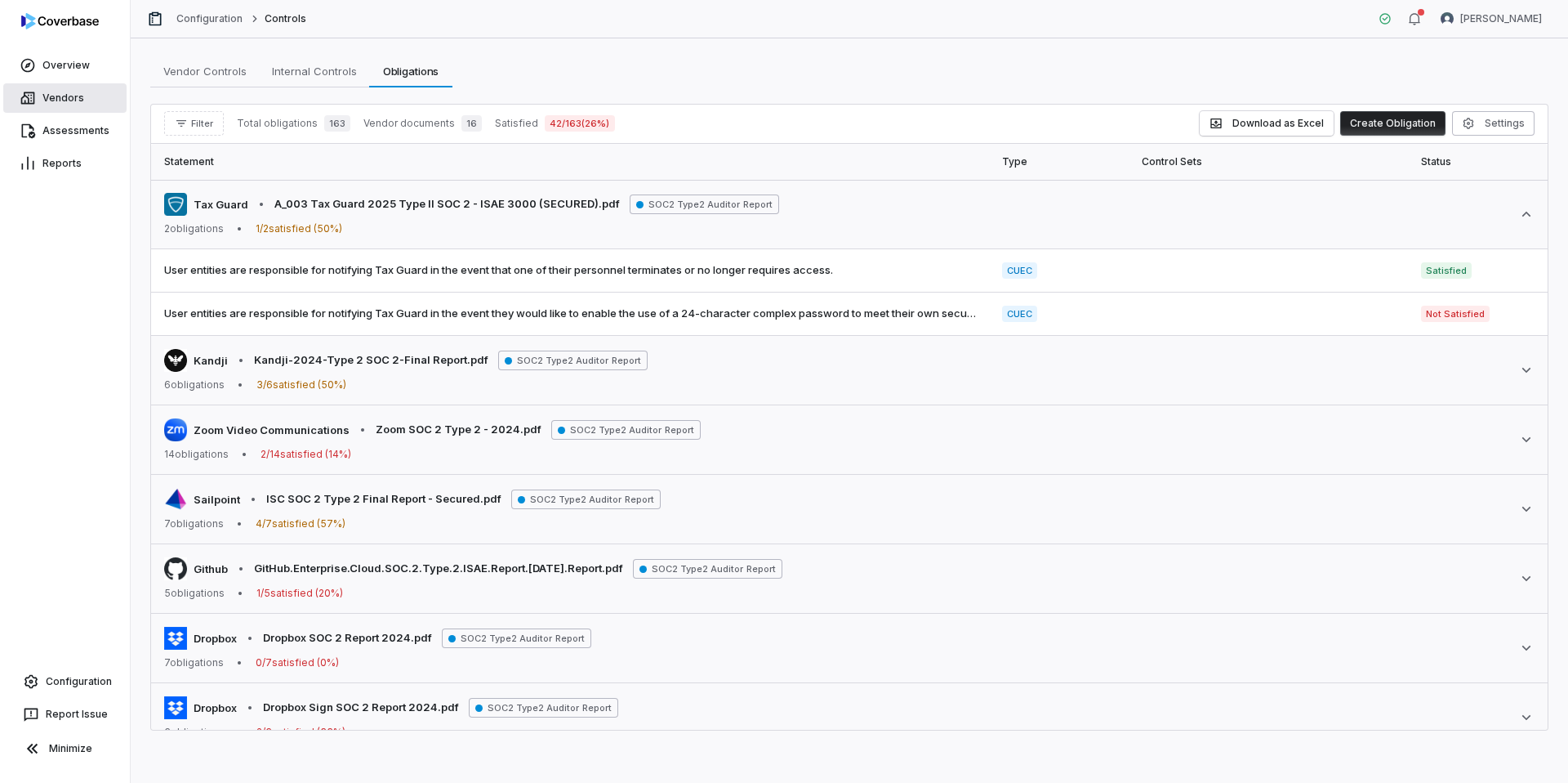
click at [65, 104] on link "Vendors" at bounding box center [64, 98] width 123 height 30
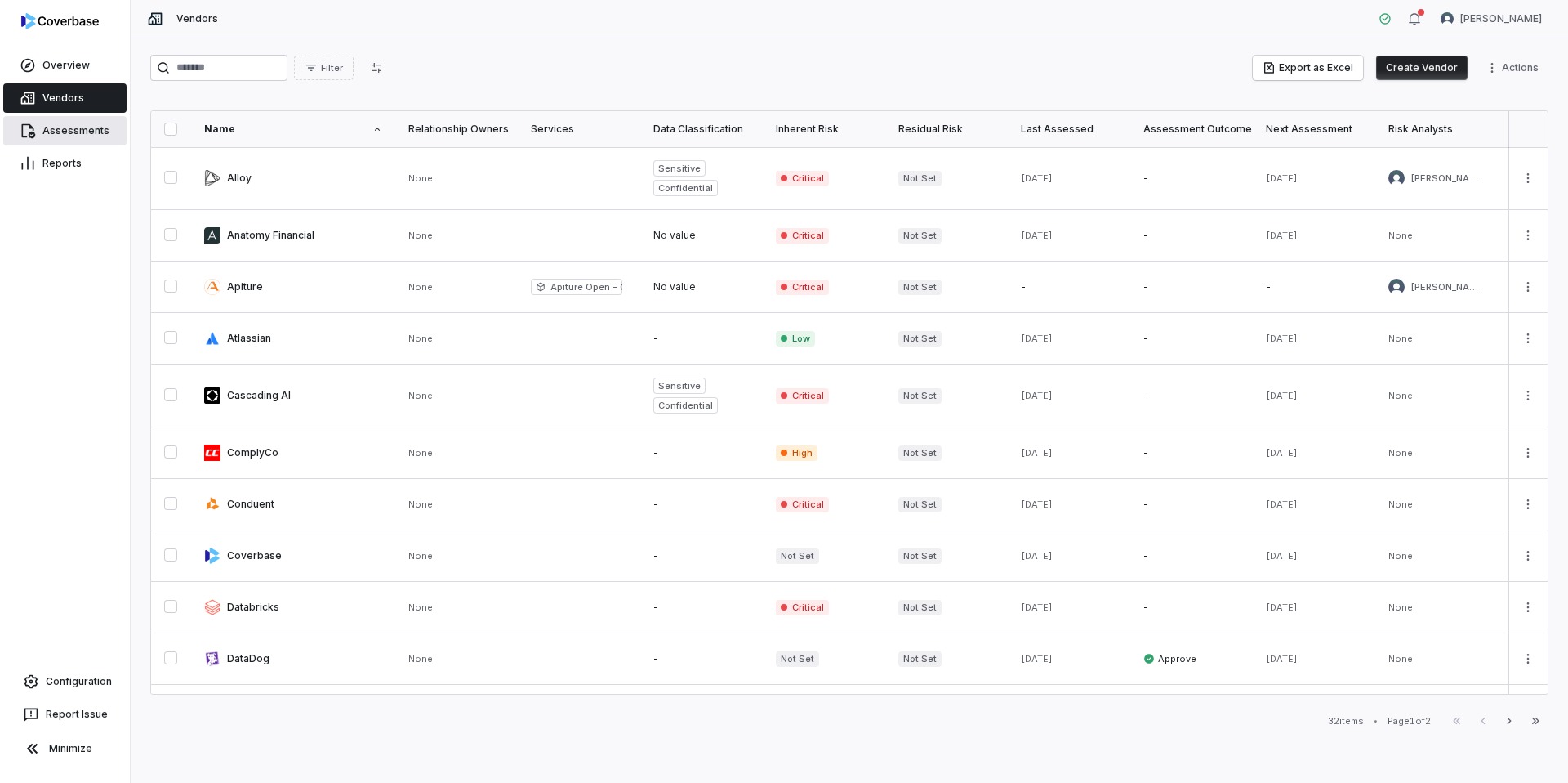
click at [81, 132] on link "Assessments" at bounding box center [64, 131] width 123 height 30
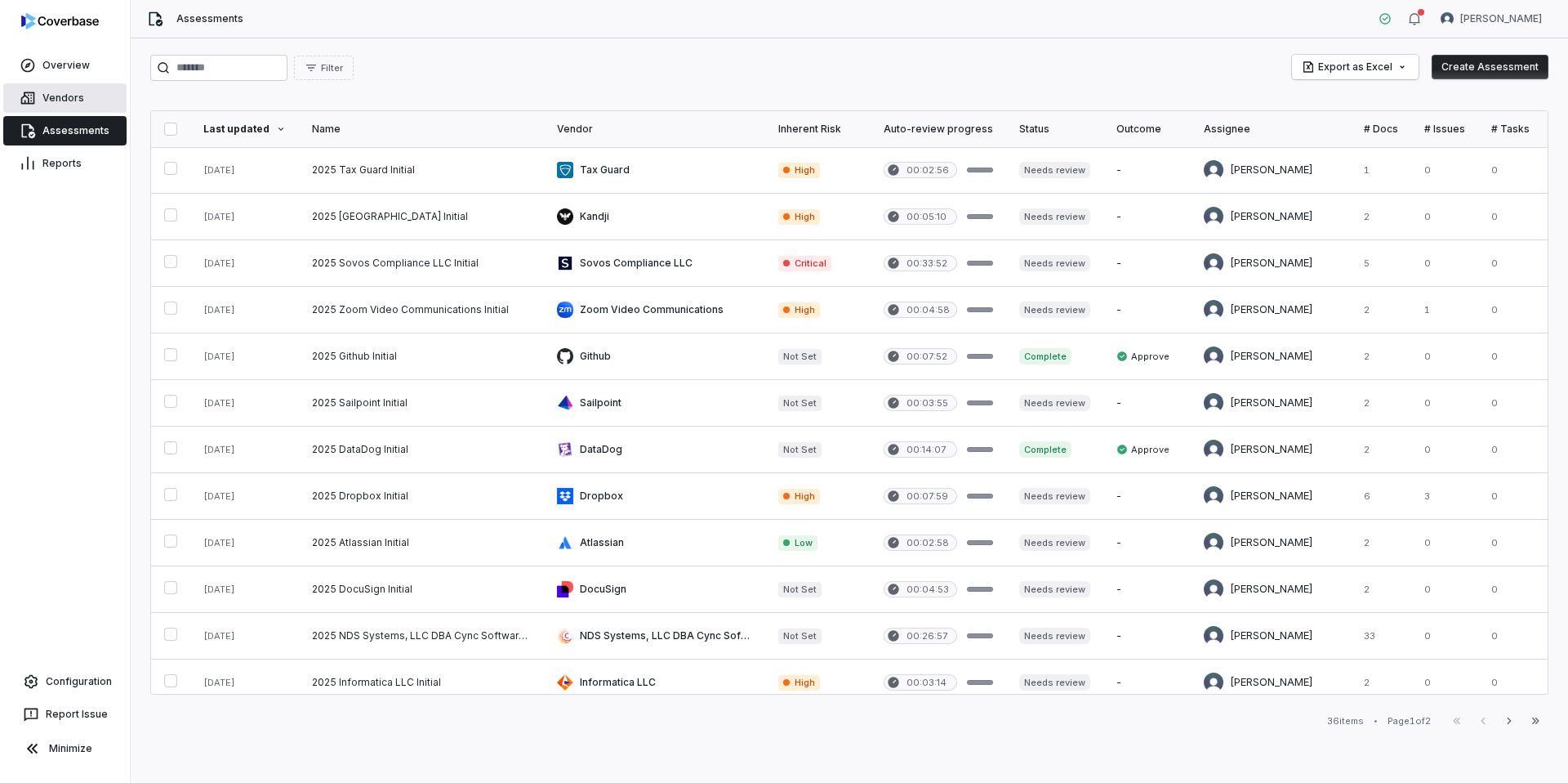
click at [80, 109] on link "Vendors" at bounding box center [64, 98] width 123 height 30
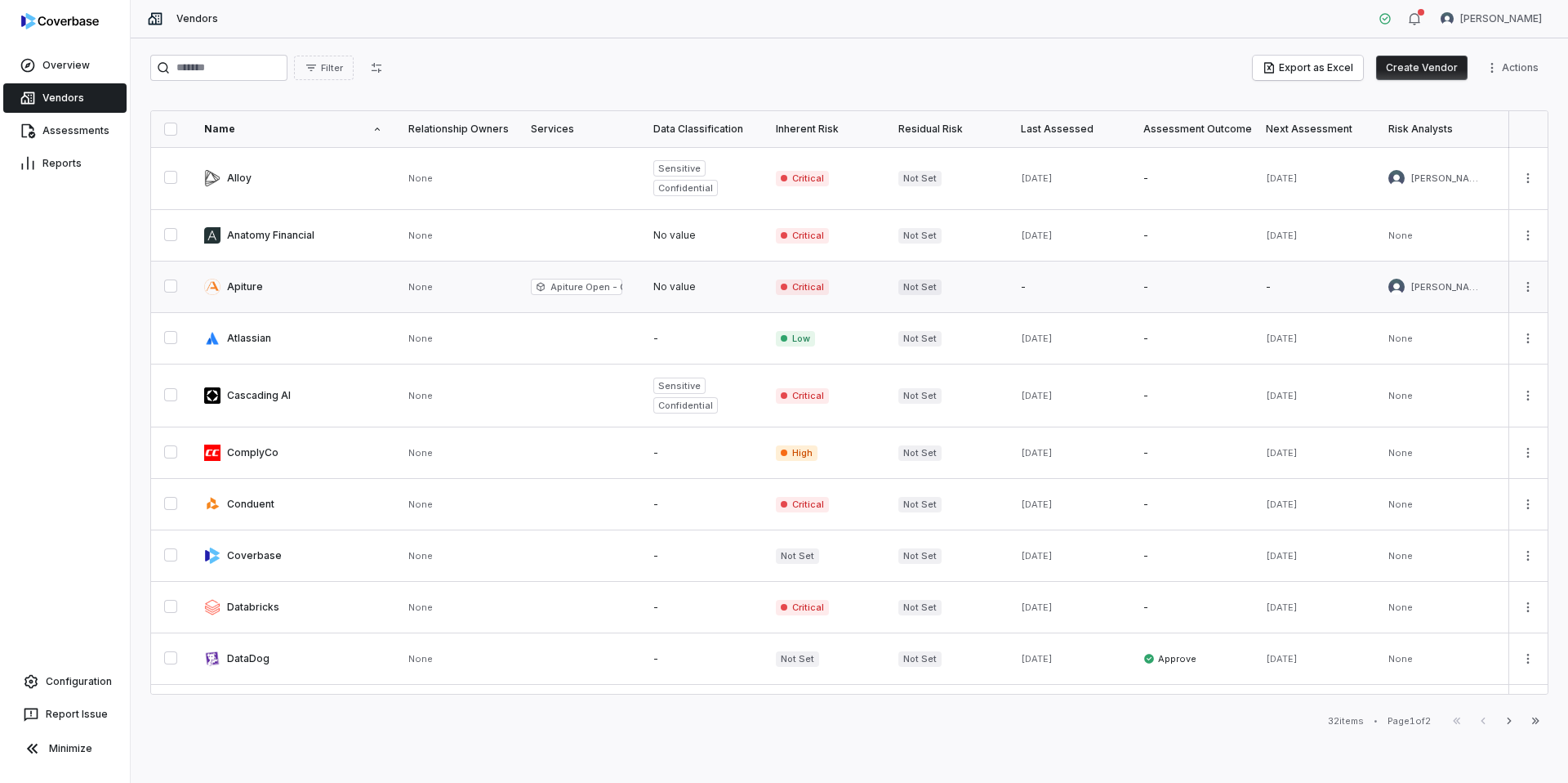
click at [362, 300] on link at bounding box center [294, 287] width 204 height 51
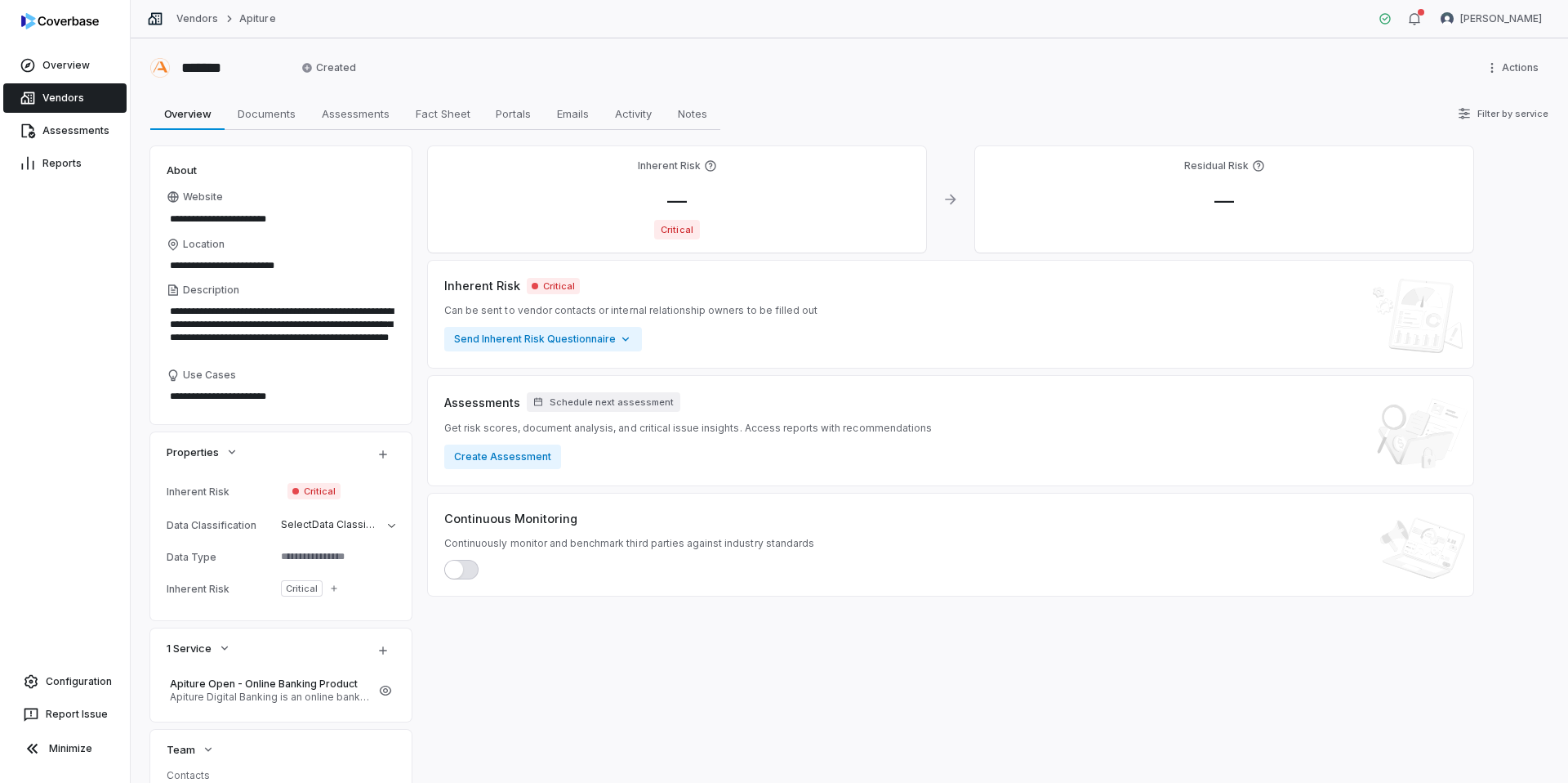
click at [28, 97] on icon at bounding box center [28, 98] width 14 height 12
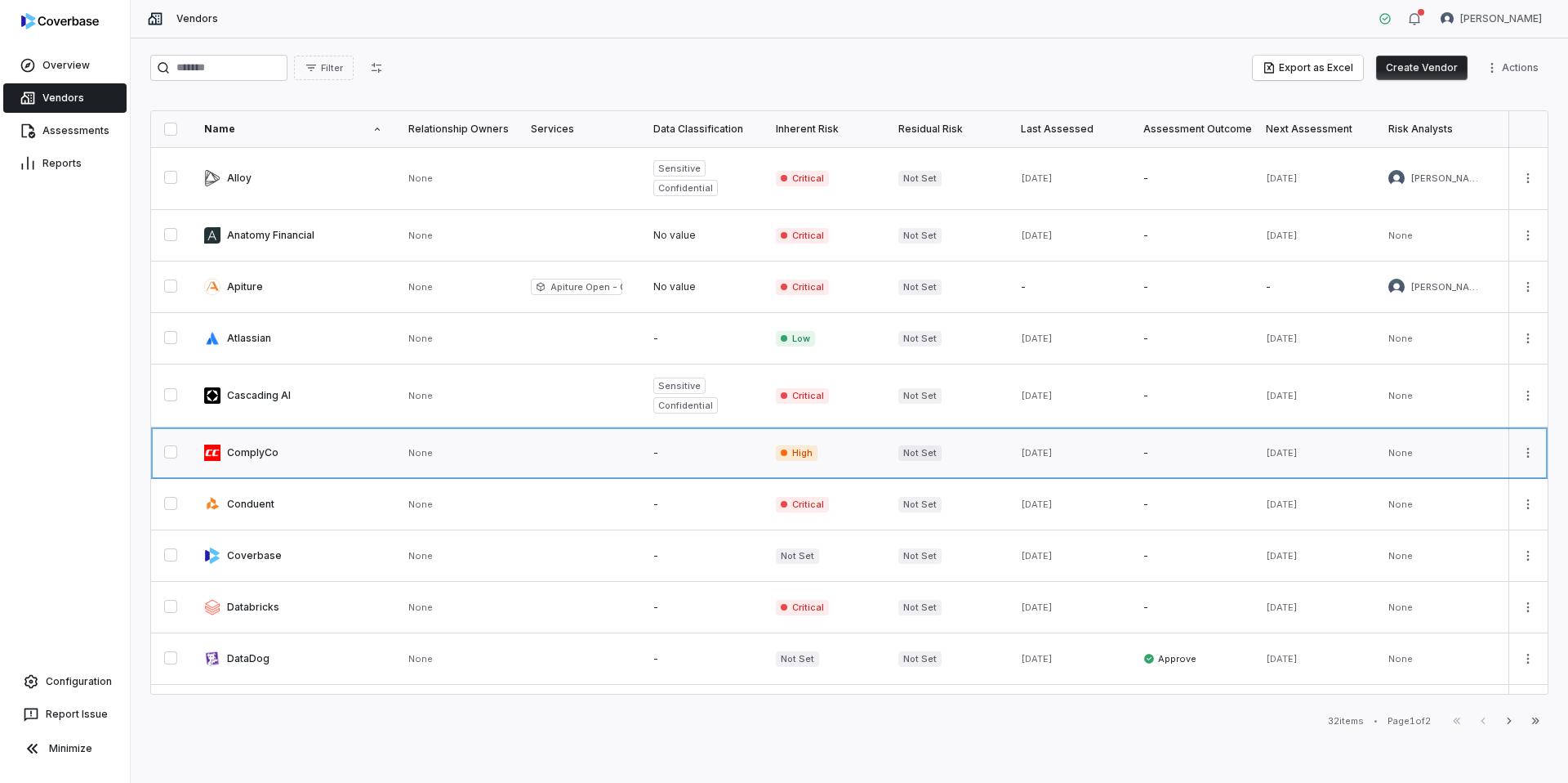
click at [298, 449] on link at bounding box center [294, 453] width 204 height 51
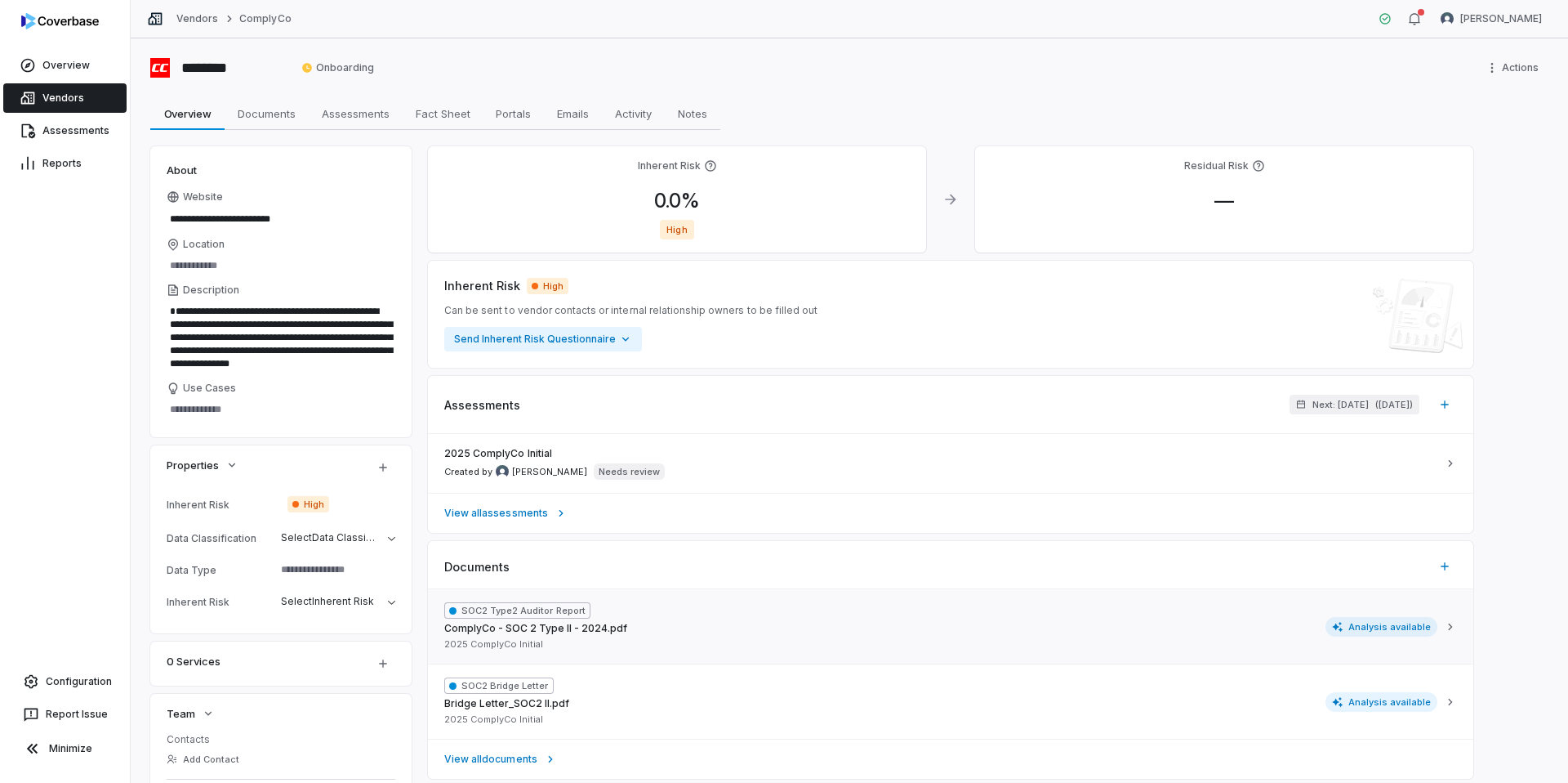
click at [1386, 630] on span "Analysis available" at bounding box center [1383, 627] width 113 height 20
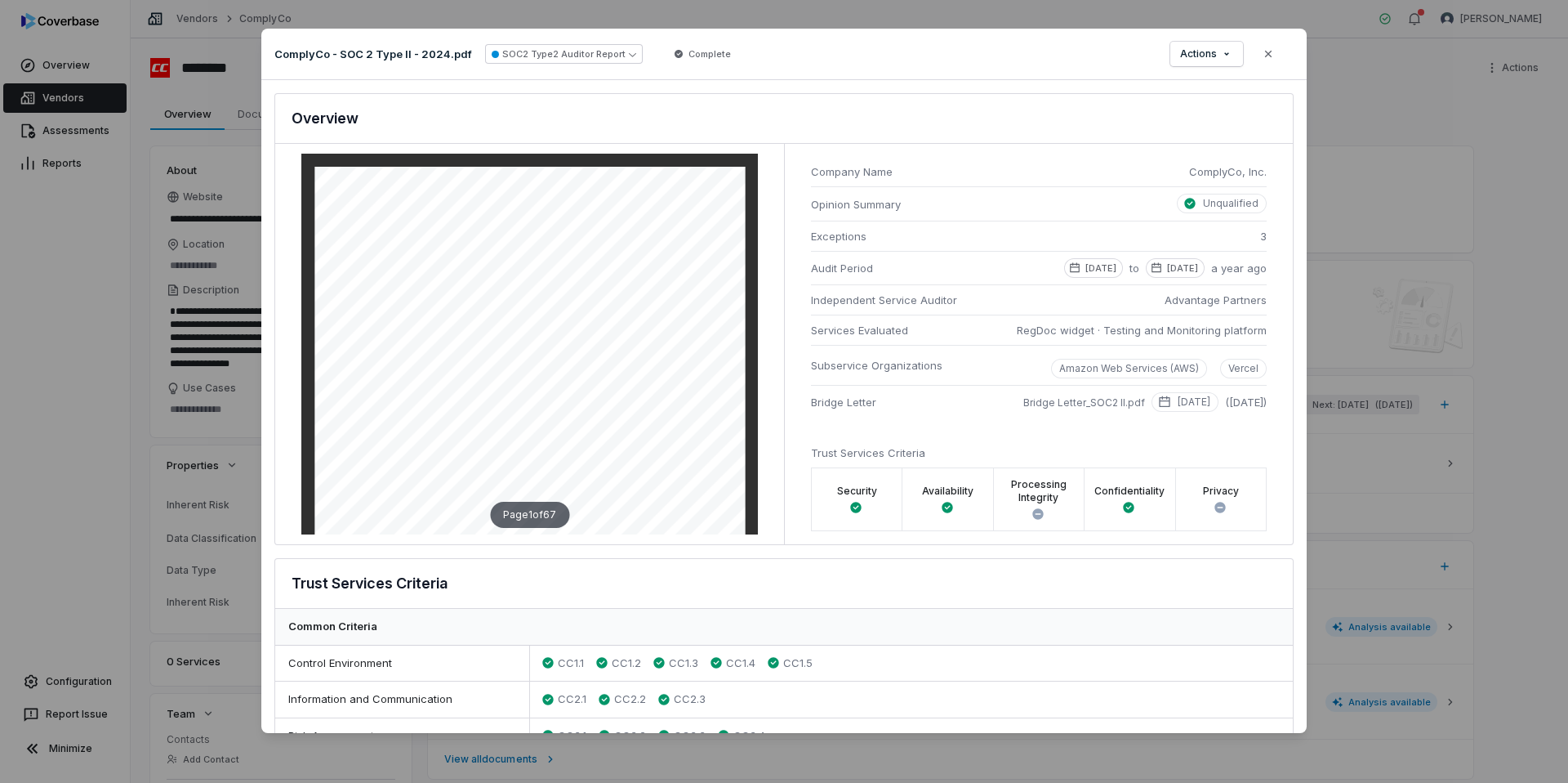
type textarea "*"
click at [1276, 57] on button "Close" at bounding box center [1268, 54] width 35 height 35
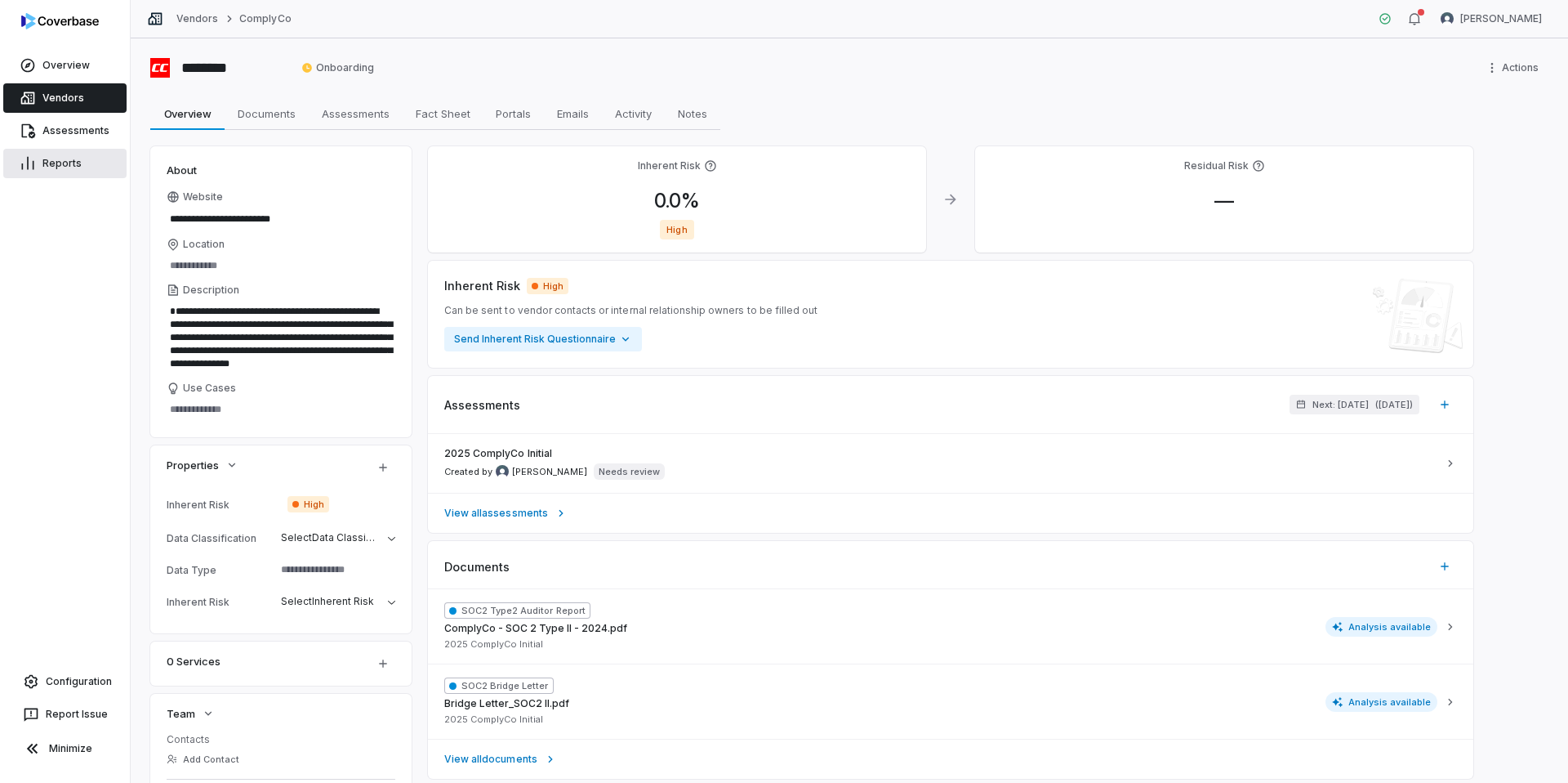
click at [76, 172] on link "Reports" at bounding box center [64, 164] width 123 height 30
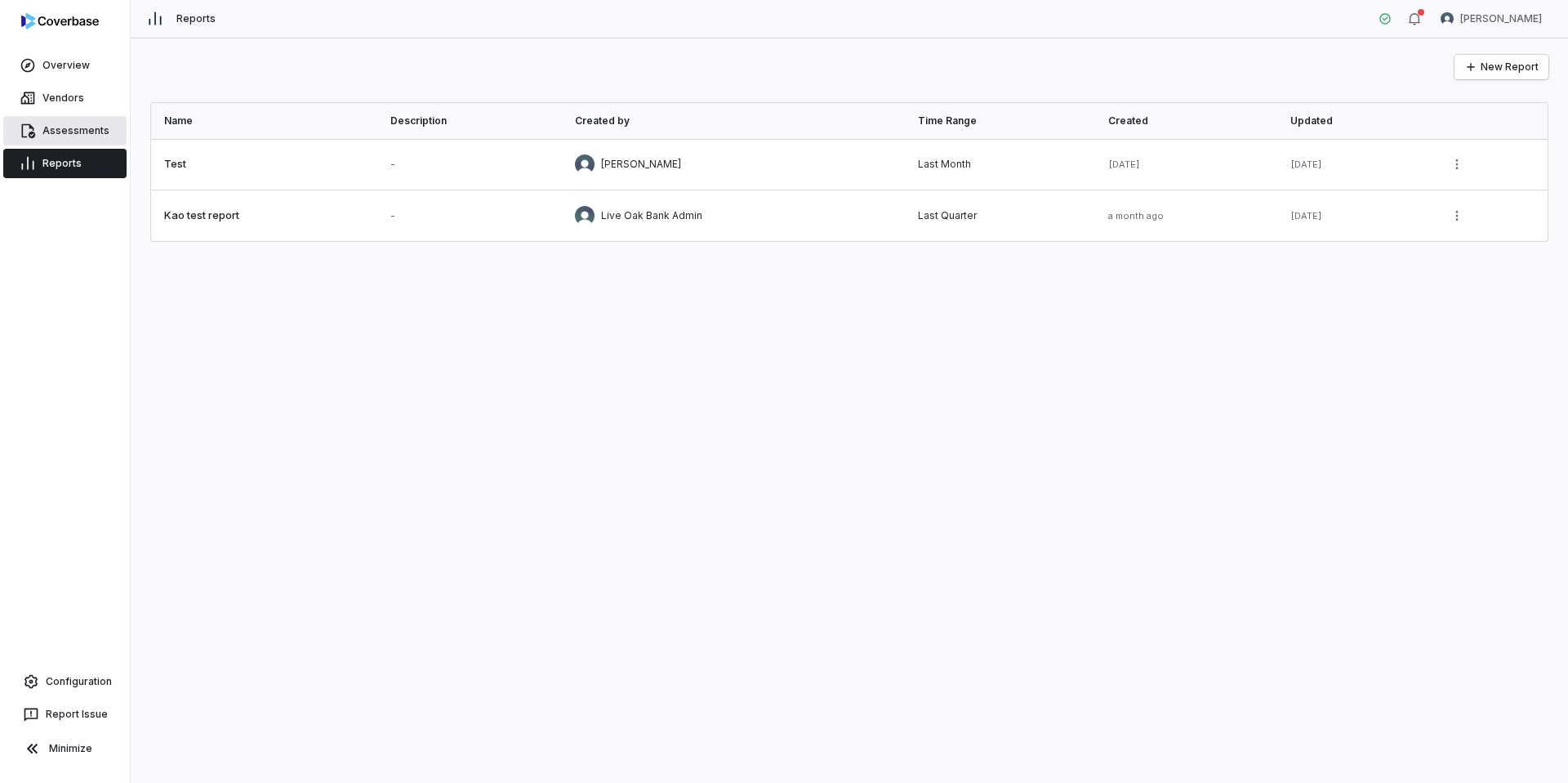
click at [76, 132] on link "Assessments" at bounding box center [64, 131] width 123 height 30
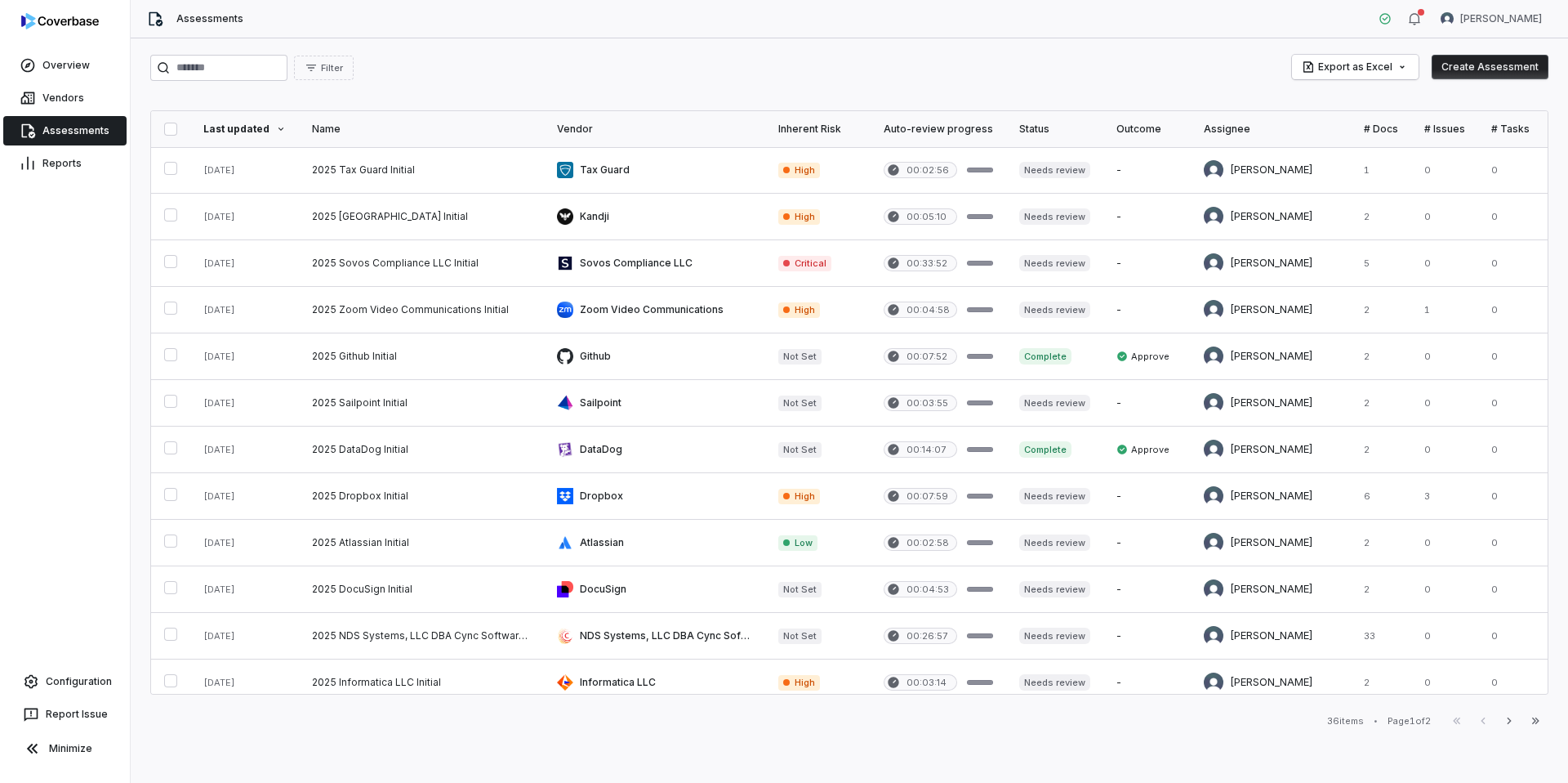
click at [75, 114] on div "Assessments" at bounding box center [64, 130] width 130 height 33
click at [75, 97] on link "Vendors" at bounding box center [64, 98] width 123 height 30
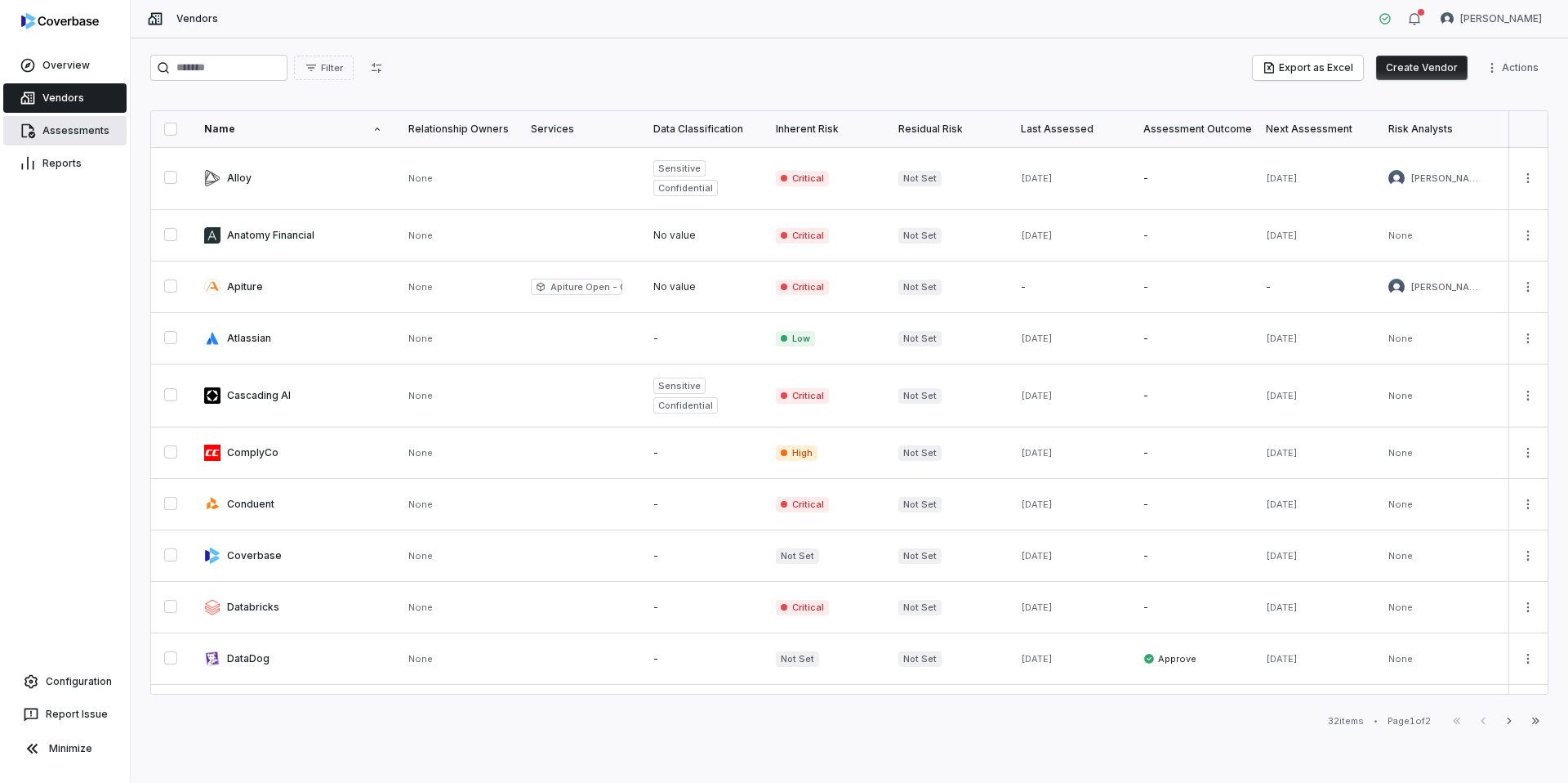
click at [88, 124] on link "Assessments" at bounding box center [64, 131] width 123 height 30
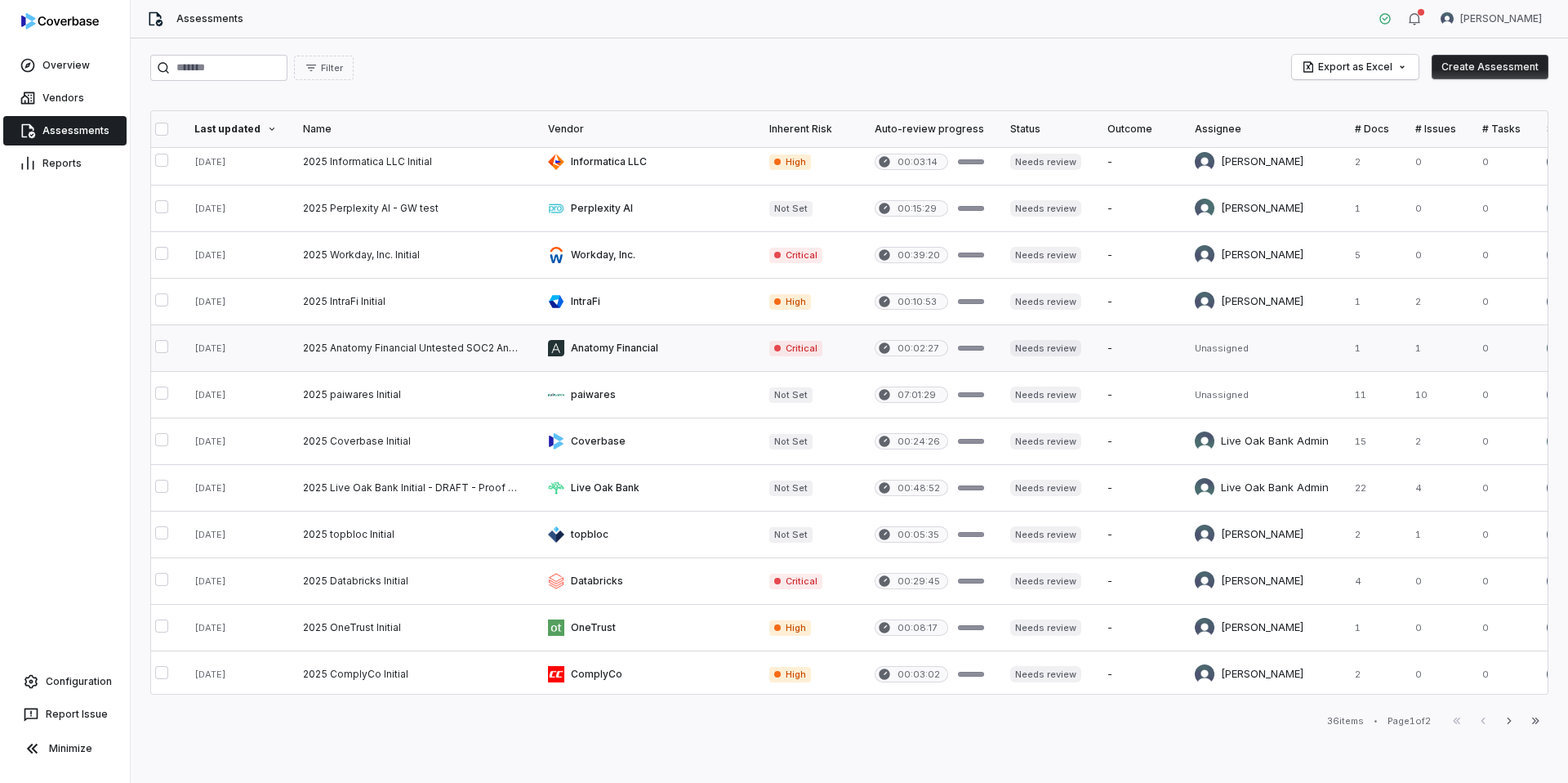
scroll to position [521, 0]
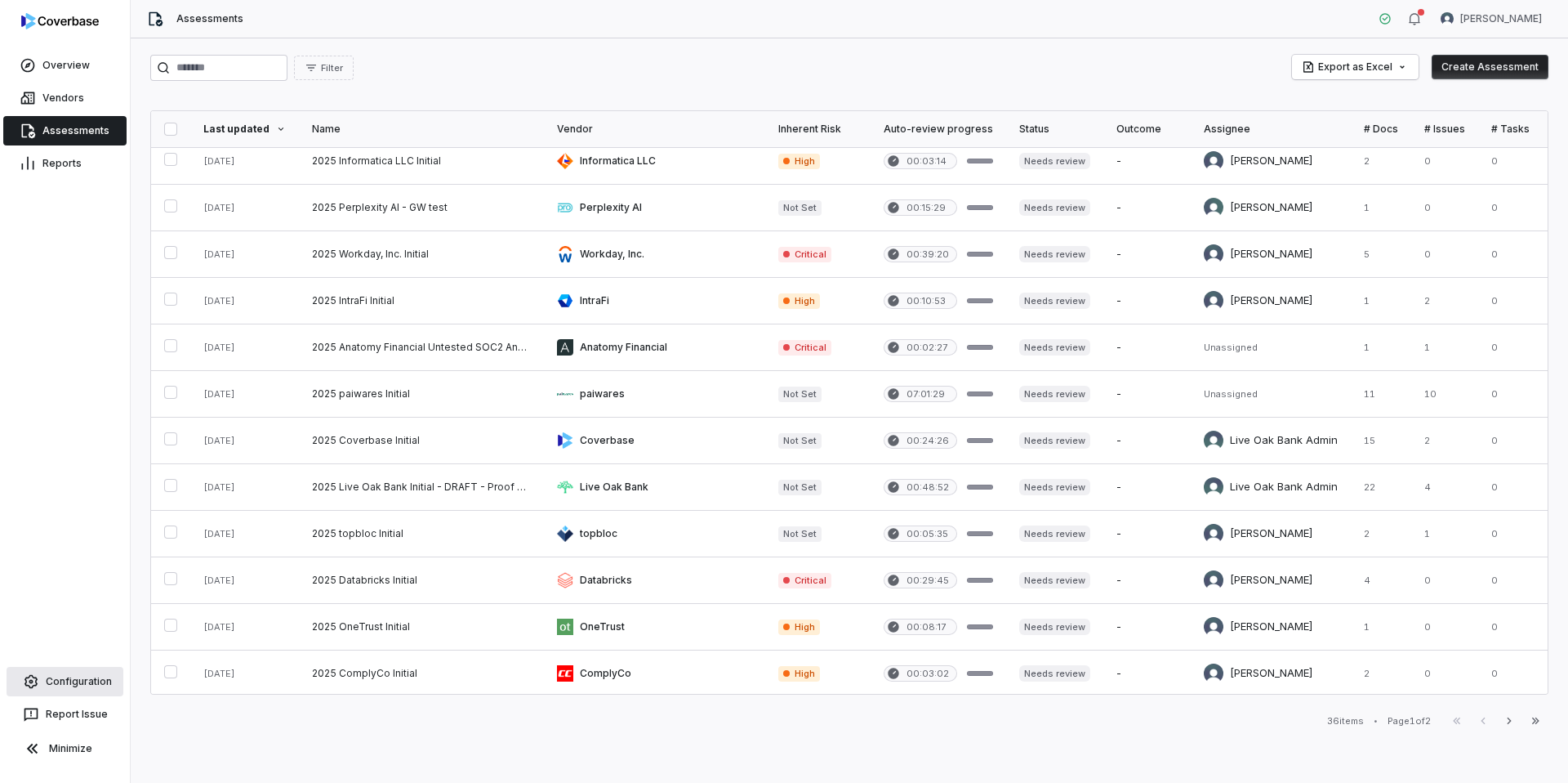
click at [71, 677] on link "Configuration" at bounding box center [65, 682] width 117 height 30
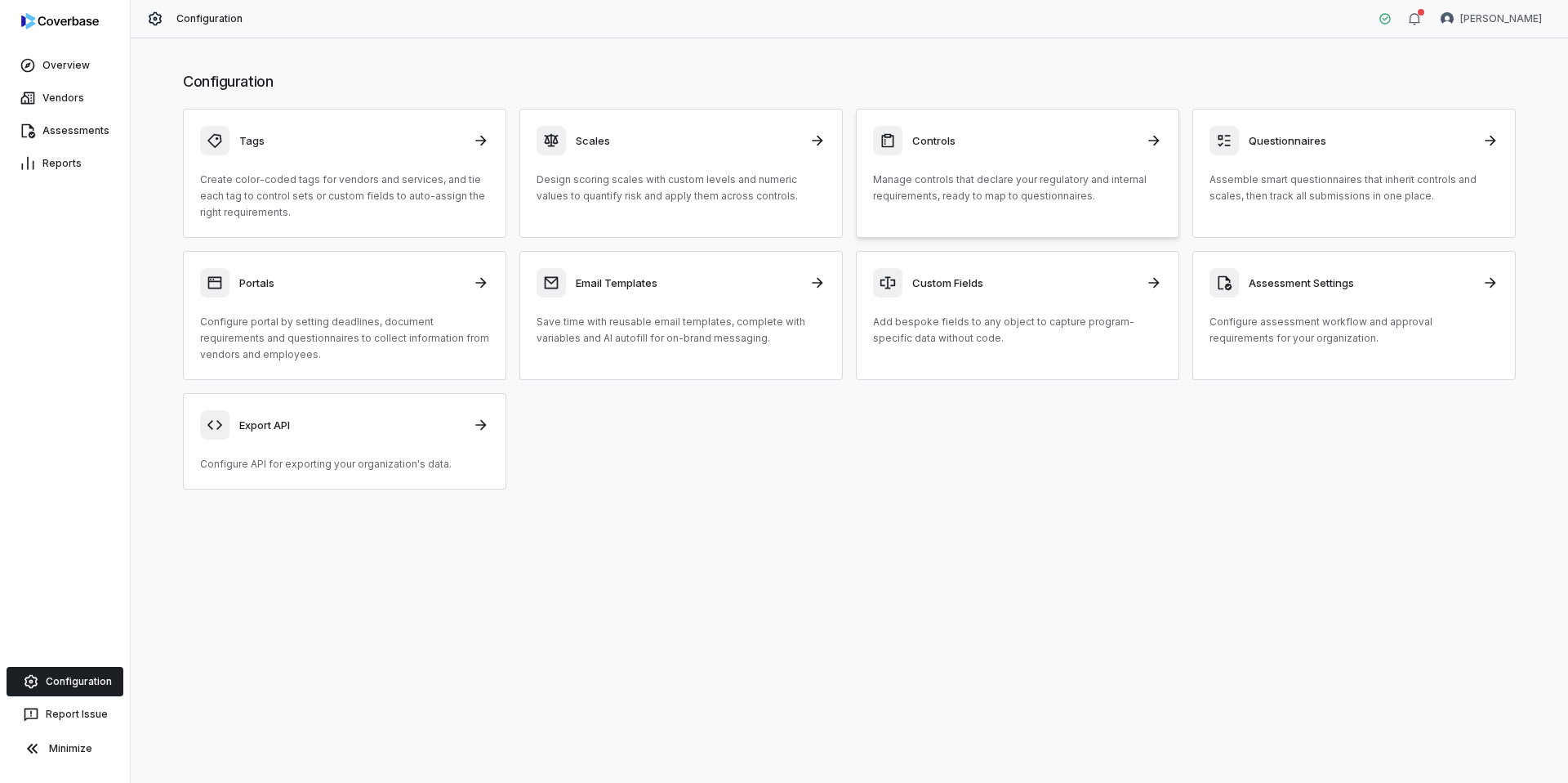
click at [1037, 181] on p "Manage controls that declare your regulatory and internal requirements, ready t…" at bounding box center [1018, 188] width 290 height 33
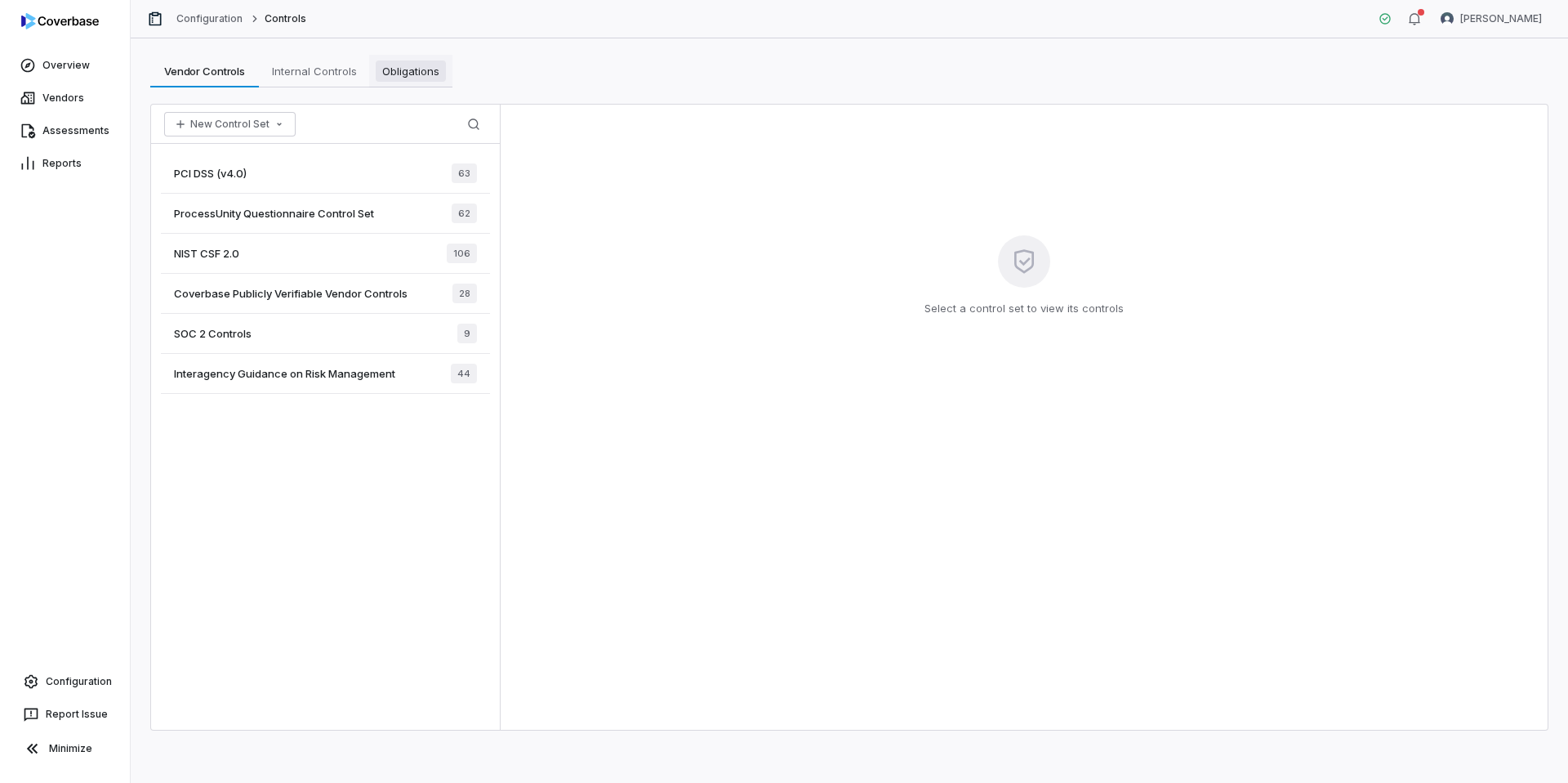
click at [401, 59] on link "Obligations Obligations" at bounding box center [411, 70] width 83 height 33
